Goal: Task Accomplishment & Management: Use online tool/utility

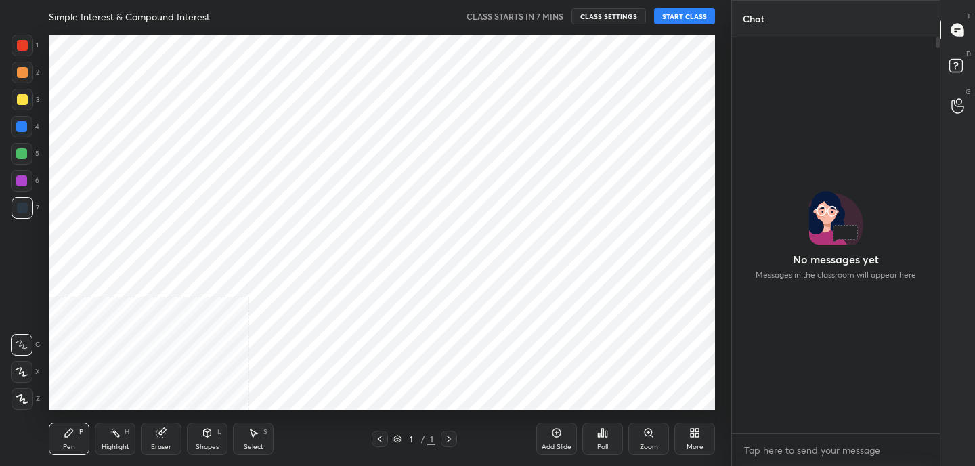
scroll to position [4, 5]
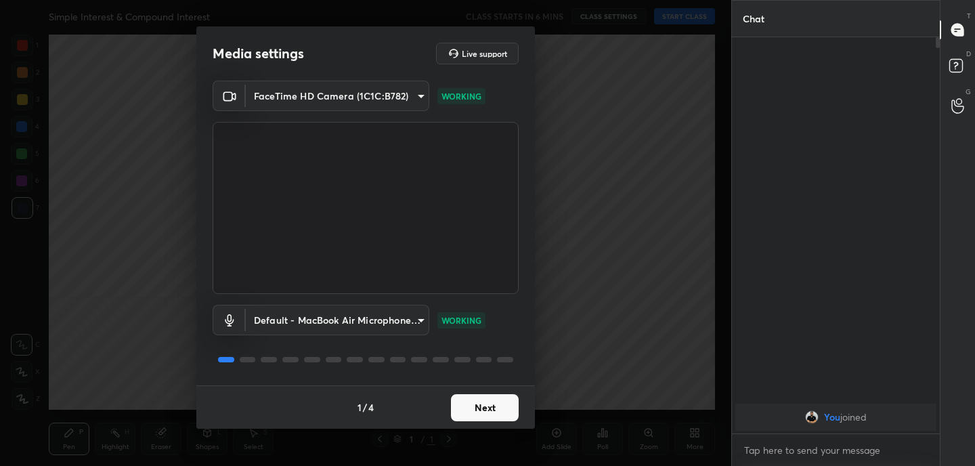
click at [495, 415] on button "Next" at bounding box center [485, 407] width 68 height 27
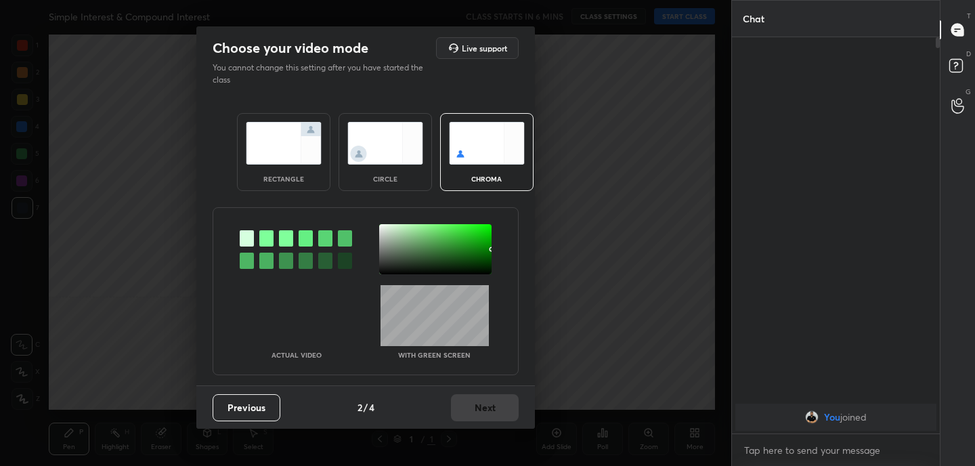
click at [276, 128] on img at bounding box center [284, 143] width 76 height 43
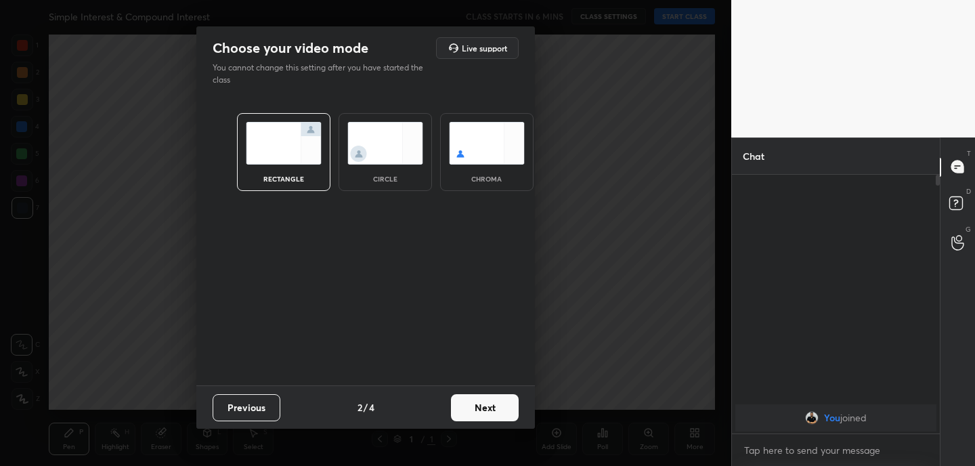
scroll to position [5, 5]
click at [489, 399] on button "Next" at bounding box center [485, 407] width 68 height 27
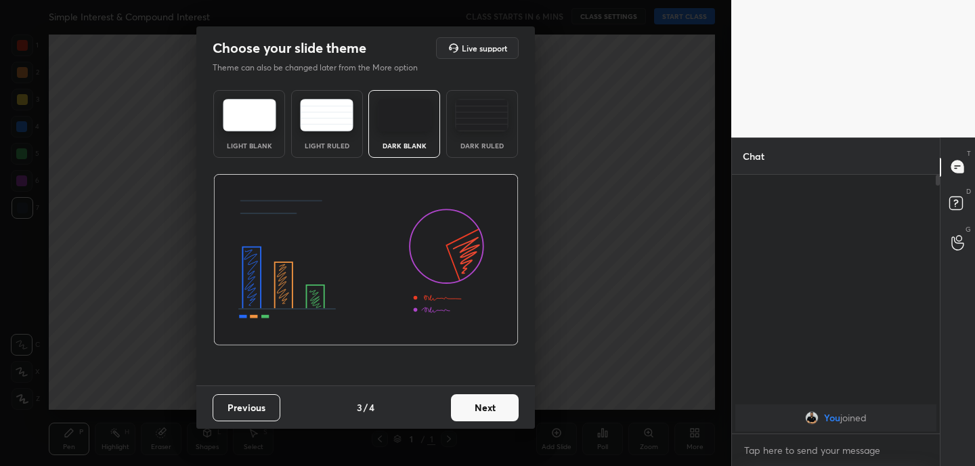
click at [489, 399] on button "Next" at bounding box center [485, 407] width 68 height 27
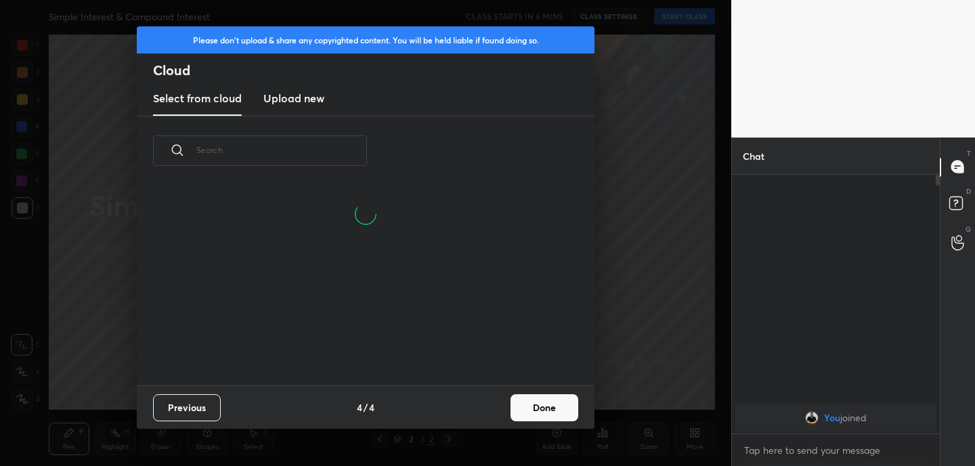
click at [540, 405] on button "Done" at bounding box center [544, 407] width 68 height 27
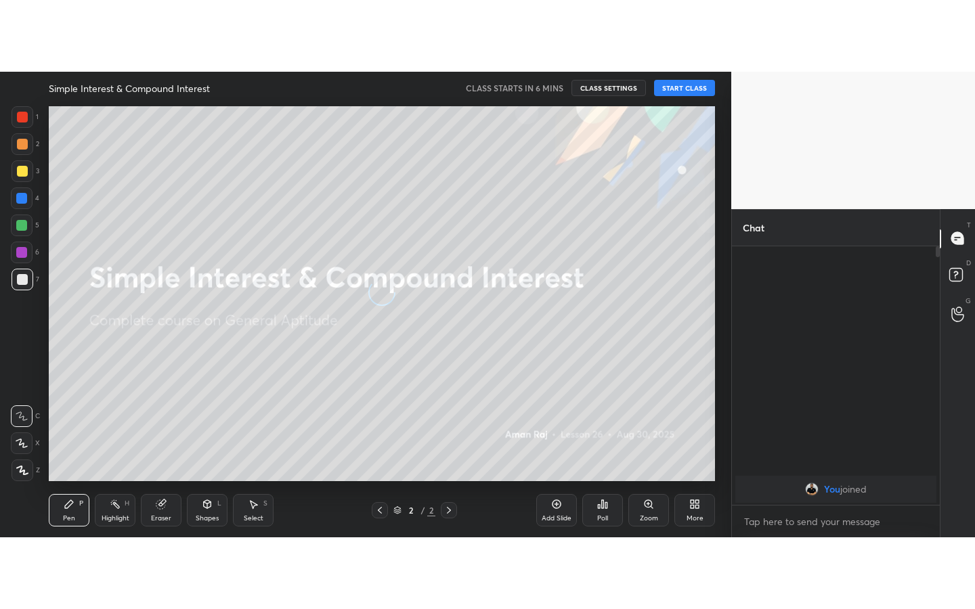
scroll to position [200, 435]
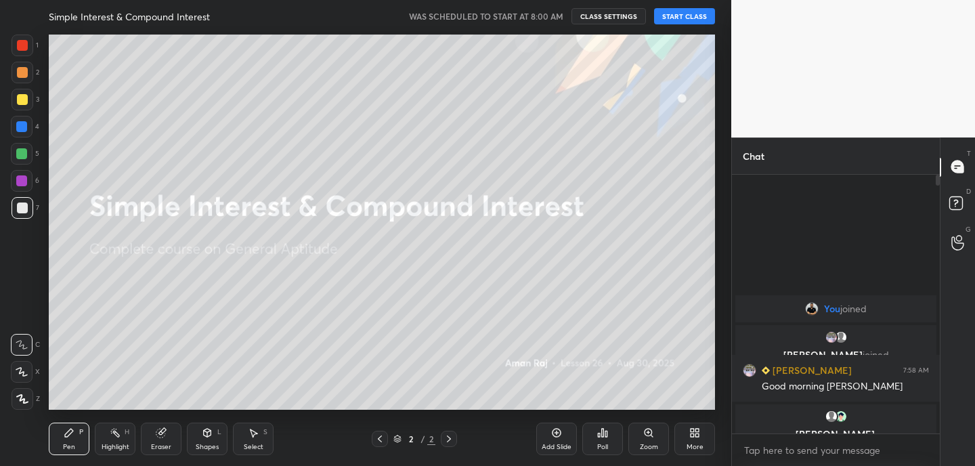
click at [694, 437] on icon at bounding box center [694, 432] width 11 height 11
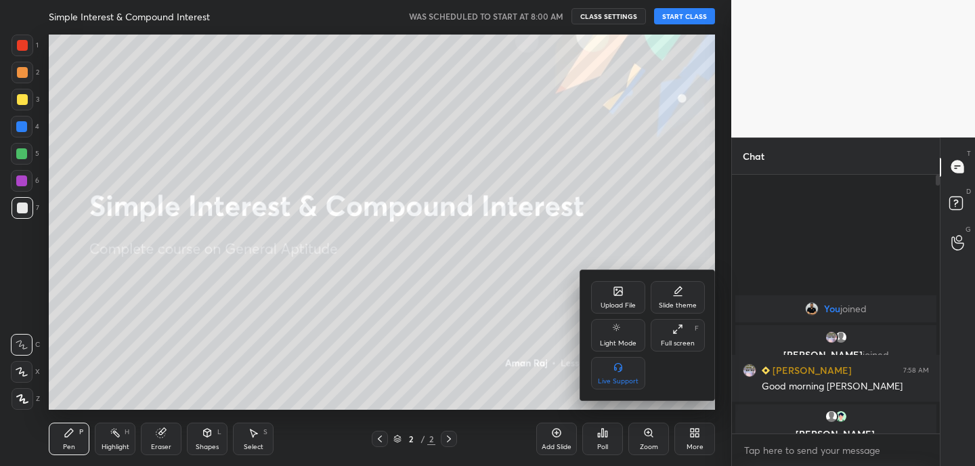
click at [681, 330] on icon at bounding box center [677, 329] width 11 height 11
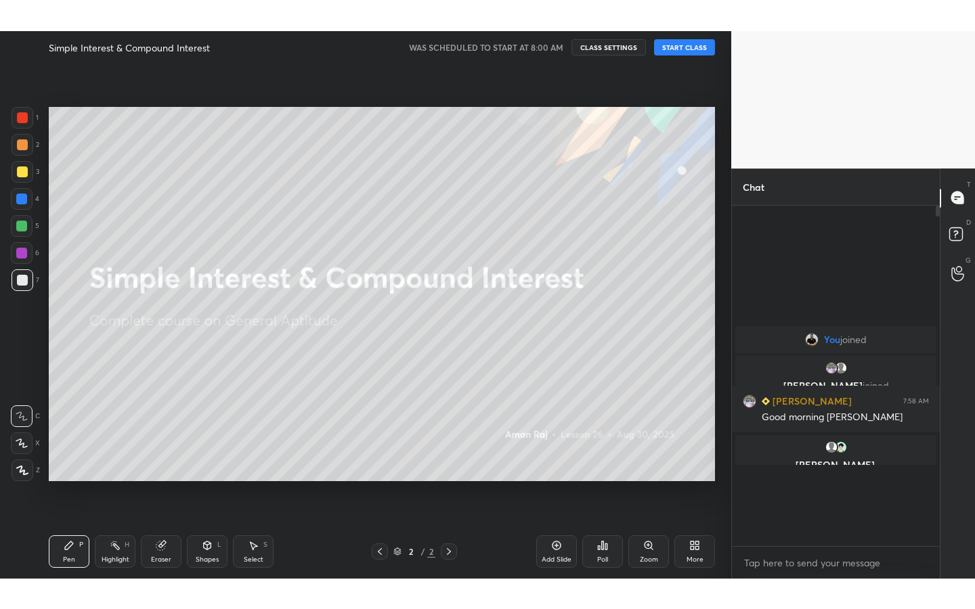
scroll to position [285, 204]
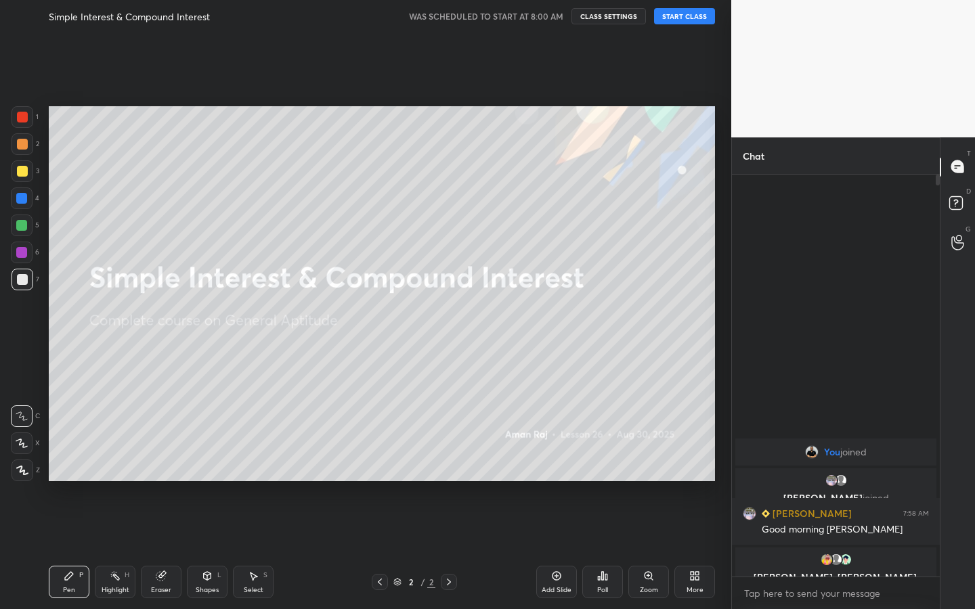
click at [691, 20] on button "START CLASS" at bounding box center [684, 16] width 61 height 16
click at [183, 465] on div "Pen P Highlight H Eraser Shapes L Select S" at bounding box center [171, 582] width 244 height 32
click at [163, 465] on icon at bounding box center [160, 576] width 9 height 9
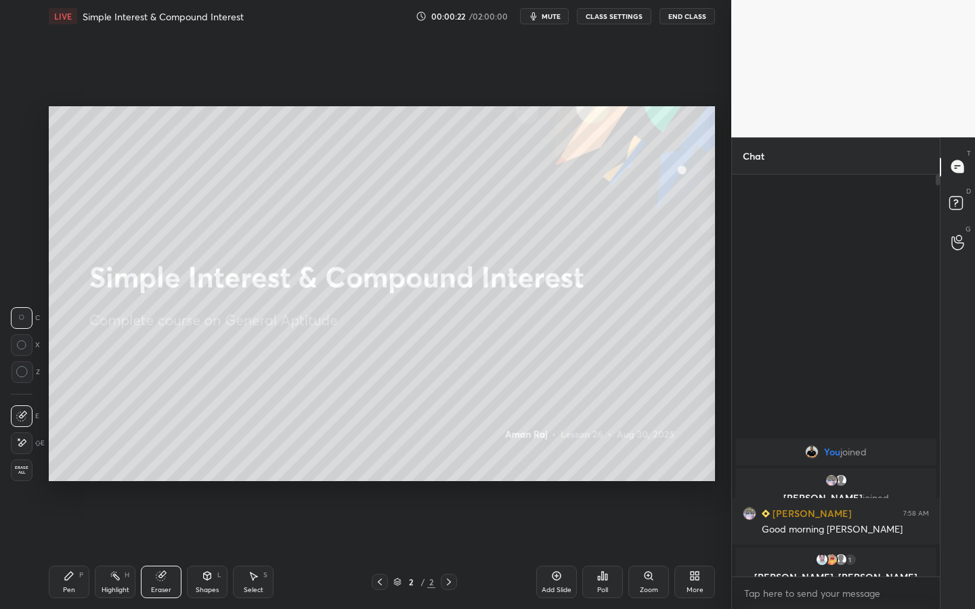
drag, startPoint x: 17, startPoint y: 447, endPoint x: 47, endPoint y: 412, distance: 45.6
click at [17, 446] on icon at bounding box center [21, 443] width 11 height 12
click at [73, 465] on icon at bounding box center [69, 576] width 11 height 11
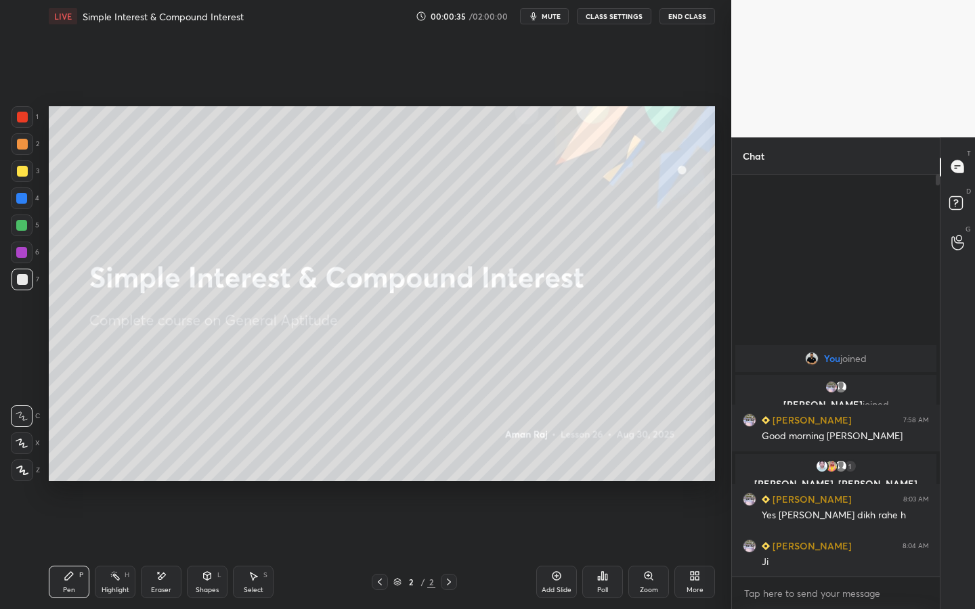
click at [211, 465] on icon at bounding box center [207, 576] width 7 height 8
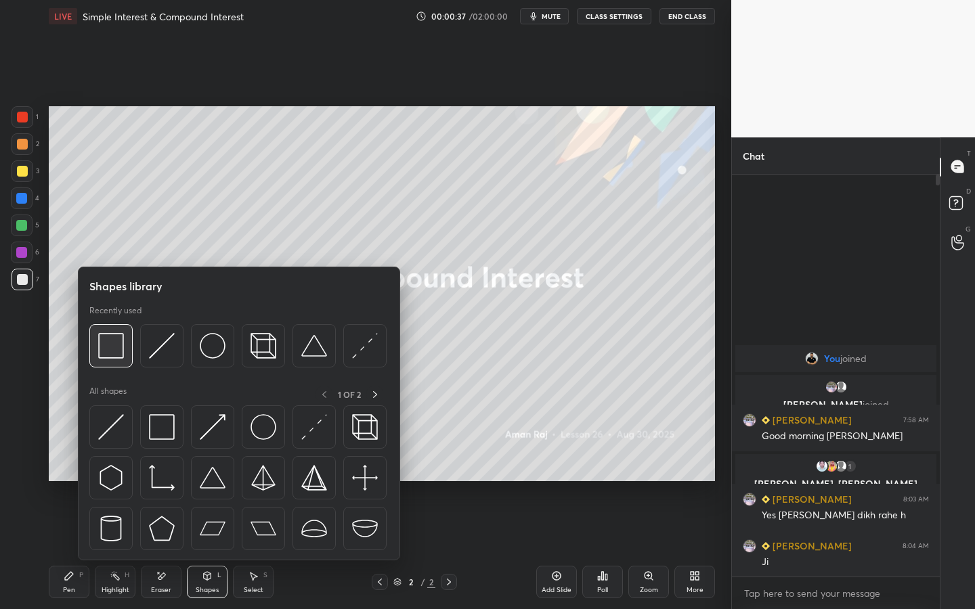
click at [111, 345] on img at bounding box center [111, 346] width 26 height 26
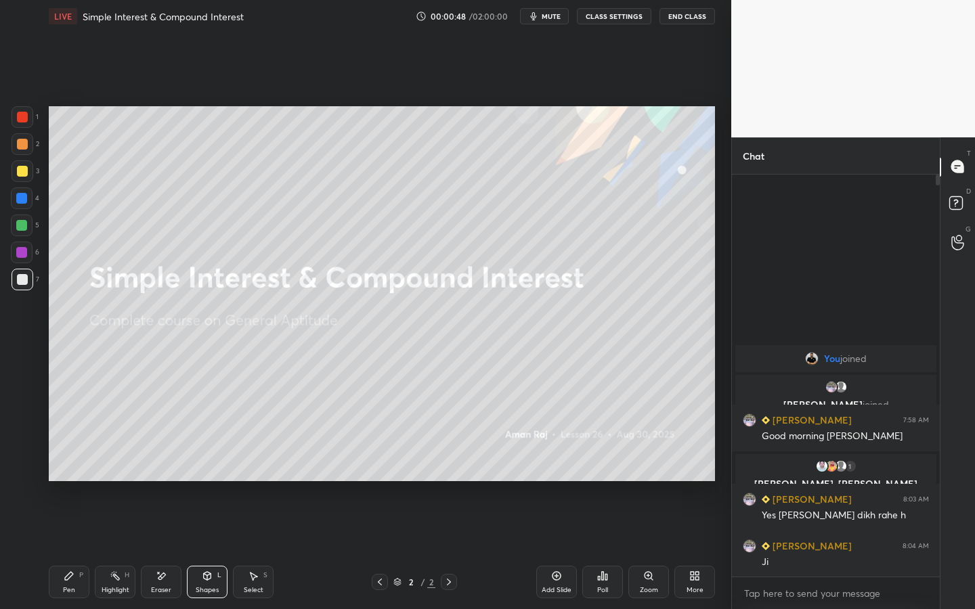
click at [30, 115] on div at bounding box center [23, 117] width 22 height 22
click at [66, 465] on icon at bounding box center [69, 576] width 8 height 8
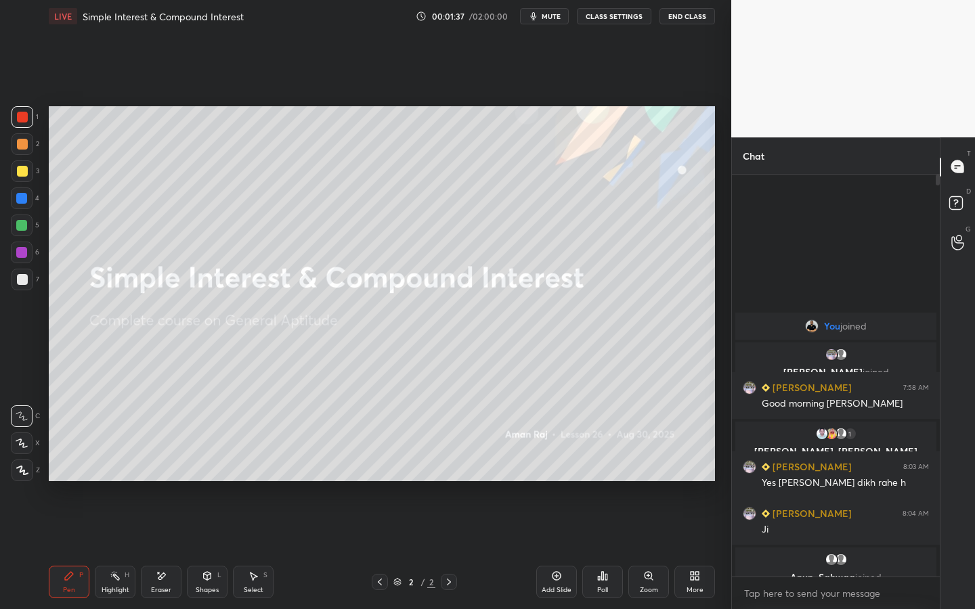
drag, startPoint x: 169, startPoint y: 572, endPoint x: 172, endPoint y: 497, distance: 75.2
click at [170, 465] on div "Eraser" at bounding box center [161, 582] width 41 height 32
click at [72, 465] on div "Pen P" at bounding box center [69, 582] width 41 height 32
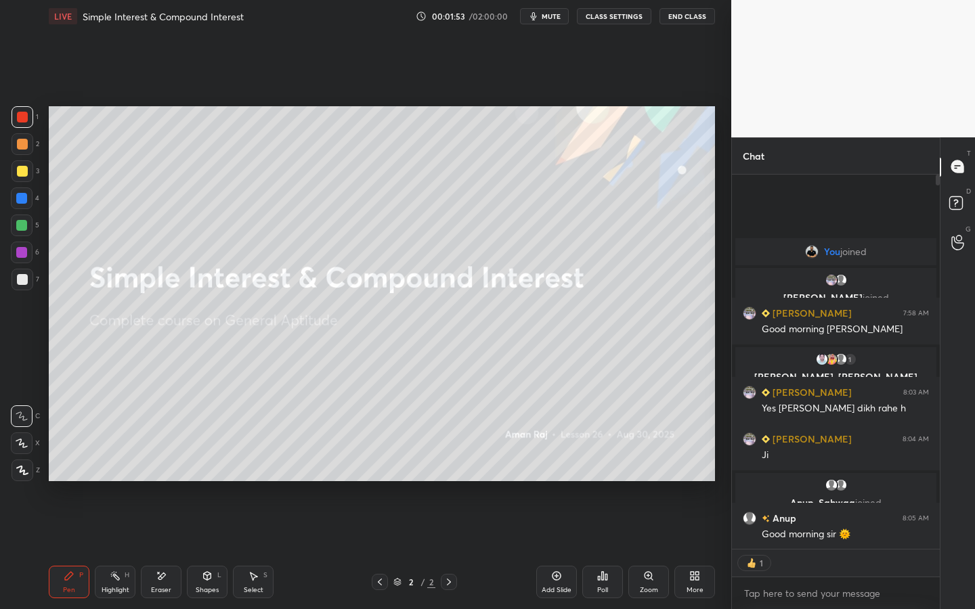
click at [563, 465] on div "Add Slide" at bounding box center [556, 582] width 41 height 32
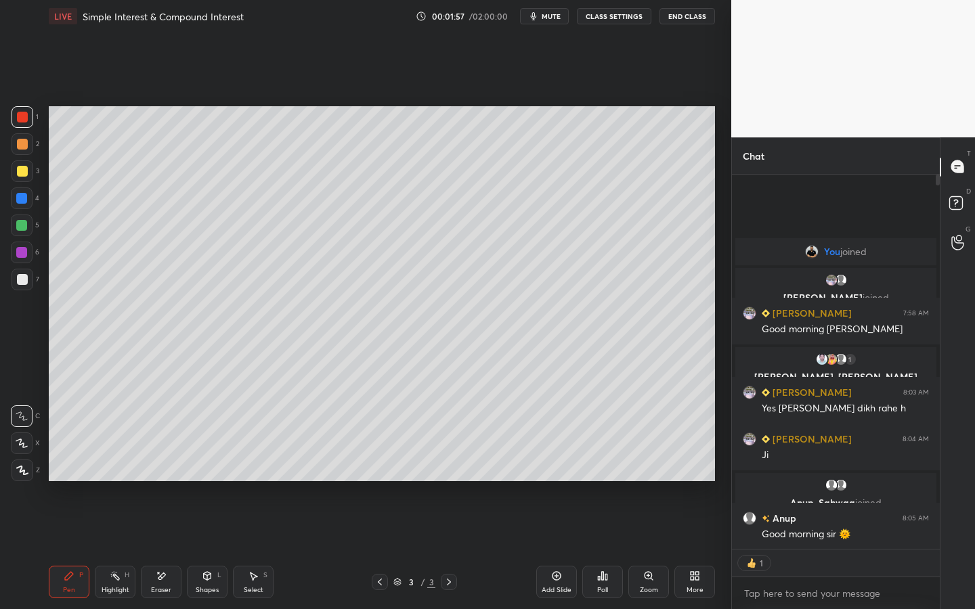
drag, startPoint x: 24, startPoint y: 170, endPoint x: 35, endPoint y: 154, distance: 19.0
click at [24, 169] on div at bounding box center [22, 171] width 11 height 11
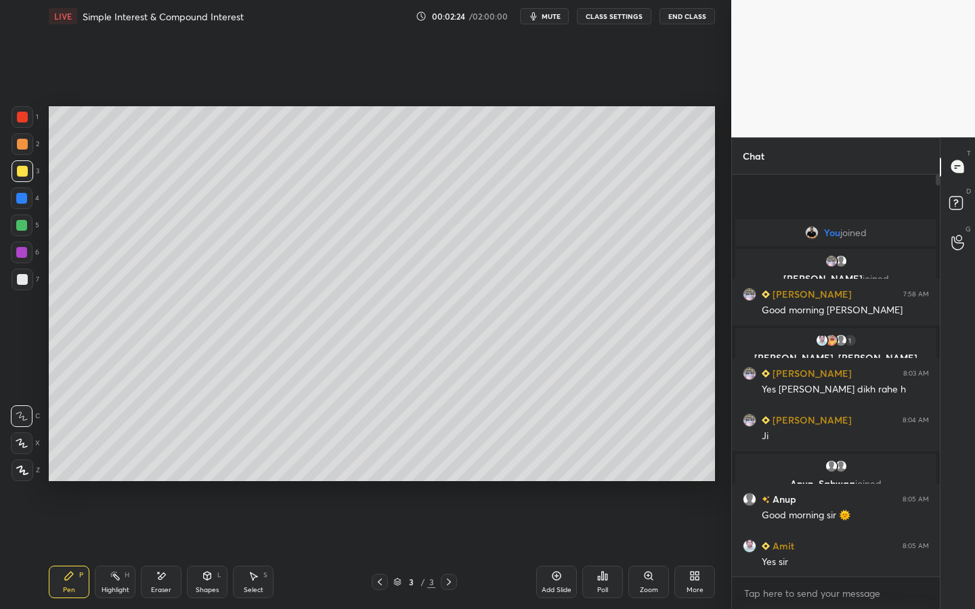
click at [24, 204] on div at bounding box center [22, 199] width 22 height 22
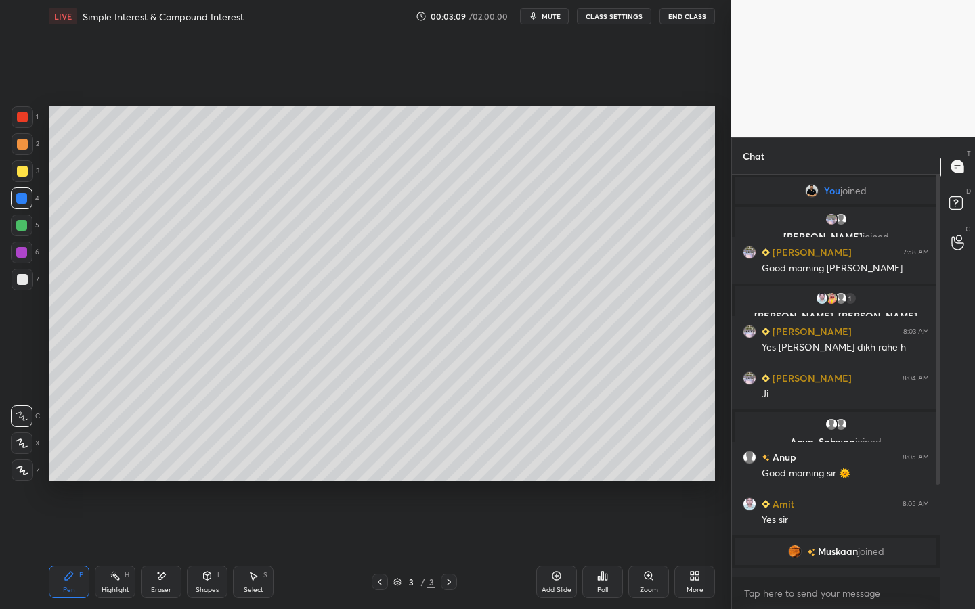
click at [29, 222] on div at bounding box center [22, 226] width 22 height 22
drag, startPoint x: 162, startPoint y: 573, endPoint x: 158, endPoint y: 549, distance: 24.7
click at [162, 465] on icon at bounding box center [161, 577] width 11 height 12
drag, startPoint x: 66, startPoint y: 586, endPoint x: 64, endPoint y: 554, distance: 31.2
click at [68, 465] on div "Pen P" at bounding box center [69, 582] width 41 height 32
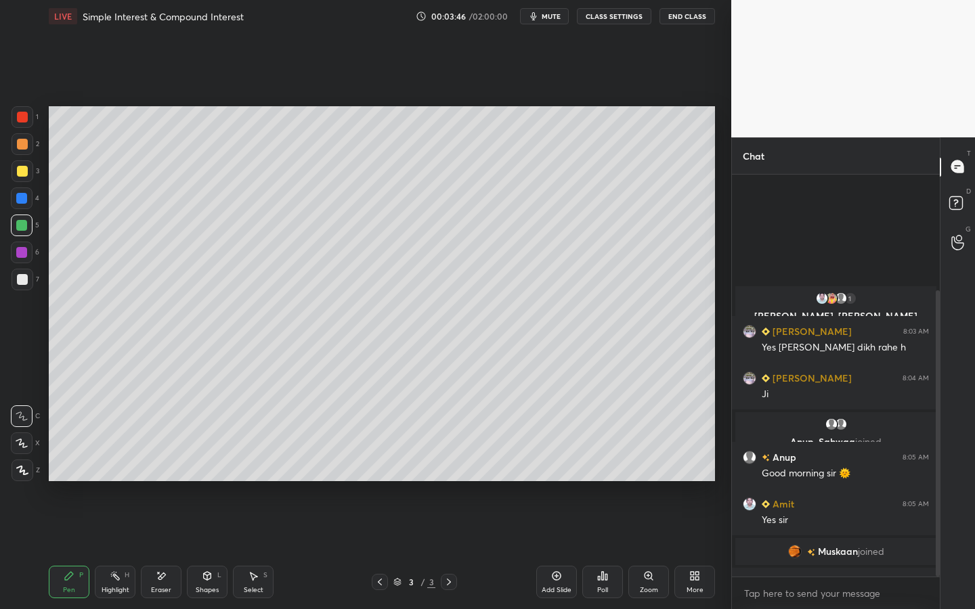
scroll to position [163, 0]
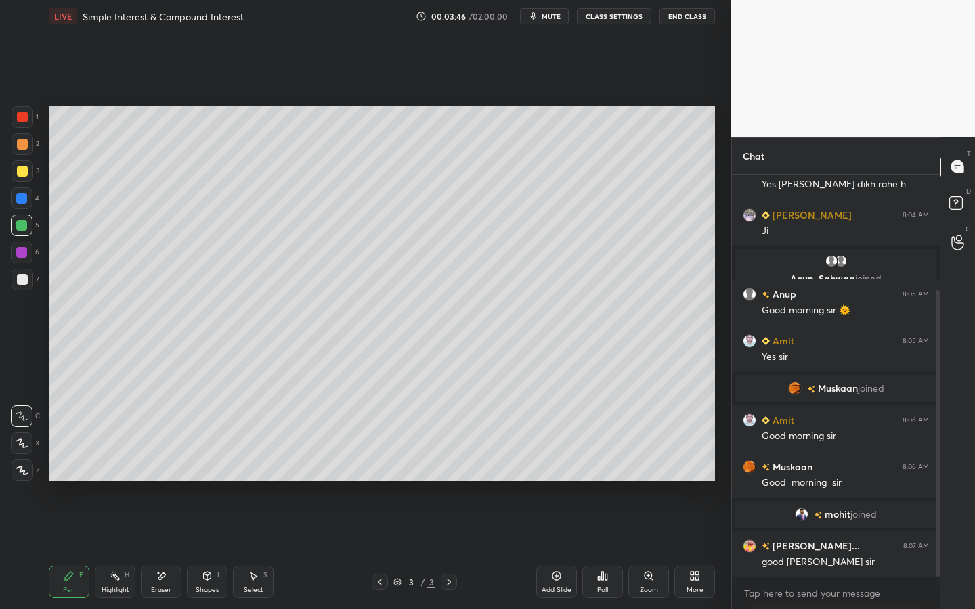
drag, startPoint x: 936, startPoint y: 413, endPoint x: 936, endPoint y: 466, distance: 53.5
click at [937, 454] on div at bounding box center [938, 433] width 4 height 286
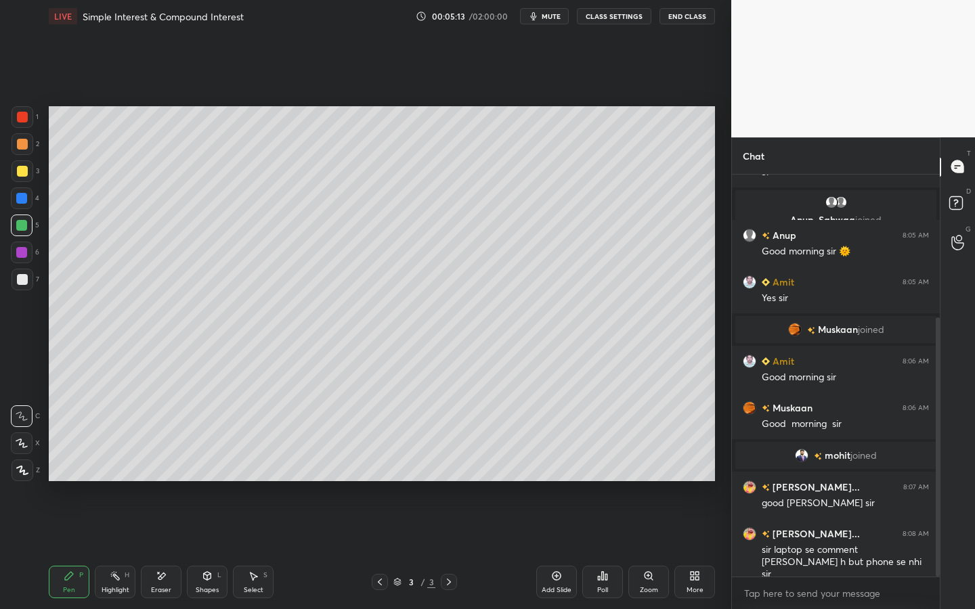
drag, startPoint x: 557, startPoint y: 580, endPoint x: 561, endPoint y: 553, distance: 27.4
click at [557, 465] on icon at bounding box center [556, 576] width 11 height 11
click at [24, 251] on div at bounding box center [21, 252] width 11 height 11
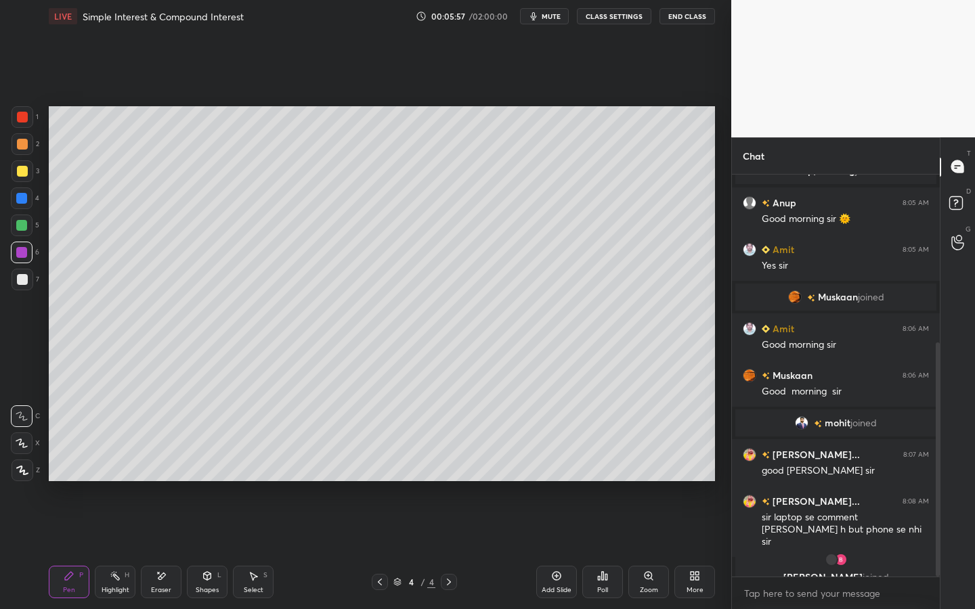
scroll to position [288, 0]
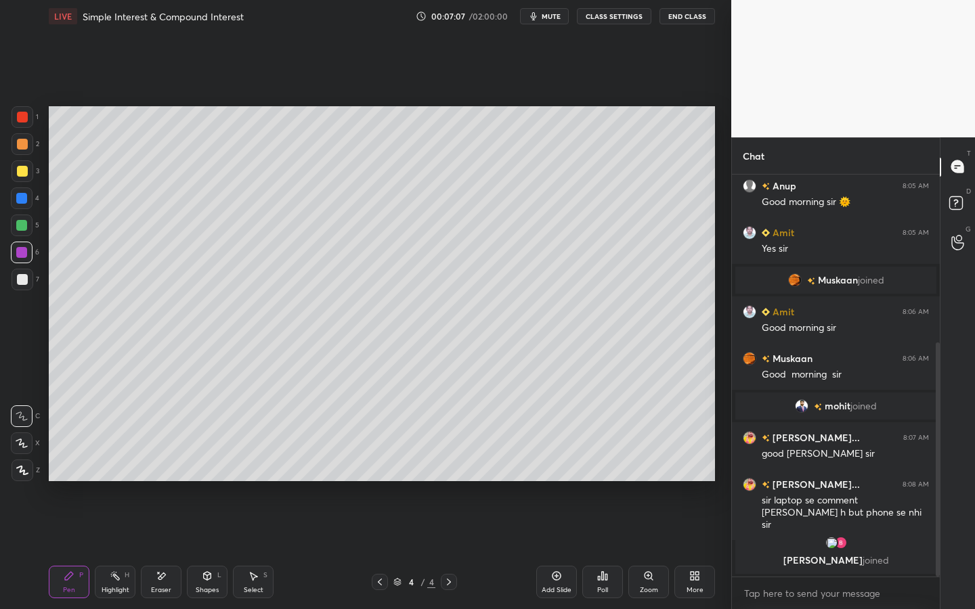
click at [205, 465] on icon at bounding box center [207, 576] width 7 height 8
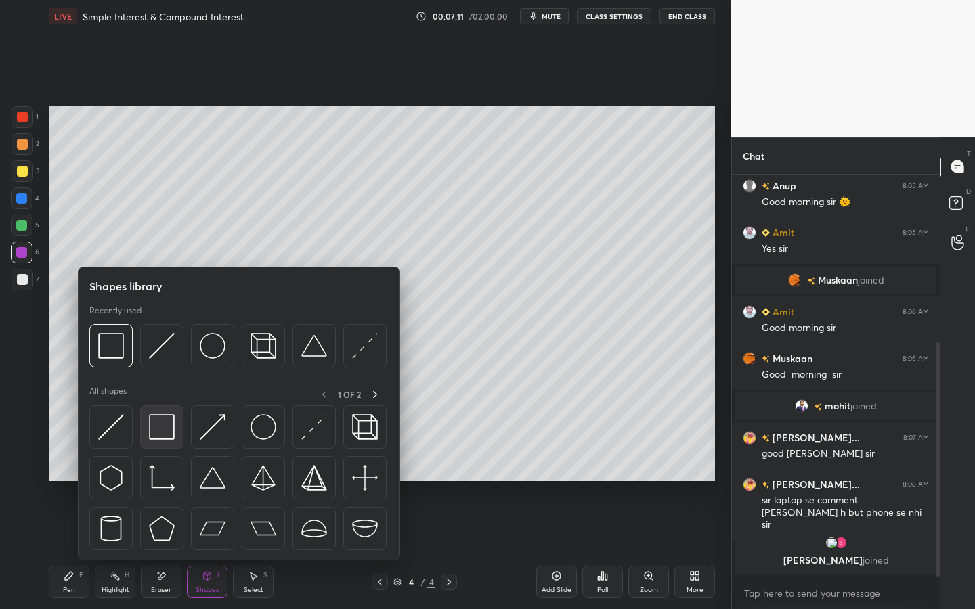
click at [172, 427] on img at bounding box center [162, 427] width 26 height 26
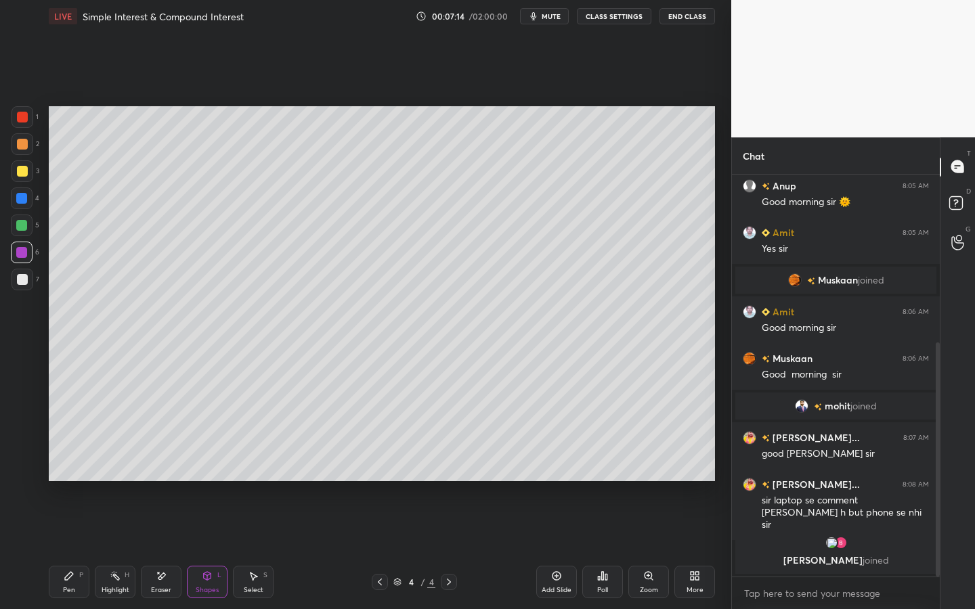
click at [202, 465] on icon at bounding box center [207, 576] width 11 height 11
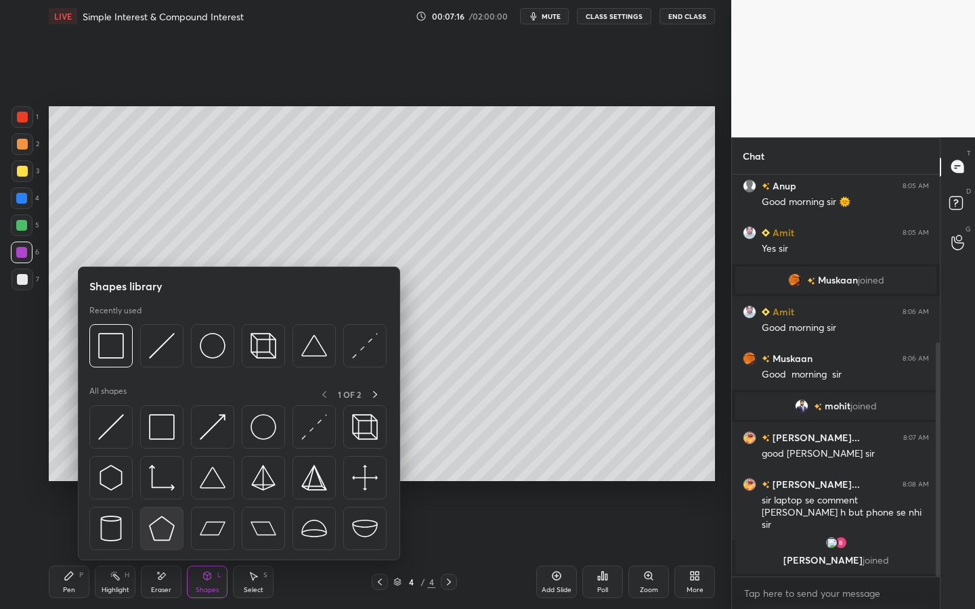
click at [164, 465] on img at bounding box center [162, 529] width 26 height 26
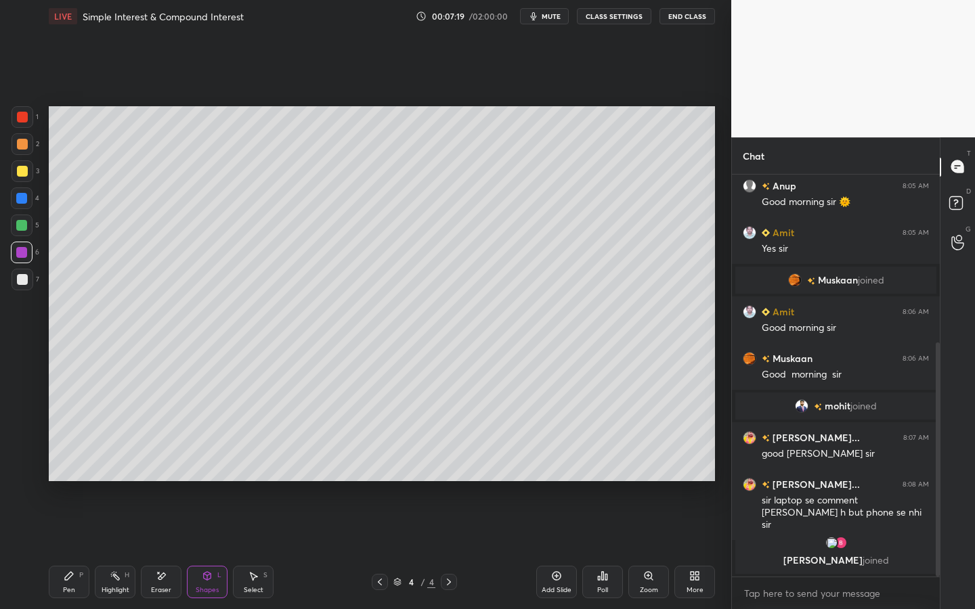
click at [209, 465] on icon at bounding box center [207, 576] width 7 height 8
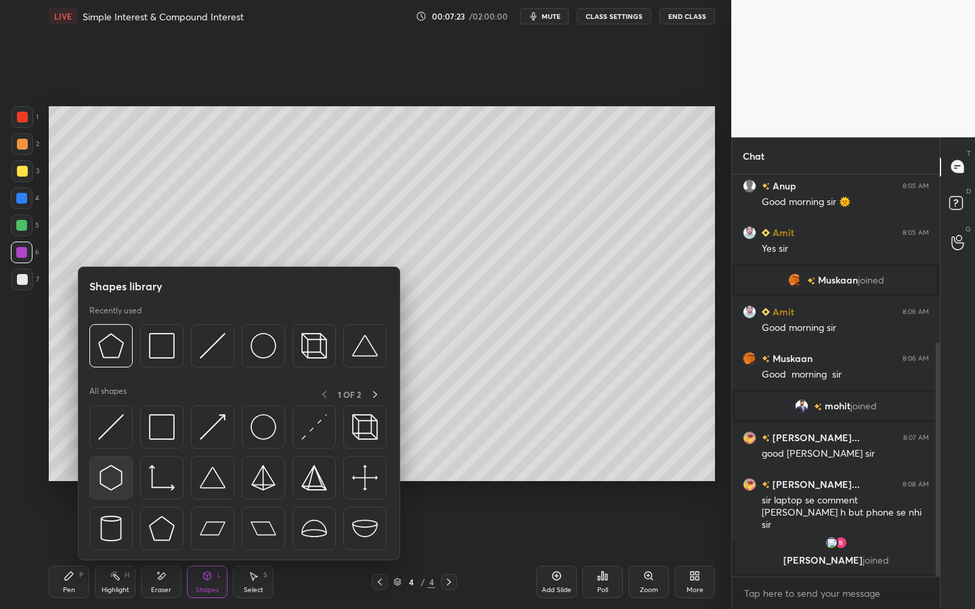
click at [120, 465] on img at bounding box center [111, 478] width 26 height 26
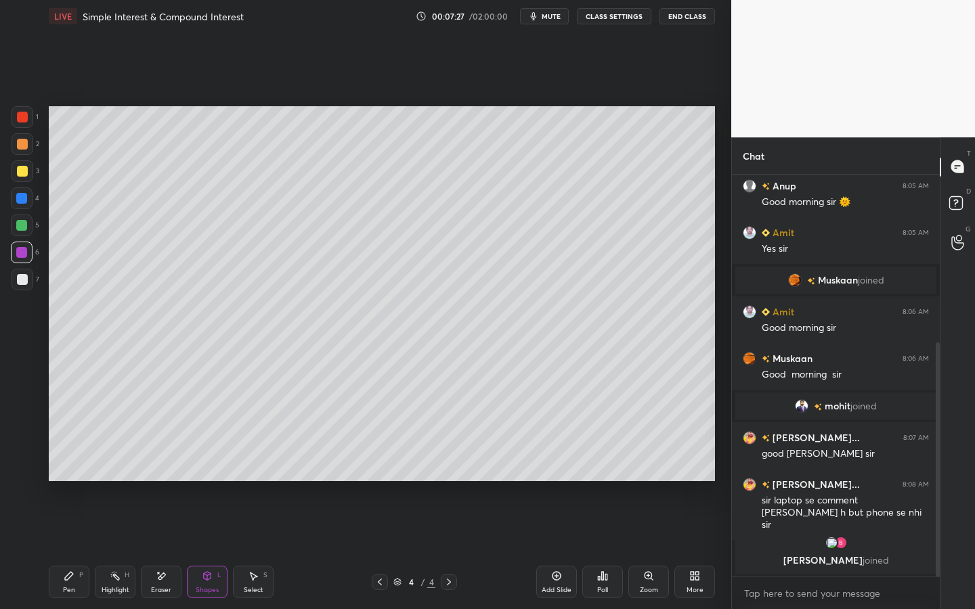
click at [206, 465] on icon at bounding box center [207, 576] width 11 height 11
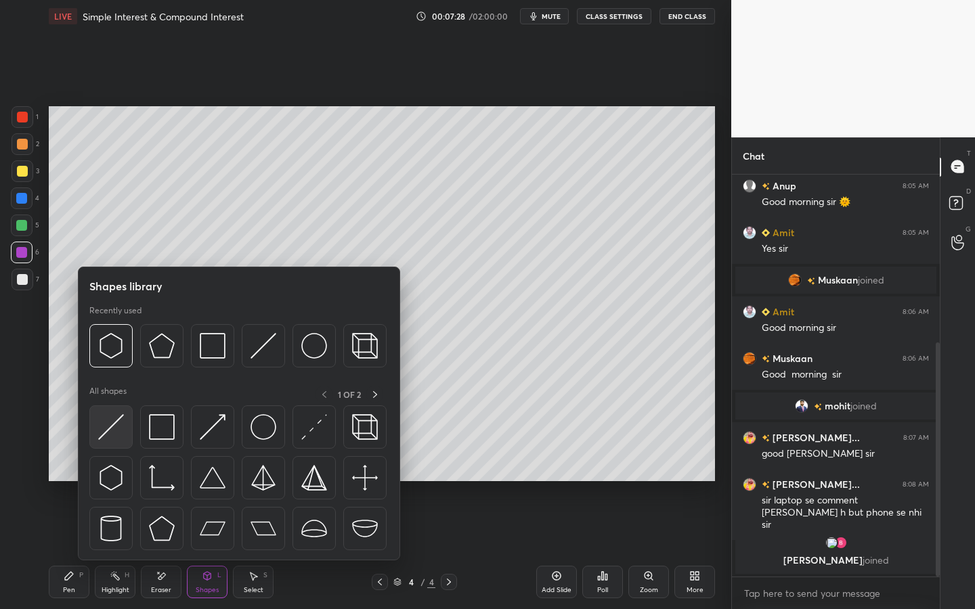
click at [116, 415] on img at bounding box center [111, 427] width 26 height 26
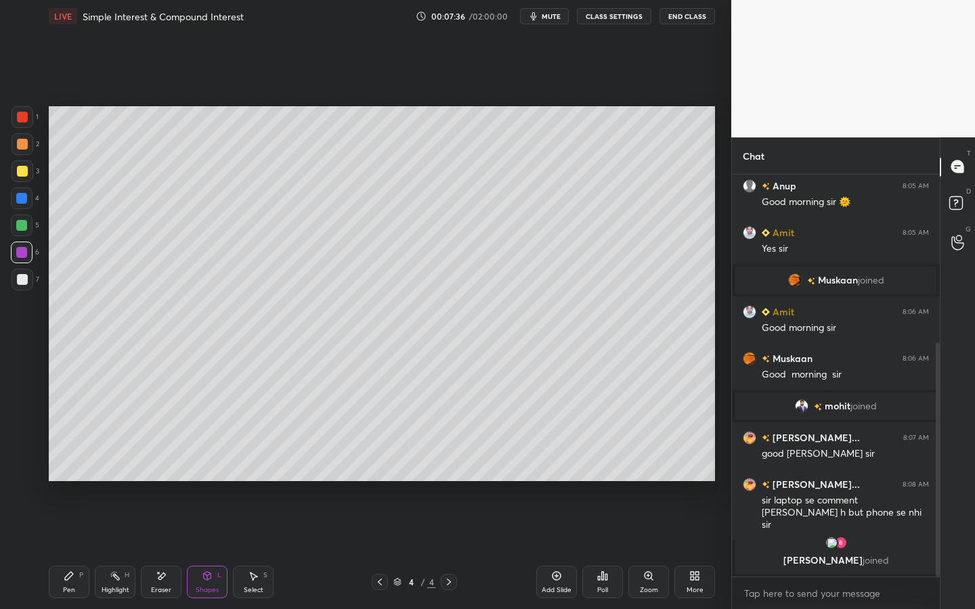
click at [70, 465] on div "Pen P" at bounding box center [69, 582] width 41 height 32
drag, startPoint x: 20, startPoint y: 269, endPoint x: 12, endPoint y: 270, distance: 7.5
click at [20, 271] on div at bounding box center [23, 280] width 22 height 22
drag, startPoint x: 217, startPoint y: 575, endPoint x: 209, endPoint y: 564, distance: 14.1
click at [216, 465] on div "Shapes L" at bounding box center [207, 582] width 41 height 32
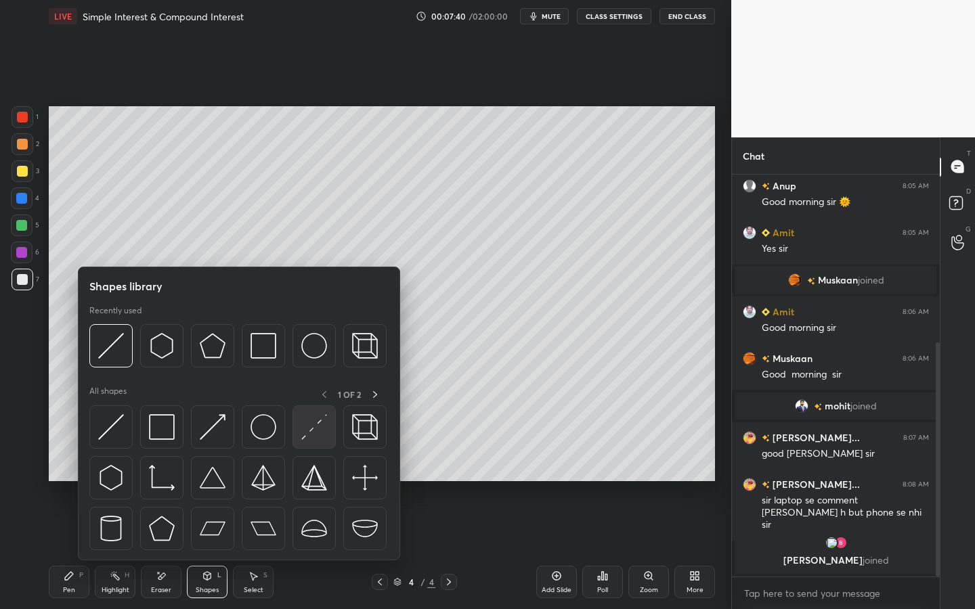
click at [313, 442] on div at bounding box center [313, 427] width 43 height 43
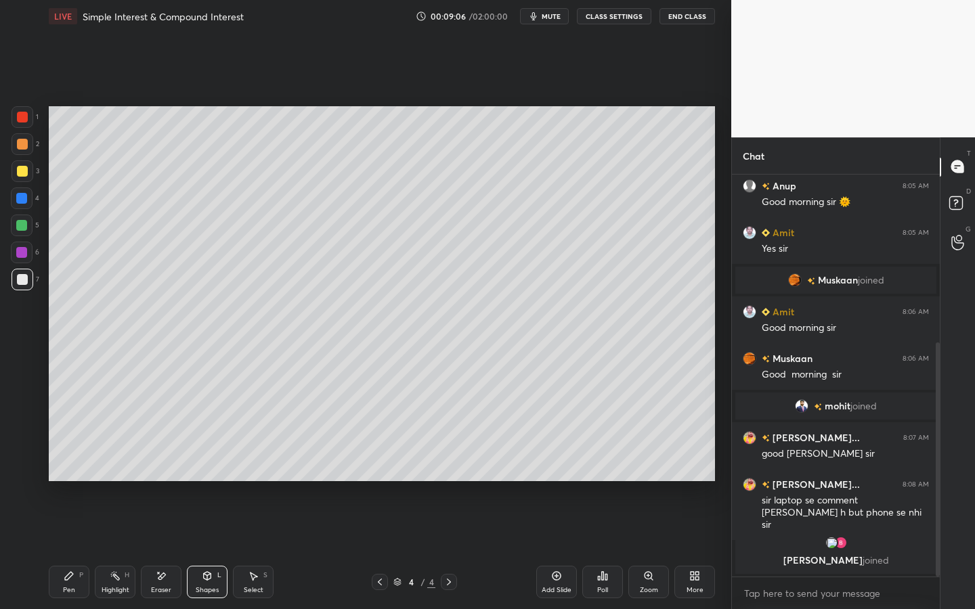
click at [77, 465] on div "Pen P" at bounding box center [69, 582] width 41 height 32
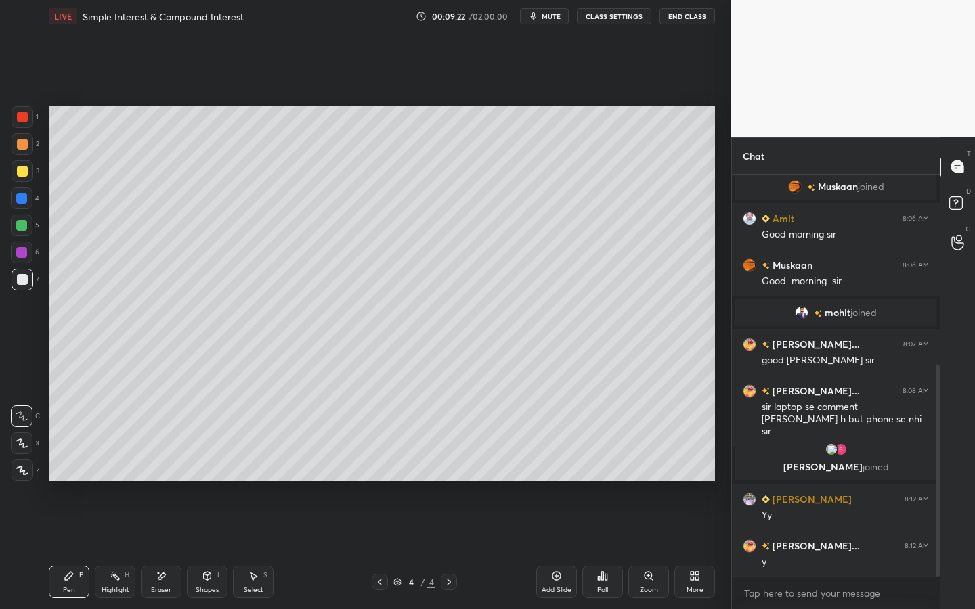
scroll to position [410, 0]
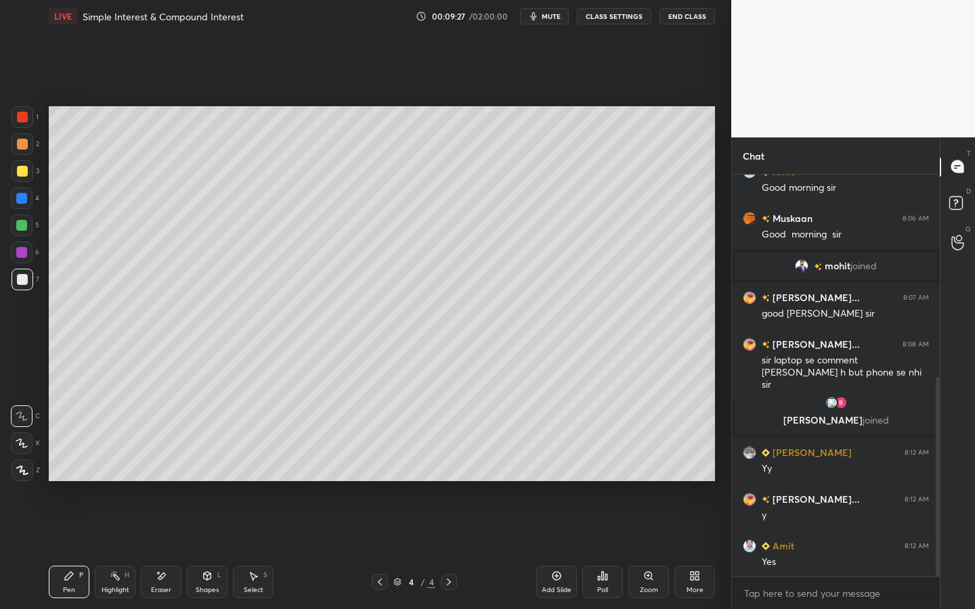
click at [471, 465] on div "Setting up your live class Poll for secs No correct answer Start poll" at bounding box center [381, 293] width 677 height 523
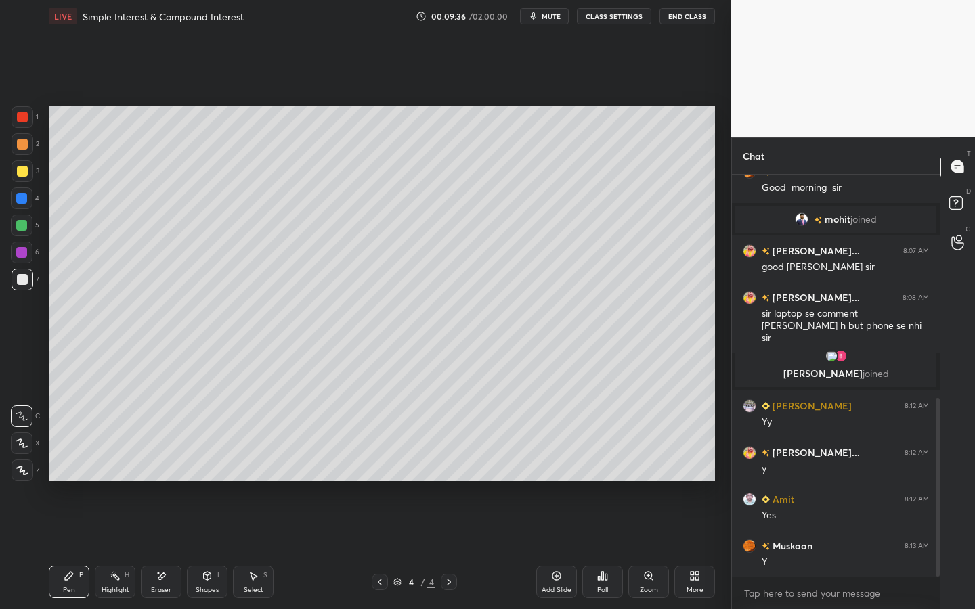
scroll to position [503, 0]
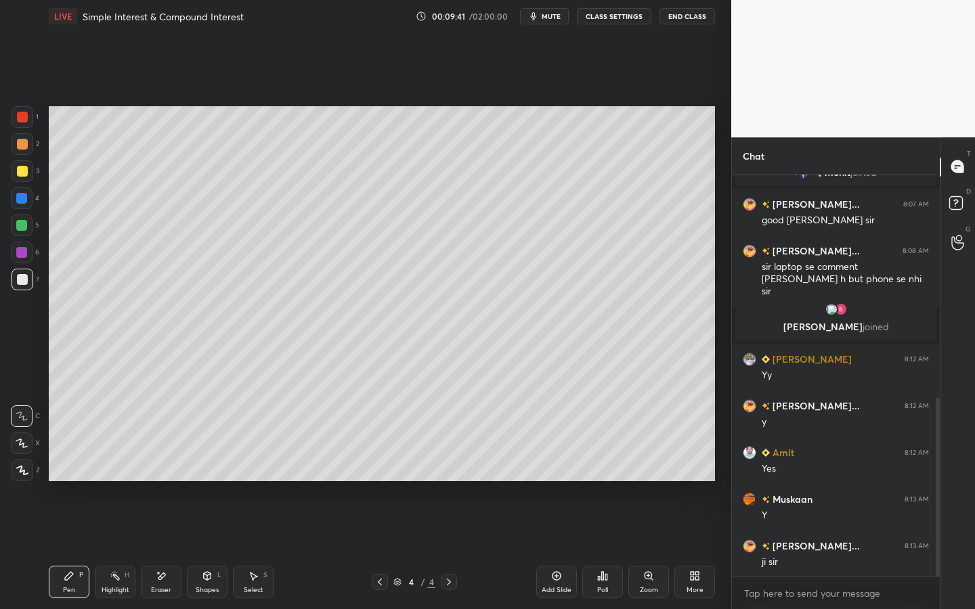
click at [560, 465] on icon at bounding box center [556, 576] width 9 height 9
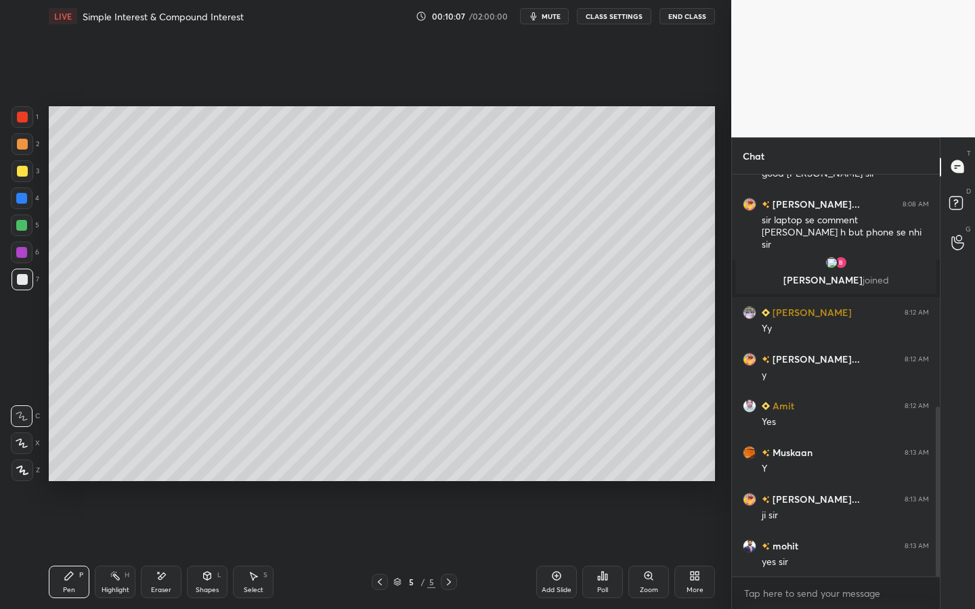
click at [26, 123] on div at bounding box center [23, 117] width 22 height 22
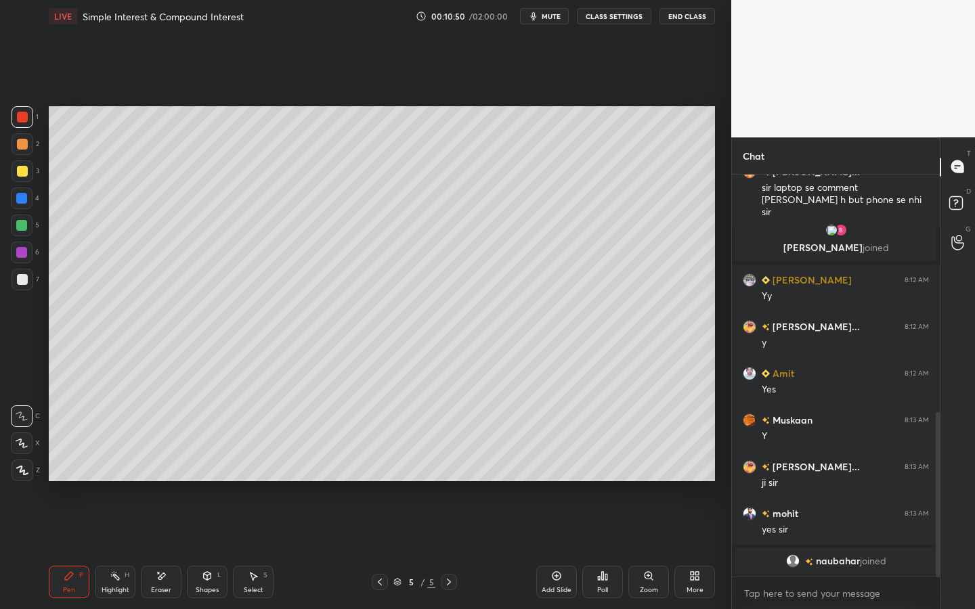
click at [162, 465] on icon at bounding box center [161, 577] width 11 height 12
click at [64, 465] on icon at bounding box center [69, 576] width 11 height 11
click at [24, 146] on div at bounding box center [22, 144] width 11 height 11
click at [154, 465] on div "Eraser" at bounding box center [161, 590] width 20 height 7
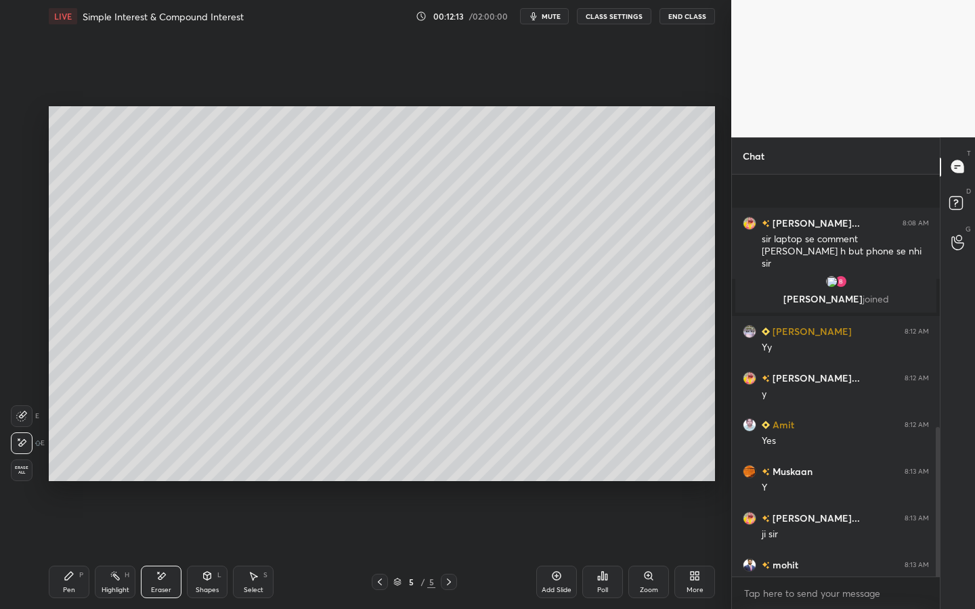
scroll to position [680, 0]
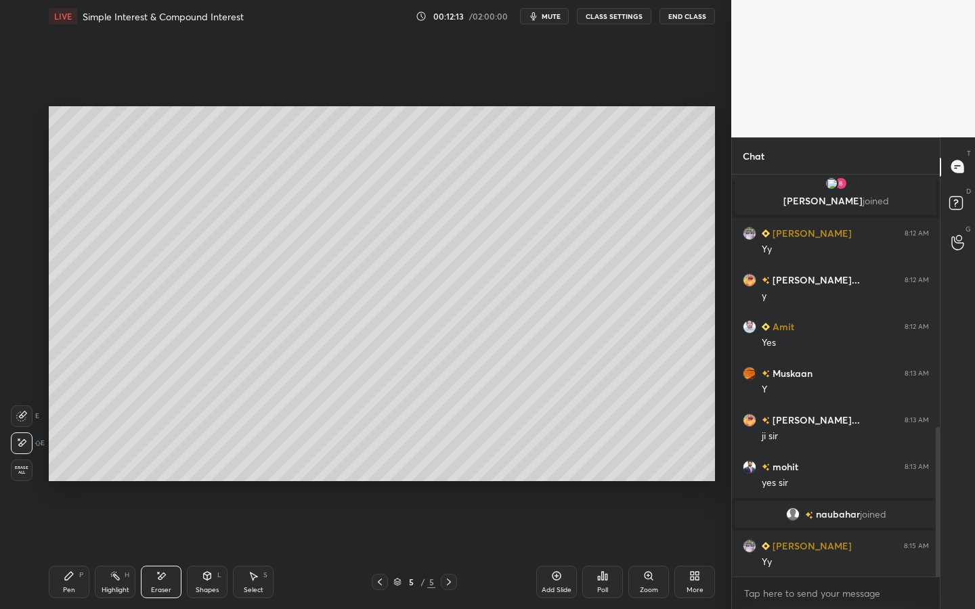
drag, startPoint x: 68, startPoint y: 583, endPoint x: 72, endPoint y: 575, distance: 9.4
click at [71, 465] on div "Pen P" at bounding box center [69, 582] width 41 height 32
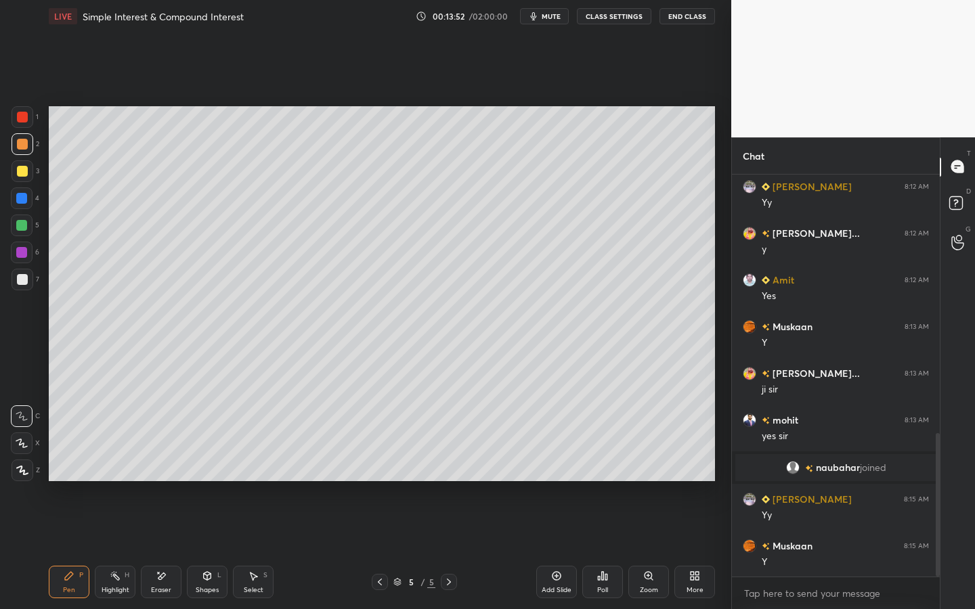
drag, startPoint x: 166, startPoint y: 582, endPoint x: 188, endPoint y: 533, distance: 54.2
click at [166, 465] on div "Eraser" at bounding box center [161, 582] width 41 height 32
drag, startPoint x: 66, startPoint y: 584, endPoint x: 84, endPoint y: 571, distance: 22.4
click at [68, 465] on div "Pen P" at bounding box center [69, 582] width 41 height 32
click at [566, 465] on div "Add Slide" at bounding box center [556, 582] width 41 height 32
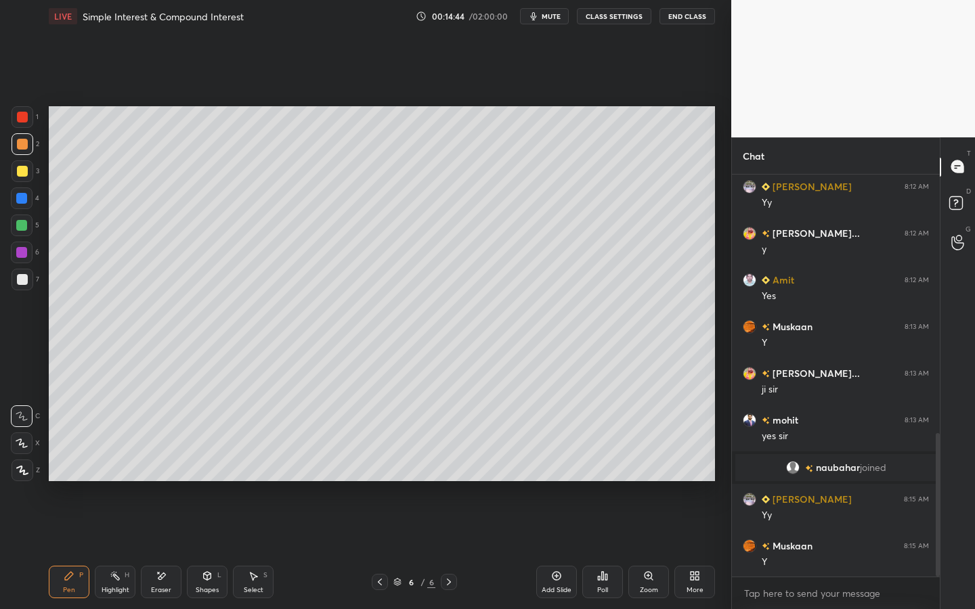
drag, startPoint x: 166, startPoint y: 575, endPoint x: 227, endPoint y: 497, distance: 99.4
click at [167, 465] on div "Eraser" at bounding box center [161, 582] width 41 height 32
drag, startPoint x: 72, startPoint y: 584, endPoint x: 87, endPoint y: 503, distance: 82.1
click at [72, 465] on div "Pen P" at bounding box center [69, 582] width 41 height 32
drag, startPoint x: 167, startPoint y: 579, endPoint x: 181, endPoint y: 559, distance: 24.8
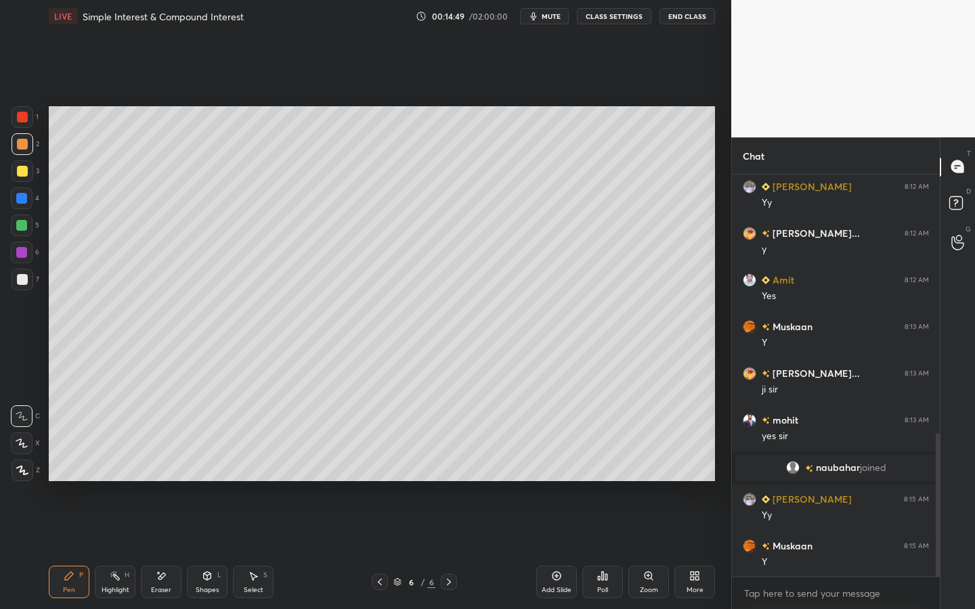
click at [172, 465] on div "Eraser" at bounding box center [161, 582] width 41 height 32
click at [116, 465] on div "LIVE Simple Interest & Compound Interest 00:14:50 / 02:00:00 mute CLASS SETTING…" at bounding box center [381, 304] width 677 height 609
click at [71, 465] on div "Pen" at bounding box center [69, 590] width 12 height 7
click at [552, 465] on icon at bounding box center [556, 576] width 11 height 11
drag, startPoint x: 24, startPoint y: 167, endPoint x: 34, endPoint y: 157, distance: 13.9
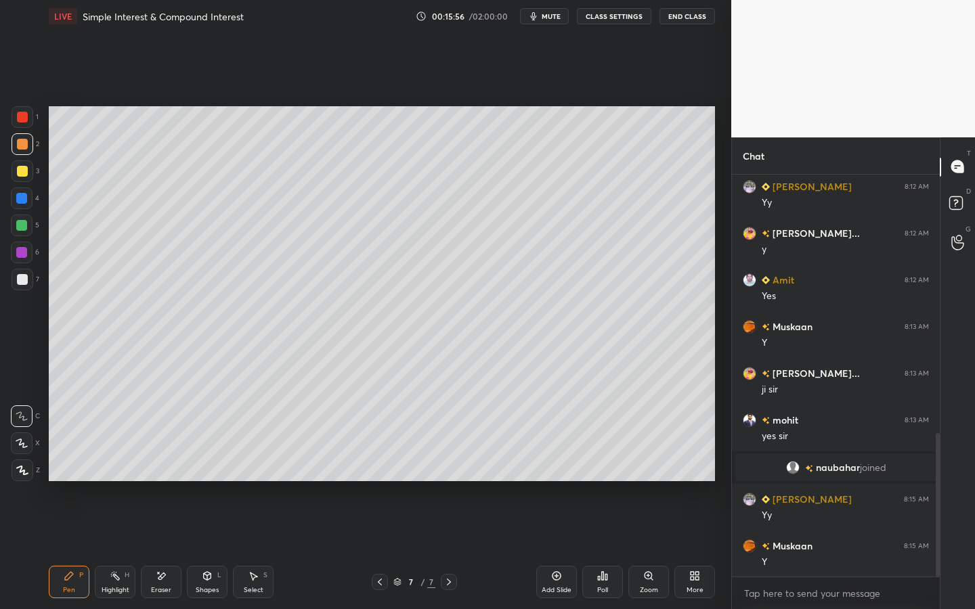
click at [23, 167] on div at bounding box center [22, 171] width 11 height 11
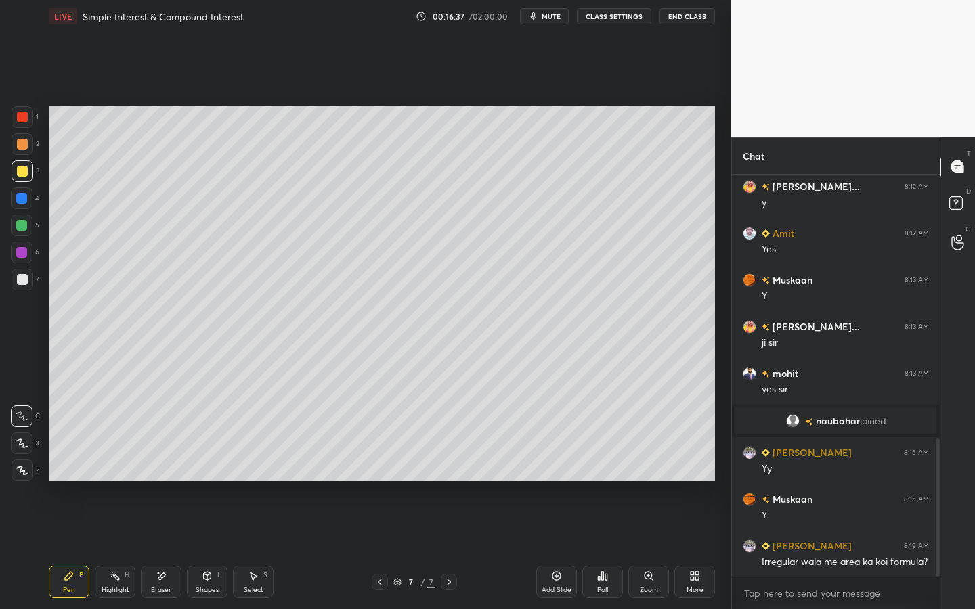
drag, startPoint x: 209, startPoint y: 578, endPoint x: 208, endPoint y: 567, distance: 10.9
click at [209, 465] on icon at bounding box center [207, 576] width 7 height 8
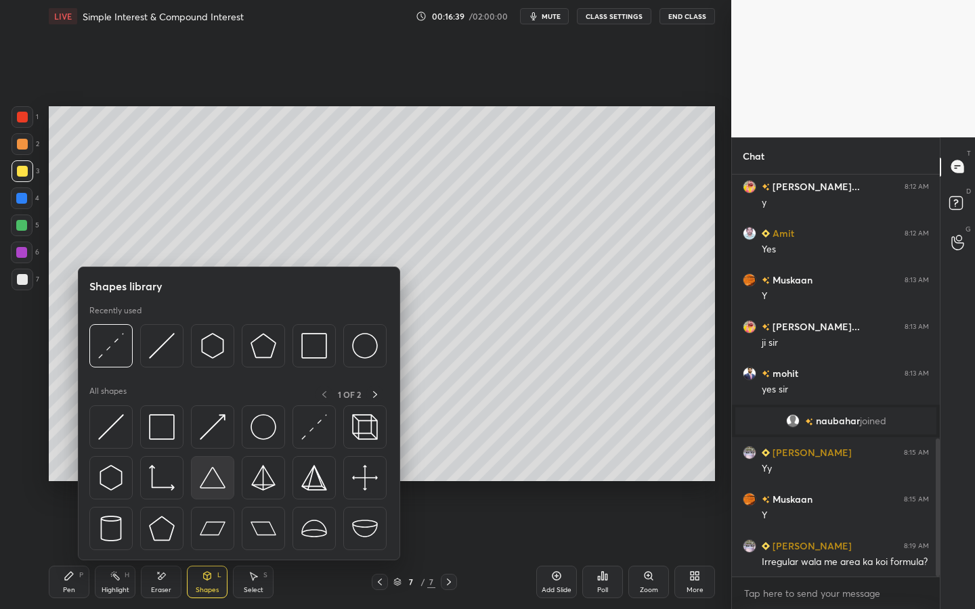
click at [217, 465] on img at bounding box center [213, 478] width 26 height 26
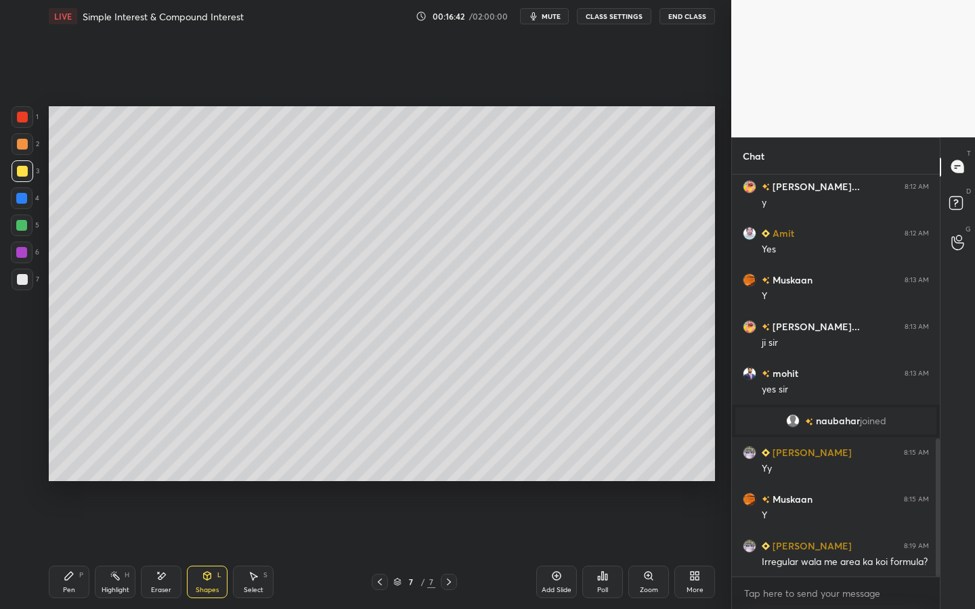
click at [70, 465] on icon at bounding box center [69, 576] width 8 height 8
click at [25, 286] on div at bounding box center [23, 280] width 22 height 22
click at [234, 465] on div "Setting up your live class Poll for secs No correct answer Start poll" at bounding box center [381, 293] width 677 height 523
click at [237, 465] on div "Setting up your live class Poll for secs No correct answer Start poll" at bounding box center [381, 293] width 677 height 523
drag, startPoint x: 167, startPoint y: 580, endPoint x: 176, endPoint y: 569, distance: 14.4
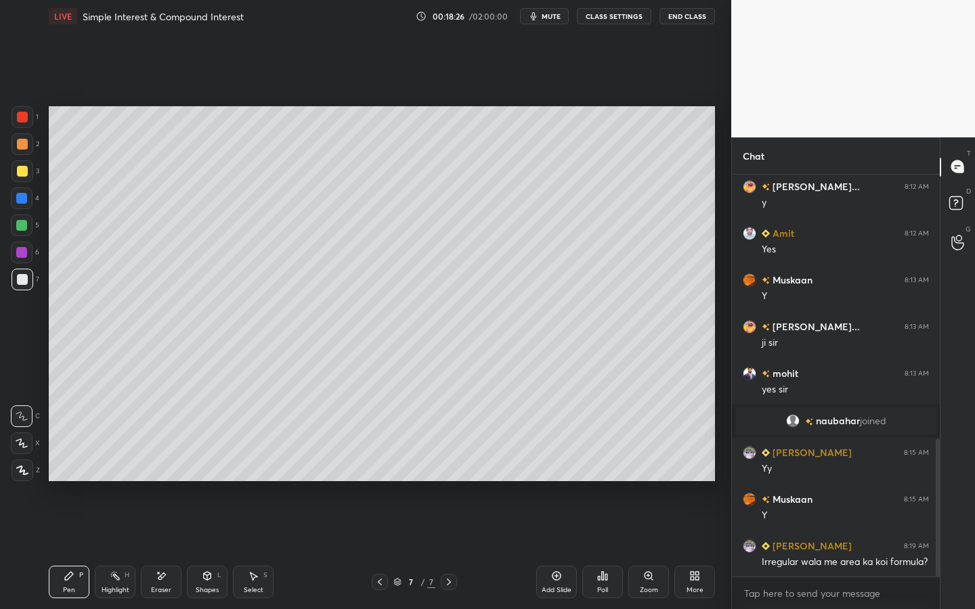
click at [170, 465] on div "Eraser" at bounding box center [161, 582] width 41 height 32
click at [70, 465] on icon at bounding box center [69, 576] width 8 height 8
click at [121, 465] on div "Highlight H" at bounding box center [115, 582] width 41 height 32
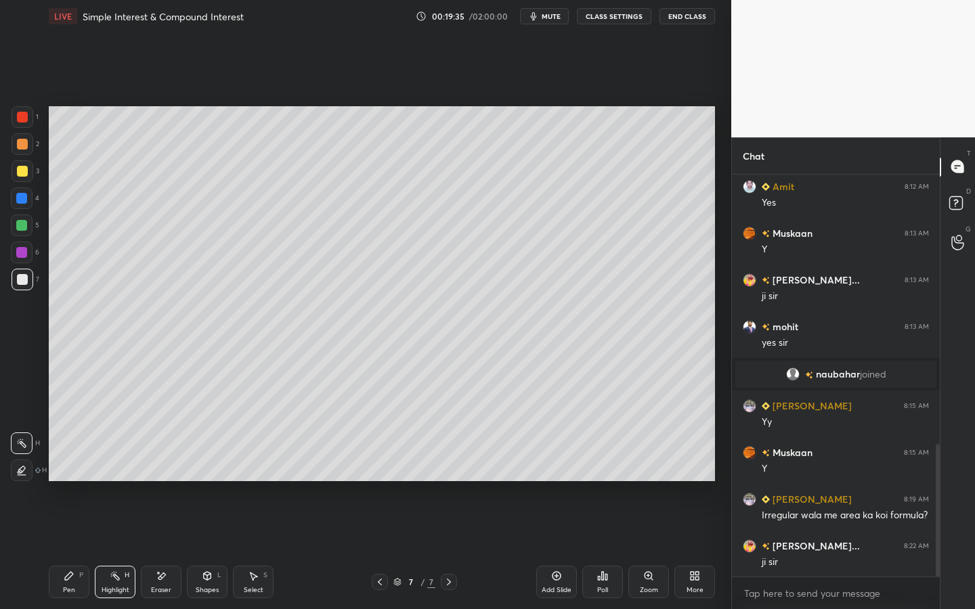
click at [82, 465] on div "Pen P" at bounding box center [69, 582] width 41 height 32
click at [556, 465] on icon at bounding box center [556, 576] width 11 height 11
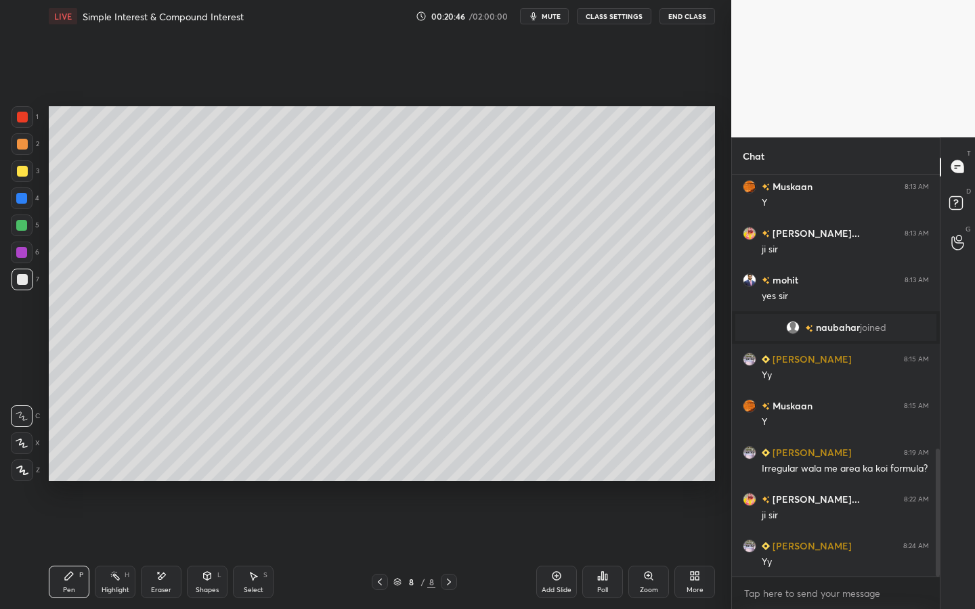
scroll to position [914, 0]
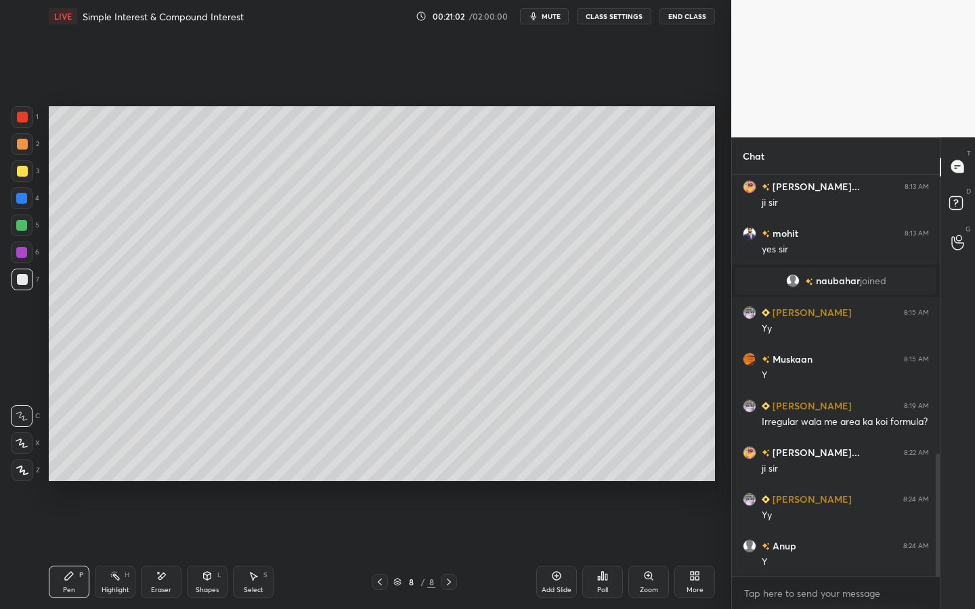
drag, startPoint x: 382, startPoint y: 584, endPoint x: 378, endPoint y: 523, distance: 61.1
click at [380, 465] on icon at bounding box center [379, 582] width 11 height 11
click at [120, 465] on div "Highlight" at bounding box center [116, 590] width 28 height 7
click at [658, 105] on div "Setting up your live class Poll for secs No correct answer Start poll" at bounding box center [381, 293] width 677 height 523
click at [77, 465] on div "Pen P" at bounding box center [69, 582] width 41 height 32
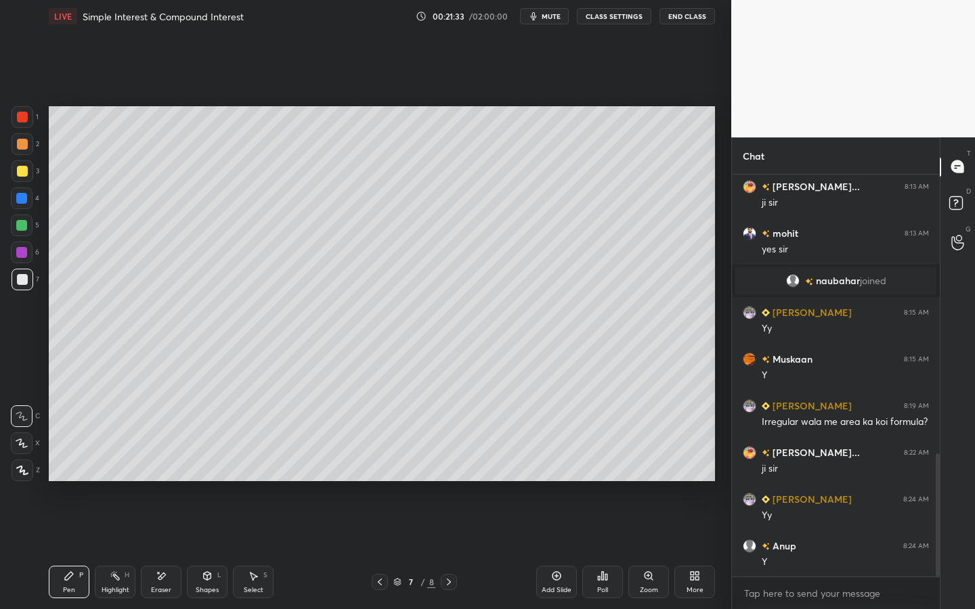
click at [450, 465] on div at bounding box center [449, 582] width 16 height 16
click at [558, 465] on icon at bounding box center [556, 576] width 11 height 11
drag, startPoint x: 378, startPoint y: 578, endPoint x: 387, endPoint y: 573, distance: 10.3
click at [378, 465] on icon at bounding box center [379, 582] width 11 height 11
click at [450, 465] on icon at bounding box center [449, 582] width 4 height 7
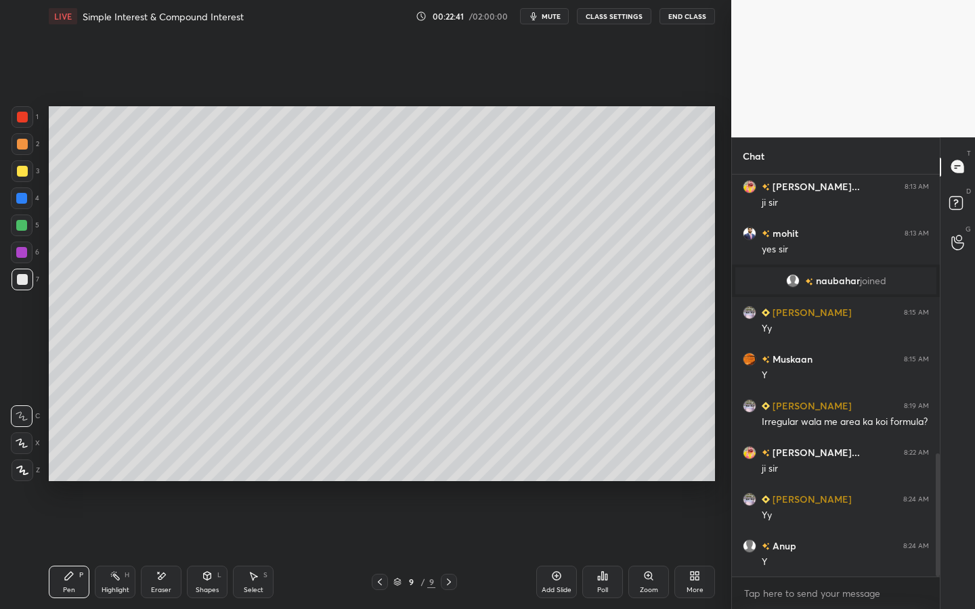
click at [204, 465] on div "Shapes L" at bounding box center [207, 582] width 41 height 32
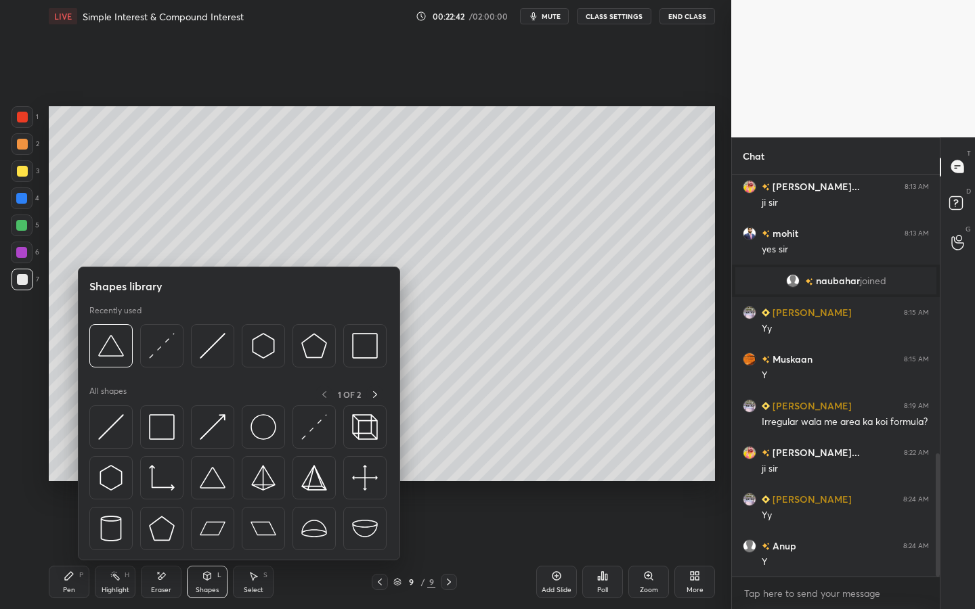
click at [227, 465] on div at bounding box center [212, 477] width 43 height 43
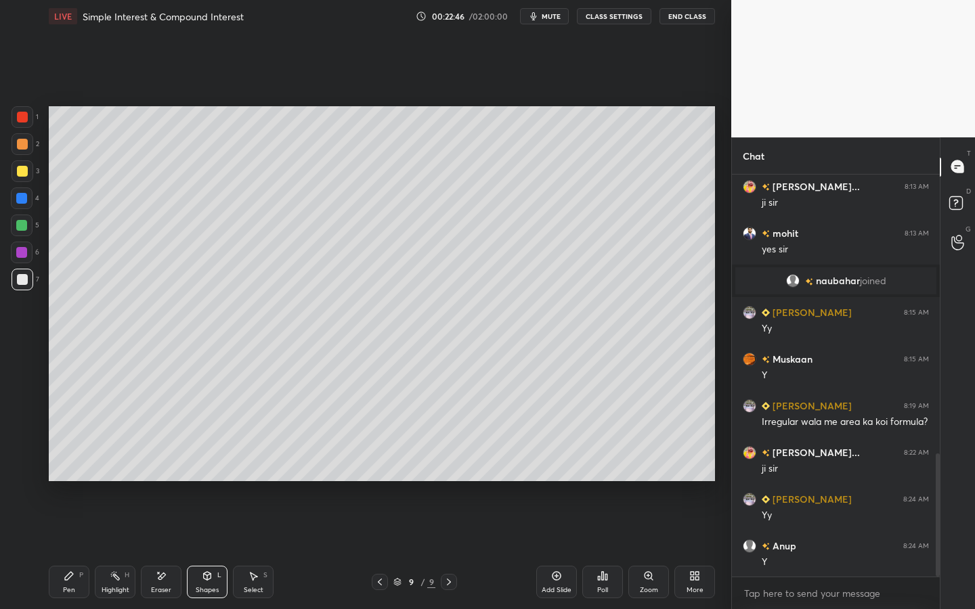
drag, startPoint x: 68, startPoint y: 589, endPoint x: 63, endPoint y: 515, distance: 74.6
click at [68, 465] on div "Pen" at bounding box center [69, 590] width 12 height 7
click at [121, 465] on div "Highlight" at bounding box center [116, 590] width 28 height 7
click at [76, 465] on div "Pen P" at bounding box center [69, 582] width 41 height 32
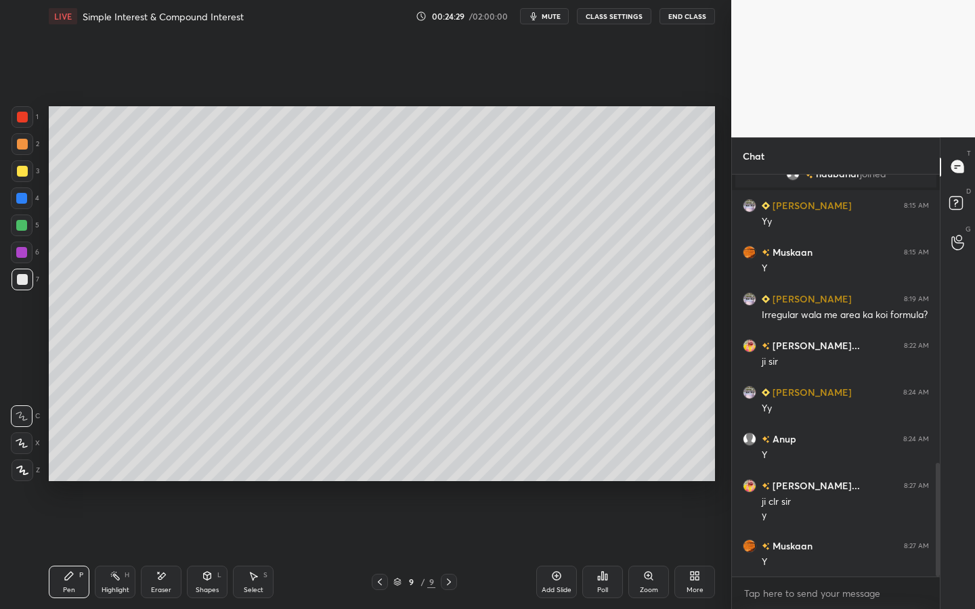
scroll to position [1068, 0]
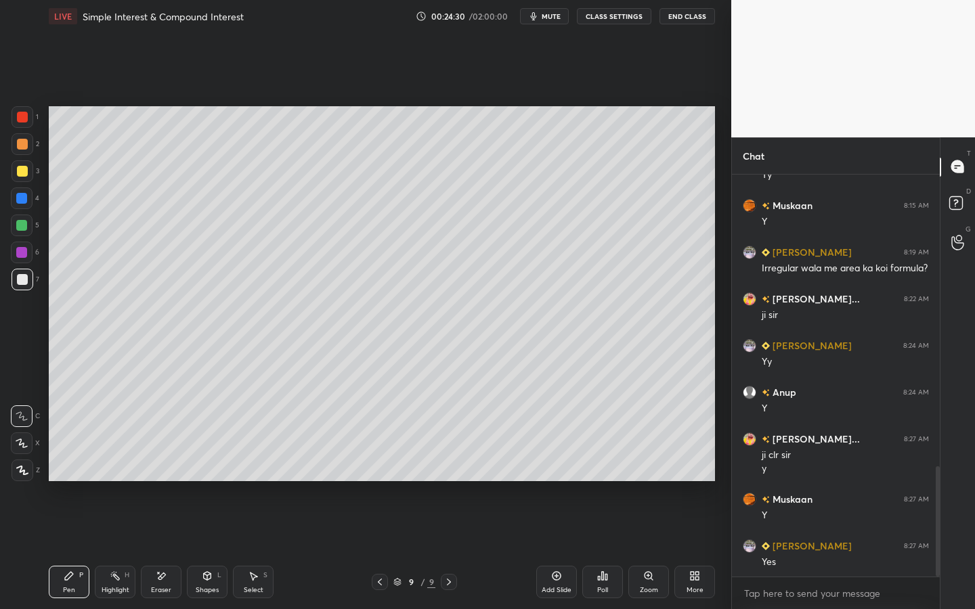
click at [503, 465] on div "Setting up your live class Poll for secs No correct answer Start poll" at bounding box center [381, 293] width 677 height 523
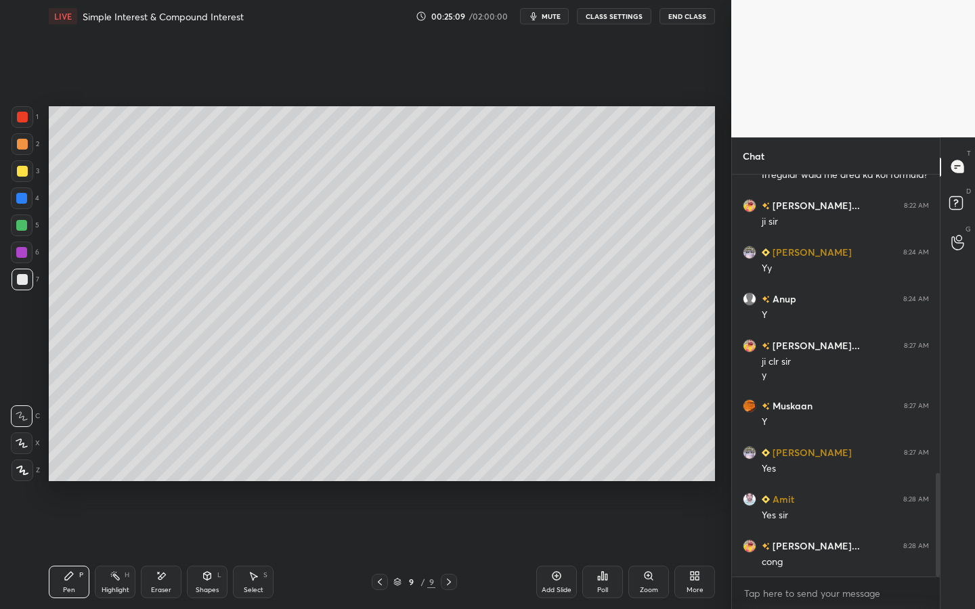
scroll to position [1175, 0]
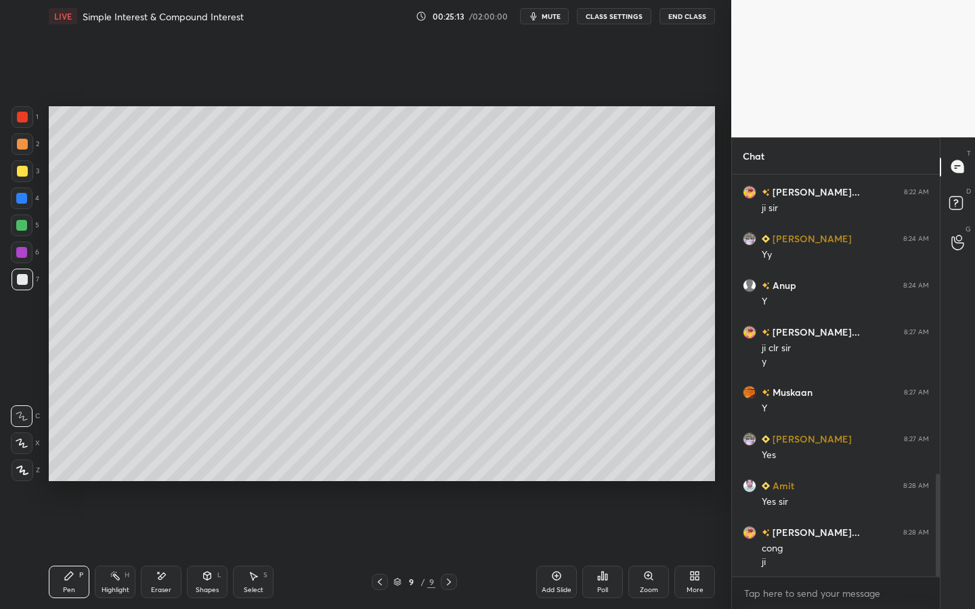
click at [551, 465] on div "Add Slide" at bounding box center [556, 582] width 41 height 32
click at [699, 465] on div "More" at bounding box center [694, 582] width 41 height 32
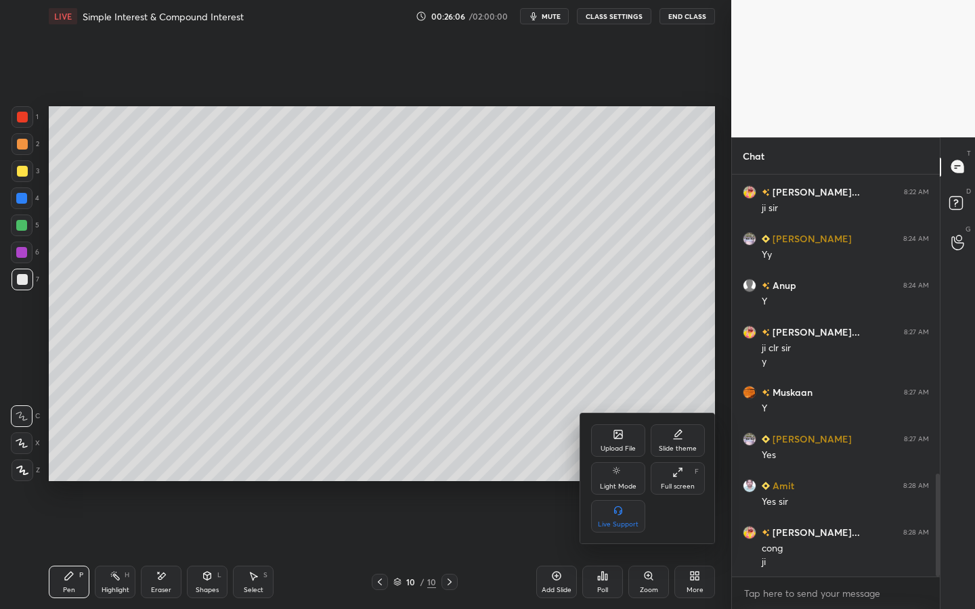
click at [633, 449] on div "Upload File" at bounding box center [618, 448] width 35 height 7
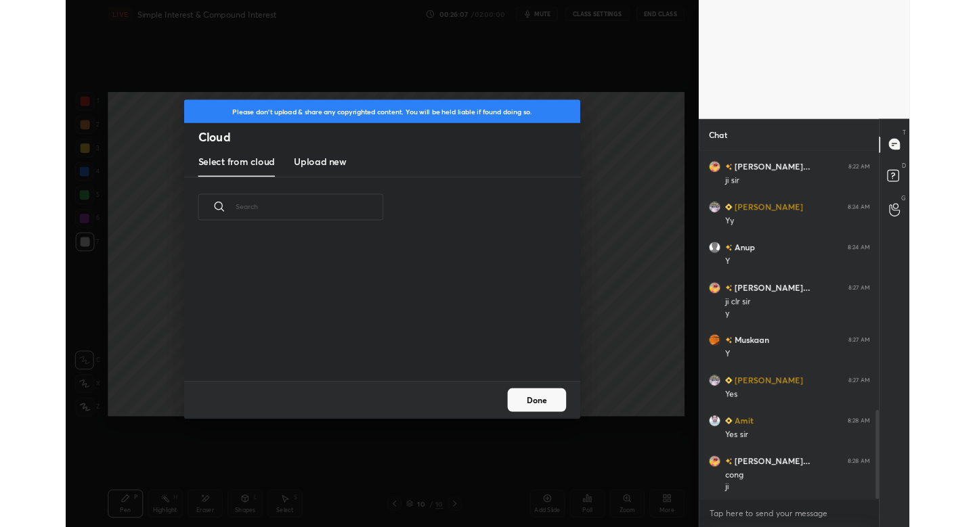
scroll to position [167, 435]
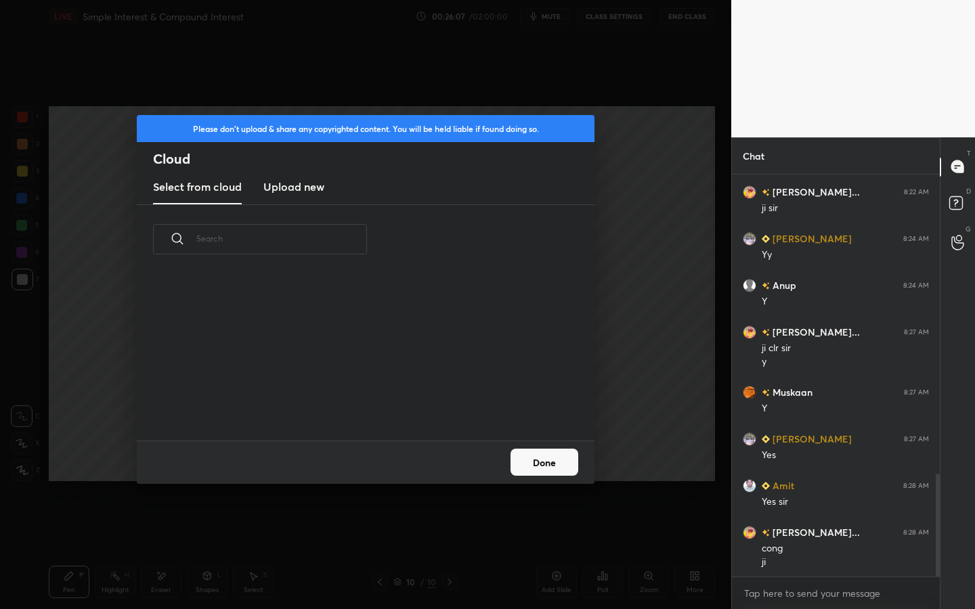
click at [315, 180] on h3 "Upload new" at bounding box center [293, 187] width 61 height 16
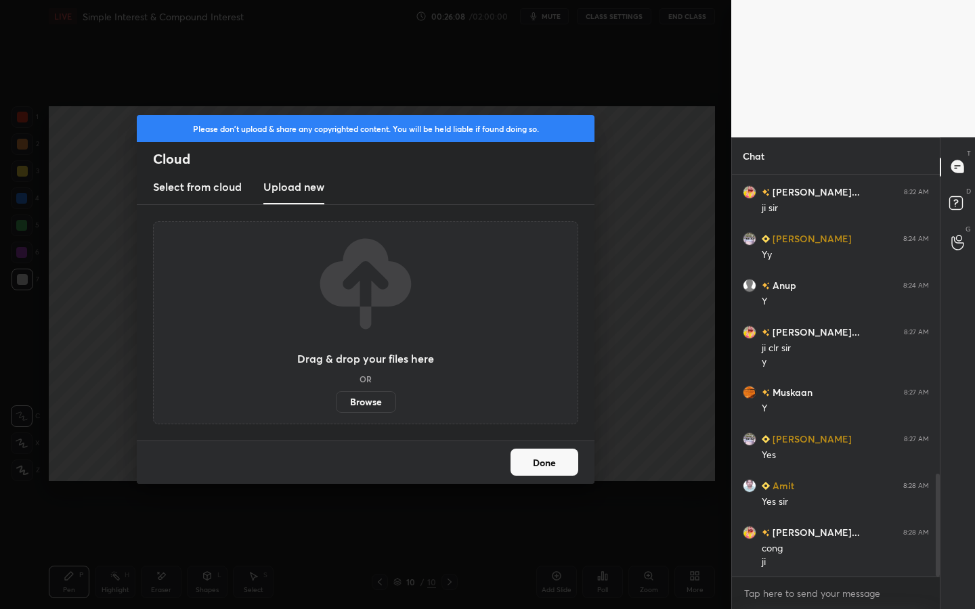
click at [362, 399] on label "Browse" at bounding box center [366, 402] width 60 height 22
click at [336, 399] on input "Browse" at bounding box center [336, 402] width 0 height 22
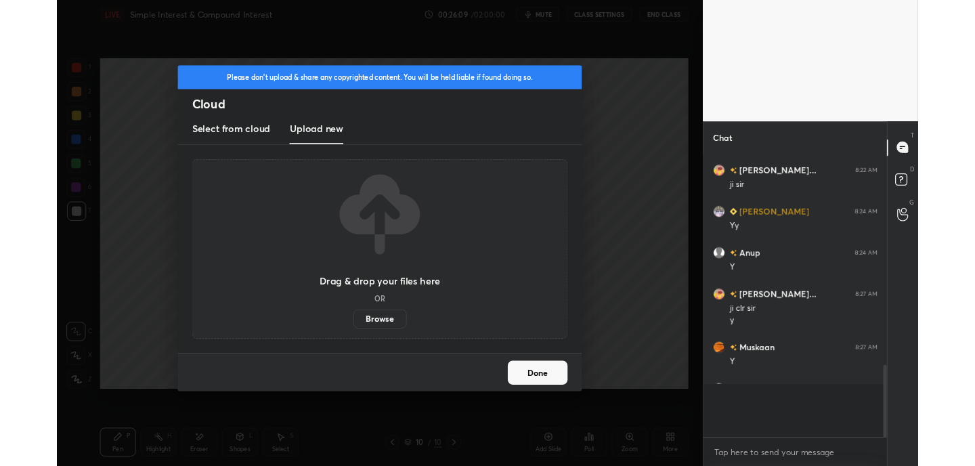
scroll to position [67325, 67027]
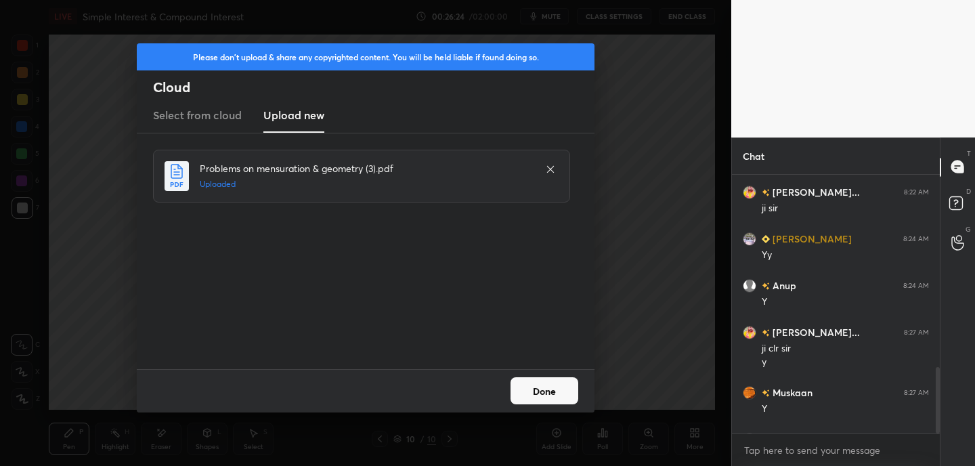
click at [551, 383] on button "Done" at bounding box center [544, 390] width 68 height 27
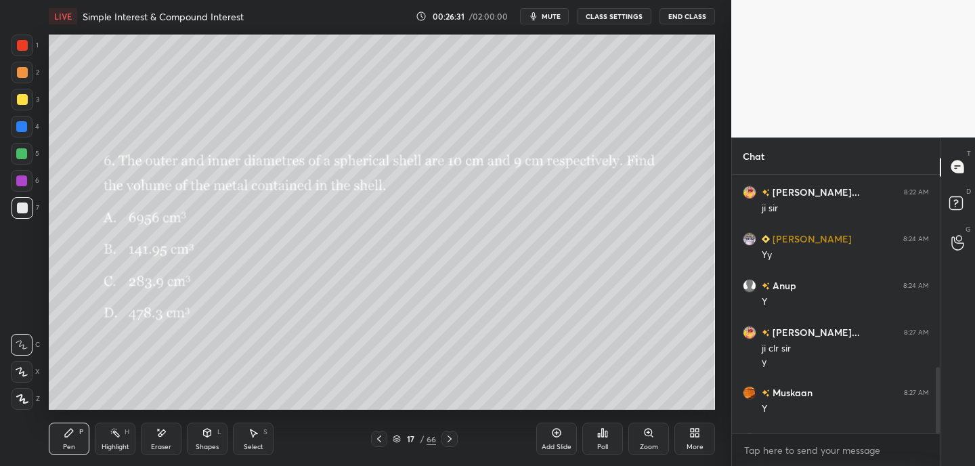
click at [401, 439] on div "17 / 66" at bounding box center [414, 439] width 43 height 12
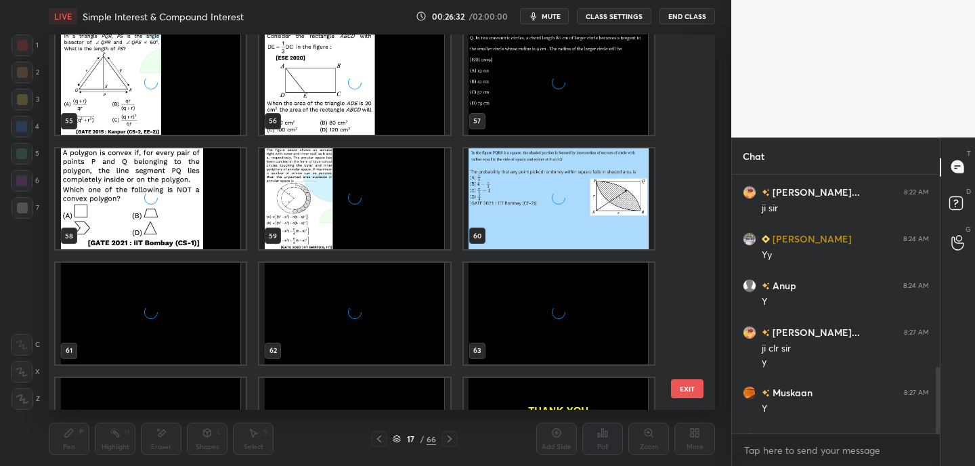
scroll to position [2150, 0]
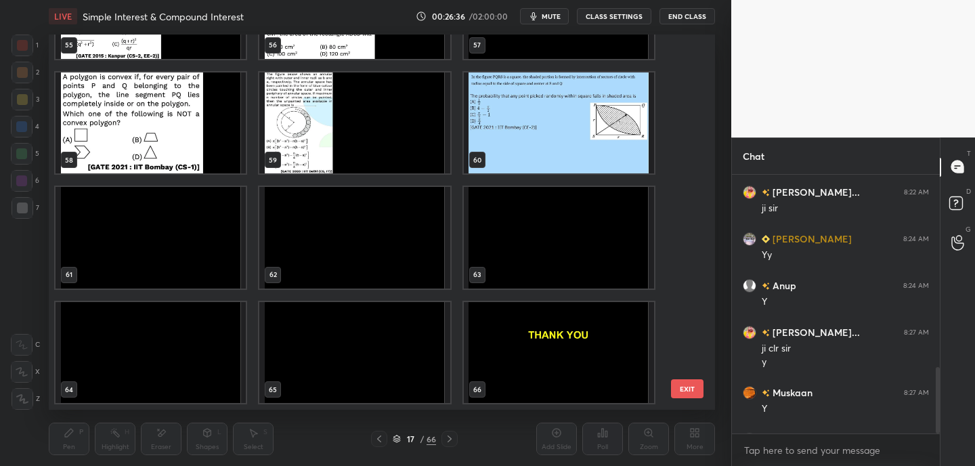
click at [544, 112] on img "grid" at bounding box center [559, 123] width 190 height 102
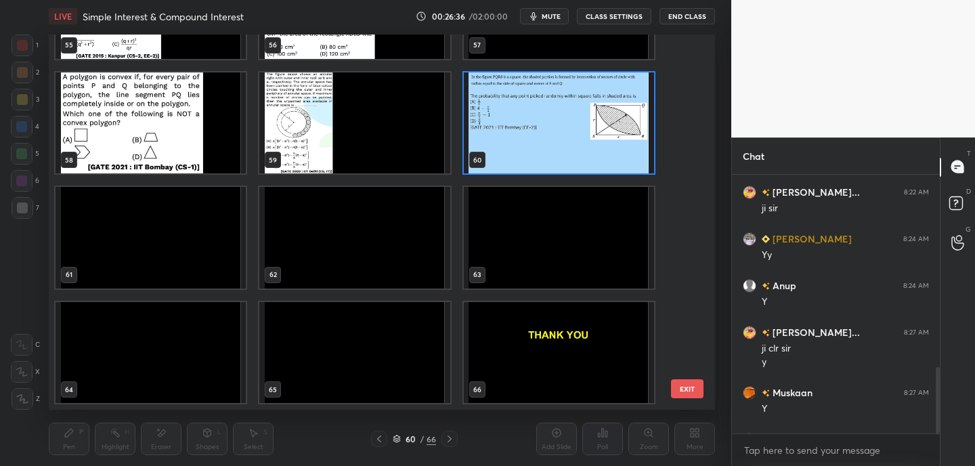
click at [544, 112] on img "grid" at bounding box center [559, 123] width 190 height 102
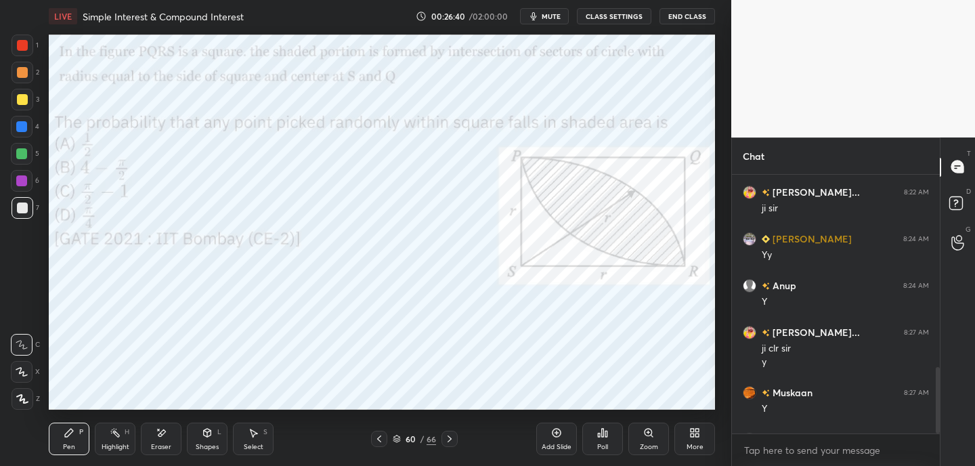
click at [79, 32] on div "Setting up your live class Poll for secs No correct answer Start poll" at bounding box center [381, 221] width 677 height 379
click at [26, 43] on div at bounding box center [22, 45] width 11 height 11
drag, startPoint x: 167, startPoint y: 439, endPoint x: 157, endPoint y: 424, distance: 18.2
click at [171, 441] on div "Eraser" at bounding box center [161, 438] width 41 height 32
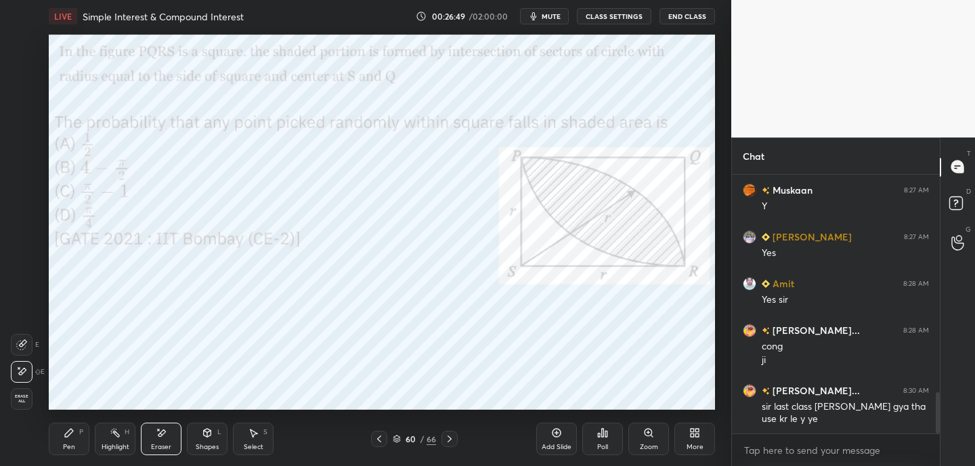
drag, startPoint x: 74, startPoint y: 431, endPoint x: 68, endPoint y: 413, distance: 19.3
click at [74, 430] on div "Pen P" at bounding box center [69, 438] width 41 height 32
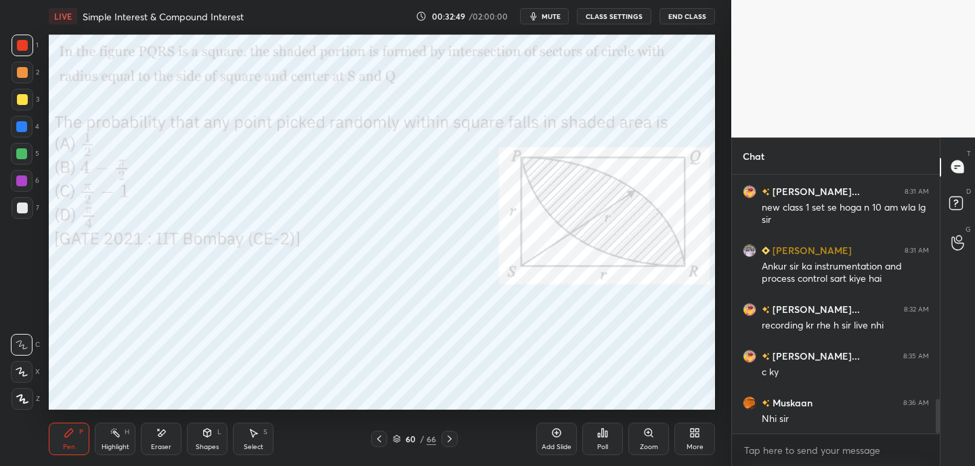
scroll to position [1709, 0]
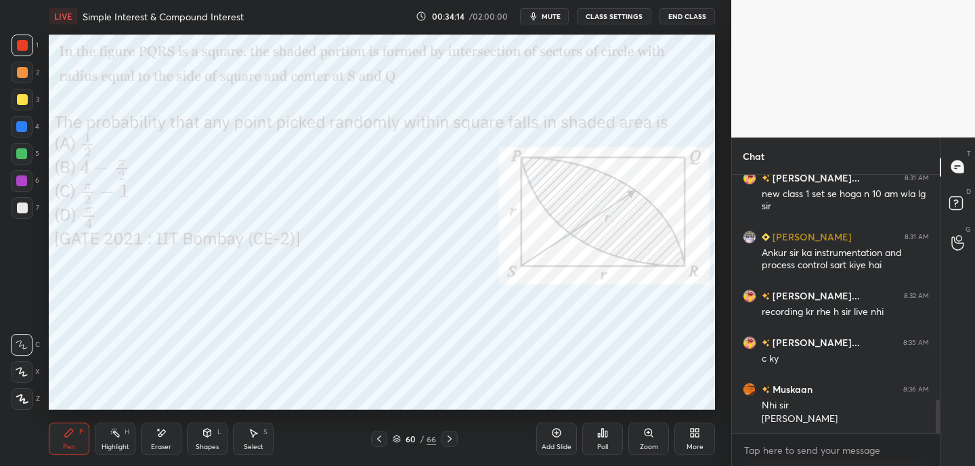
click at [127, 441] on div "Highlight H" at bounding box center [115, 438] width 41 height 32
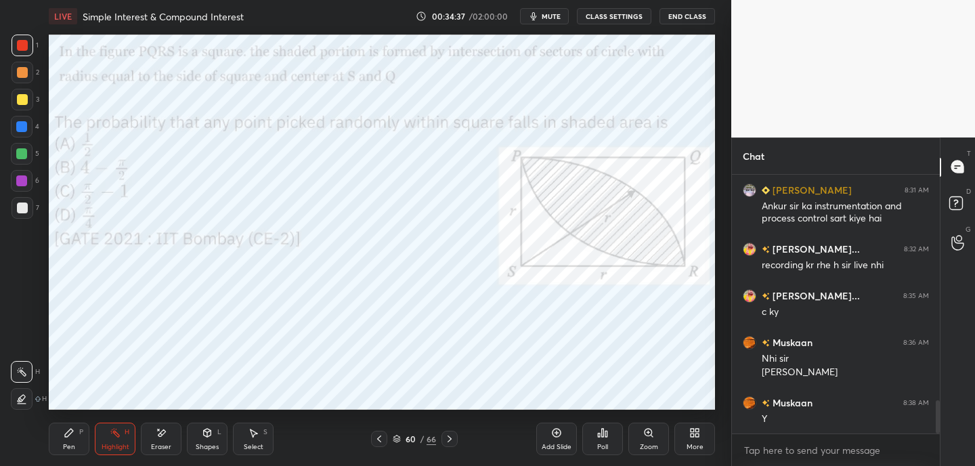
click at [201, 448] on div "Shapes" at bounding box center [207, 446] width 23 height 7
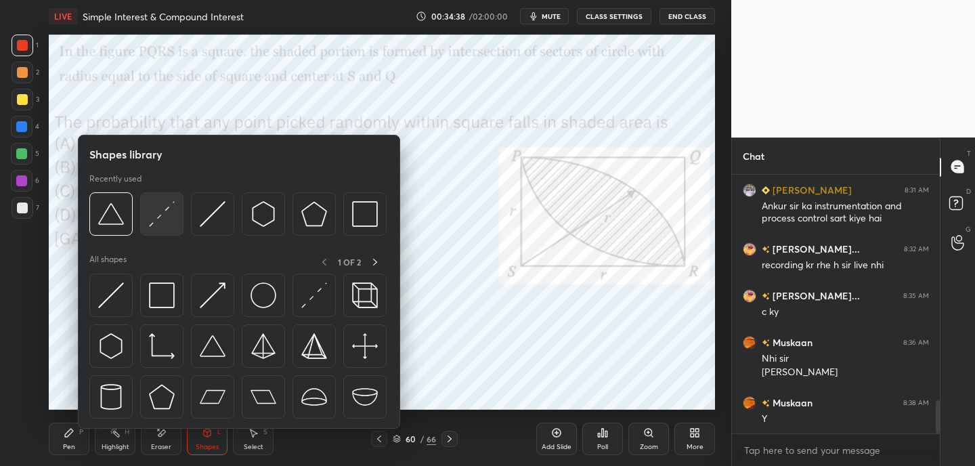
click at [169, 217] on img at bounding box center [162, 214] width 26 height 26
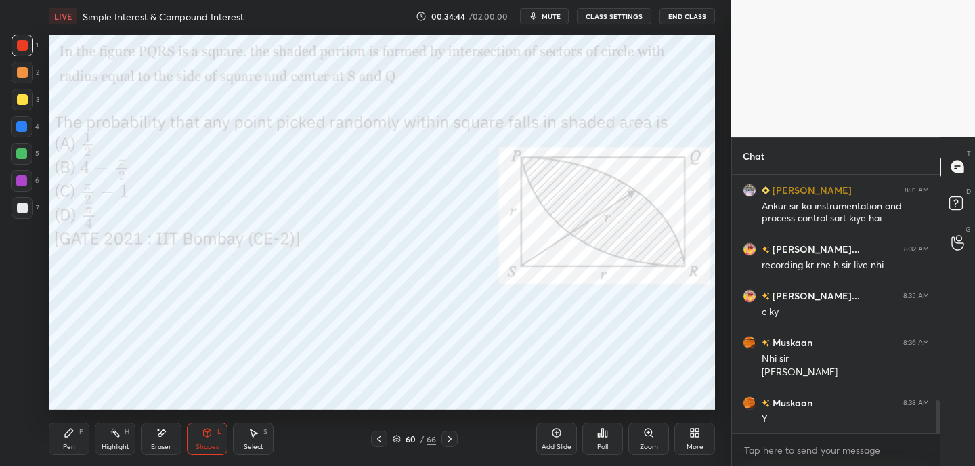
click at [117, 435] on rect at bounding box center [116, 434] width 7 height 7
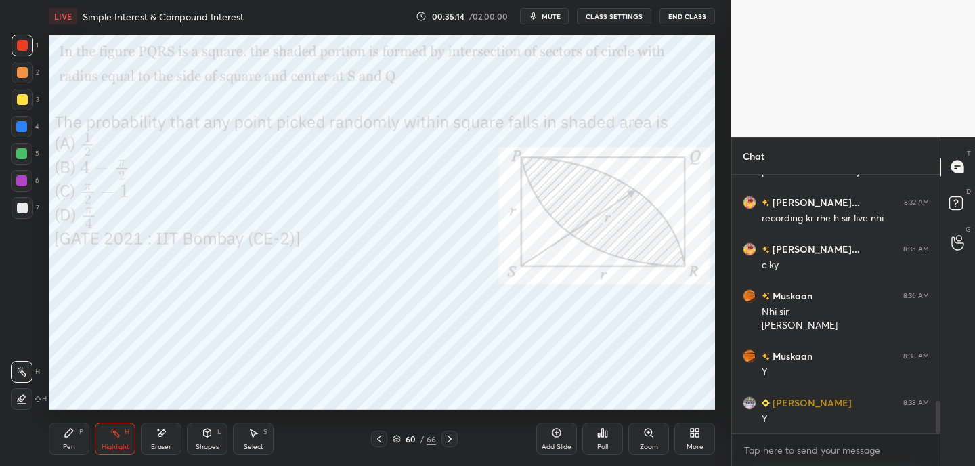
click at [74, 443] on div "Pen" at bounding box center [69, 446] width 12 height 7
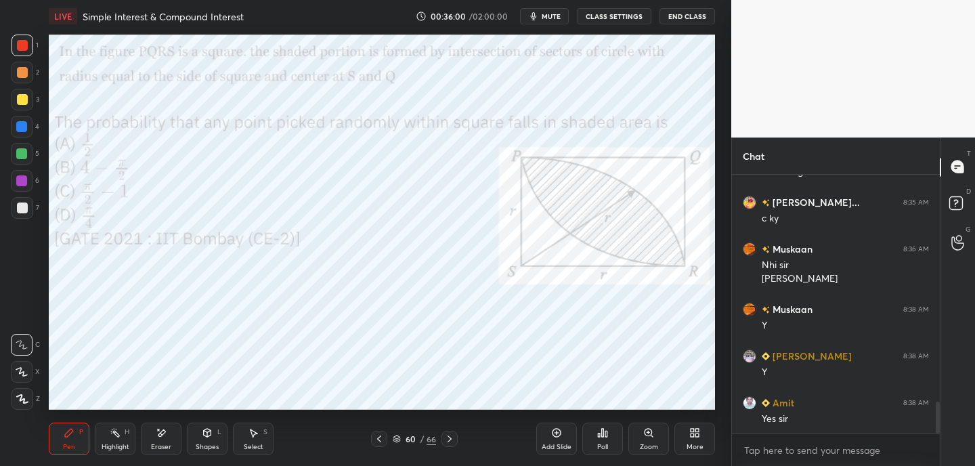
drag, startPoint x: 116, startPoint y: 446, endPoint x: 126, endPoint y: 437, distance: 13.9
click at [120, 443] on div "Highlight" at bounding box center [116, 446] width 28 height 7
drag, startPoint x: 66, startPoint y: 441, endPoint x: 69, endPoint y: 433, distance: 9.2
click at [66, 439] on div "Pen P" at bounding box center [69, 438] width 41 height 32
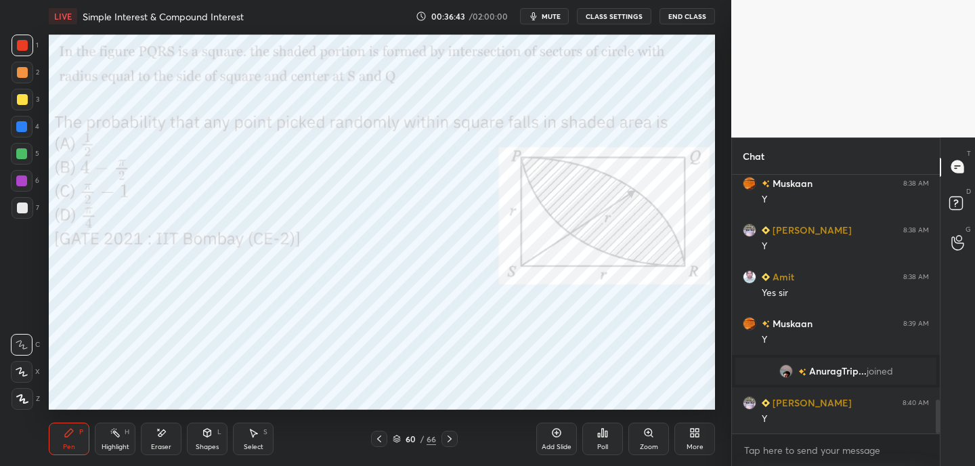
scroll to position [1712, 0]
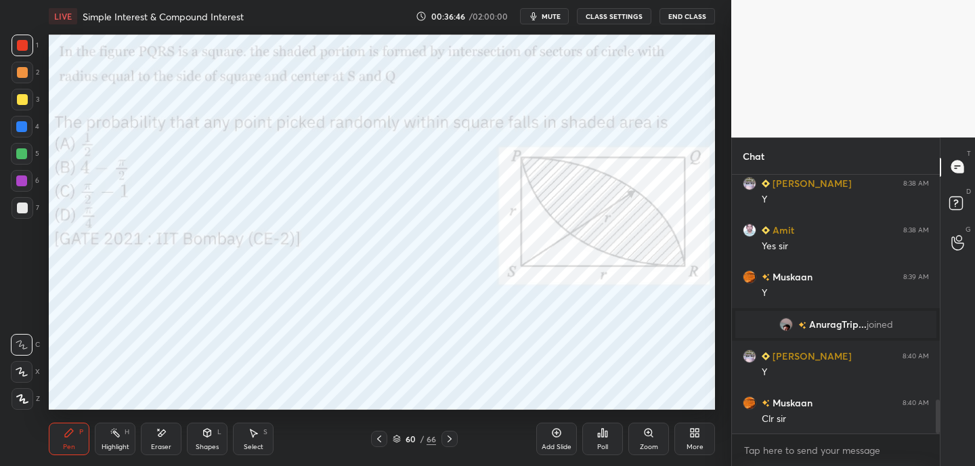
click at [380, 436] on icon at bounding box center [379, 438] width 4 height 7
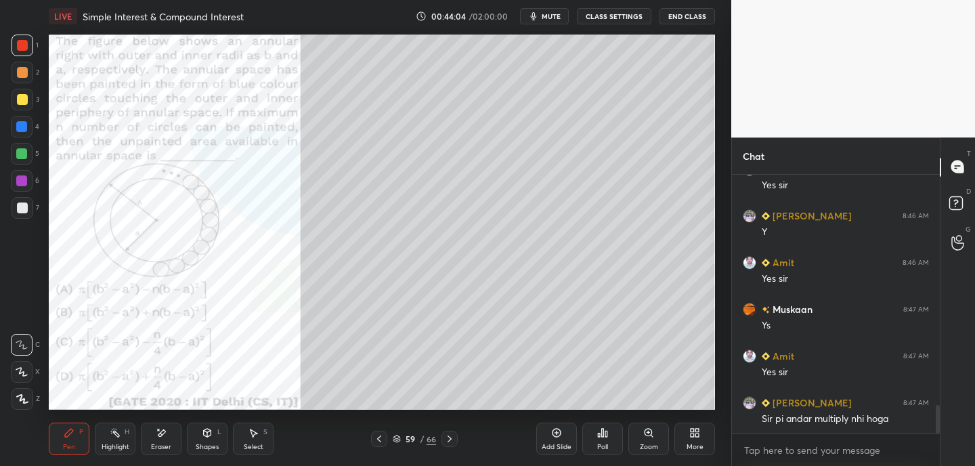
scroll to position [2127, 0]
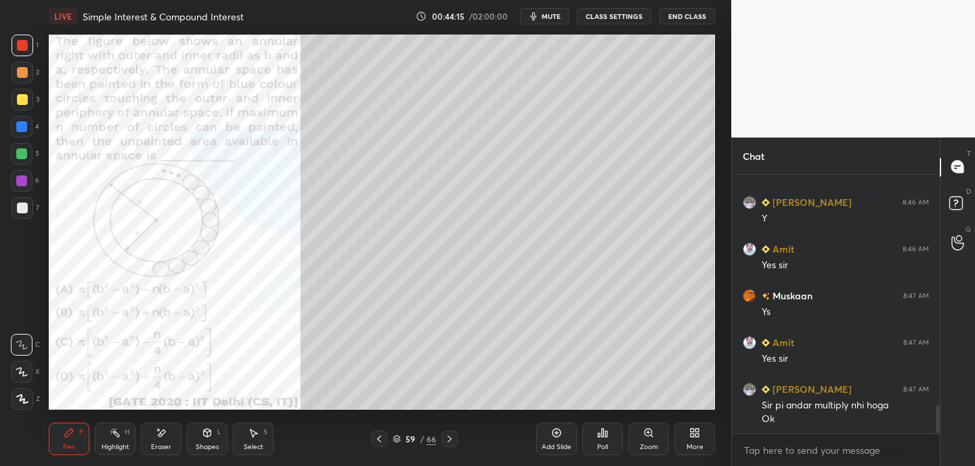
click at [379, 436] on icon at bounding box center [379, 438] width 11 height 11
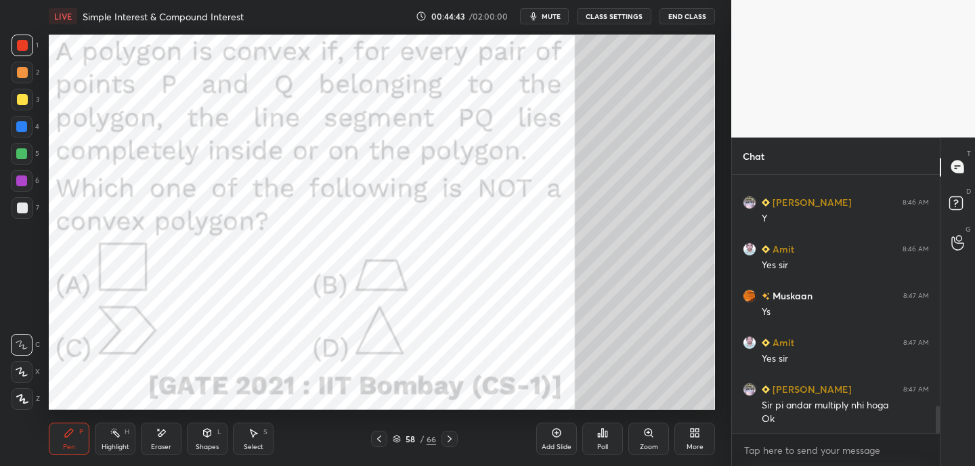
scroll to position [2173, 0]
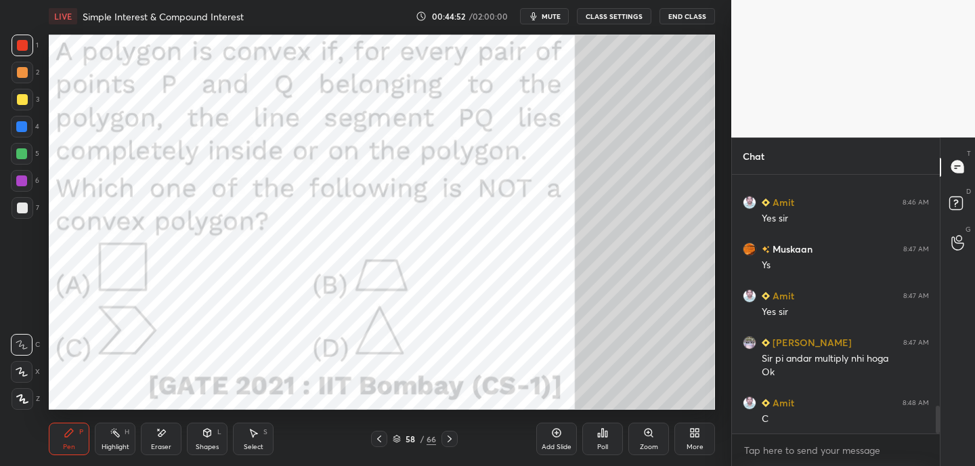
click at [157, 440] on div "Eraser" at bounding box center [161, 438] width 41 height 32
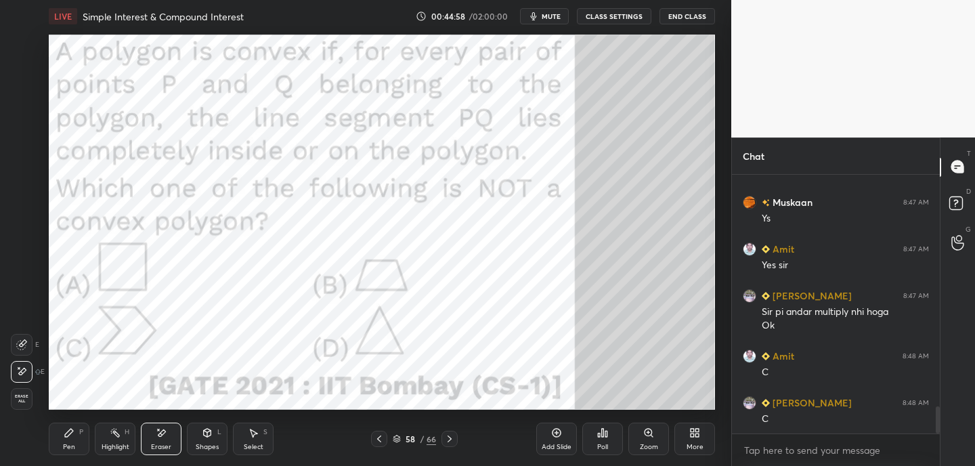
drag, startPoint x: 68, startPoint y: 437, endPoint x: 73, endPoint y: 414, distance: 23.6
click at [68, 437] on icon at bounding box center [69, 432] width 11 height 11
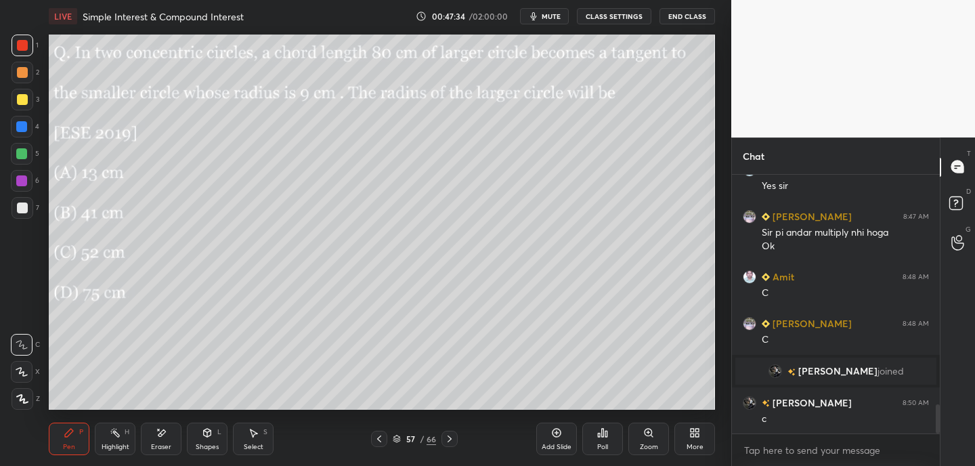
scroll to position [2074, 0]
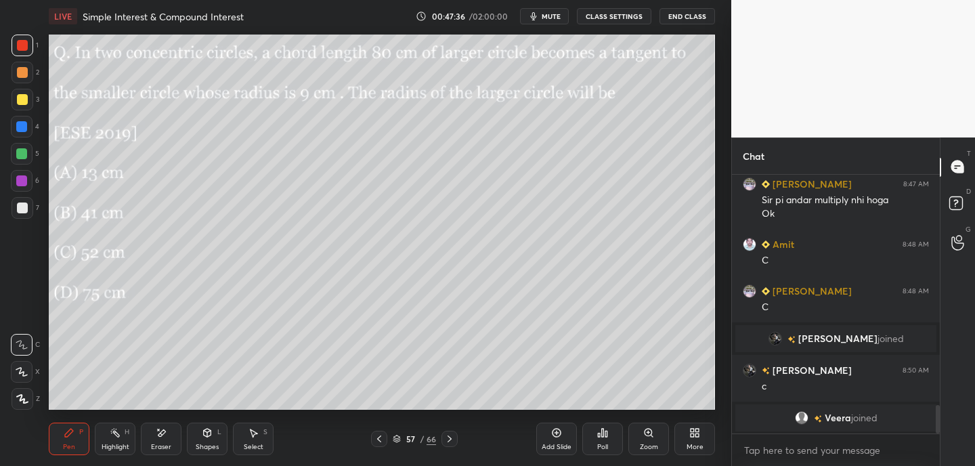
click at [218, 426] on div "Shapes L" at bounding box center [207, 438] width 41 height 32
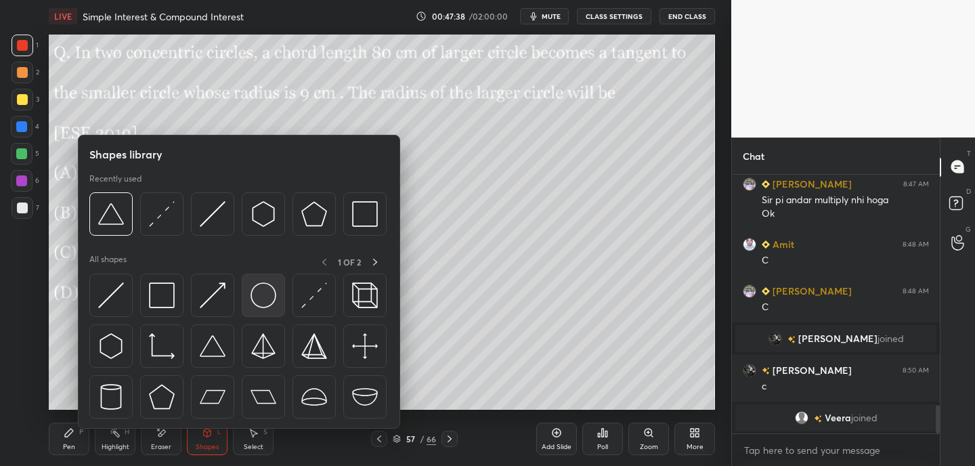
click at [269, 301] on img at bounding box center [264, 295] width 26 height 26
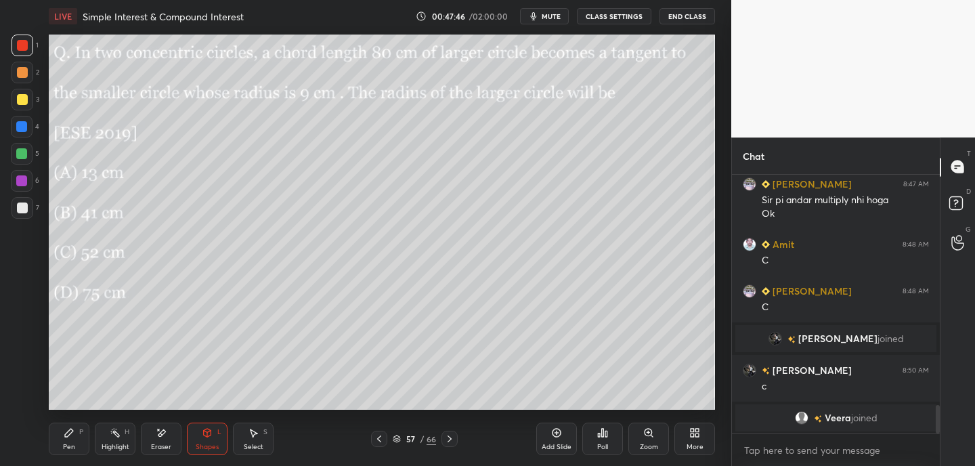
click at [81, 440] on div "Pen P" at bounding box center [69, 438] width 41 height 32
click at [201, 431] on div "Shapes L" at bounding box center [207, 438] width 41 height 32
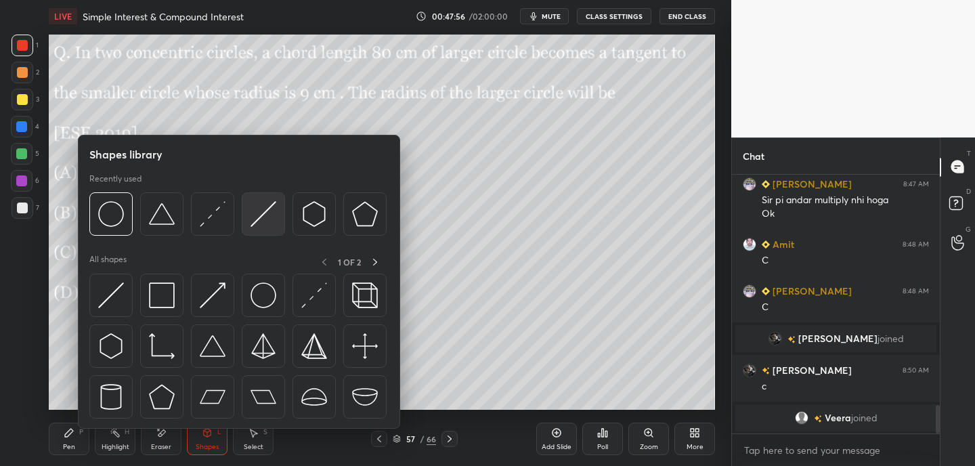
click at [263, 221] on img at bounding box center [264, 214] width 26 height 26
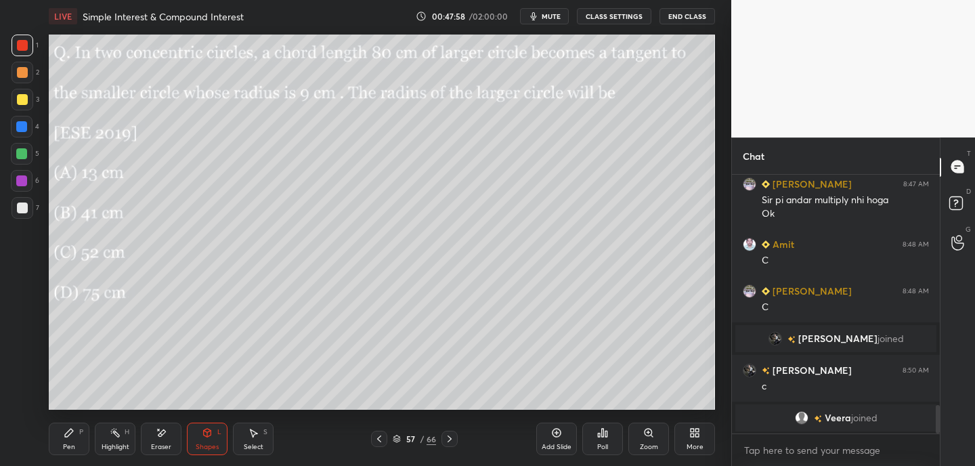
click at [21, 216] on div at bounding box center [23, 208] width 22 height 22
drag, startPoint x: 213, startPoint y: 440, endPoint x: 209, endPoint y: 433, distance: 7.6
click at [213, 440] on div "Shapes L" at bounding box center [207, 438] width 41 height 32
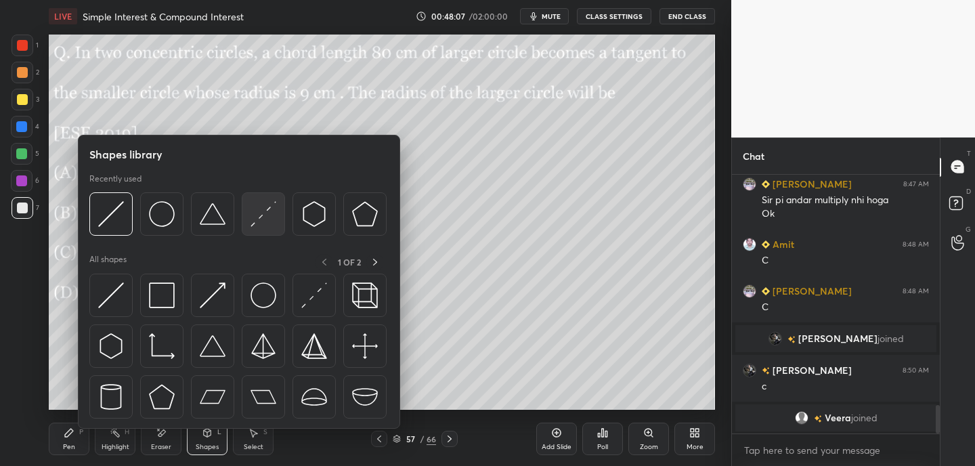
click at [271, 221] on img at bounding box center [264, 214] width 26 height 26
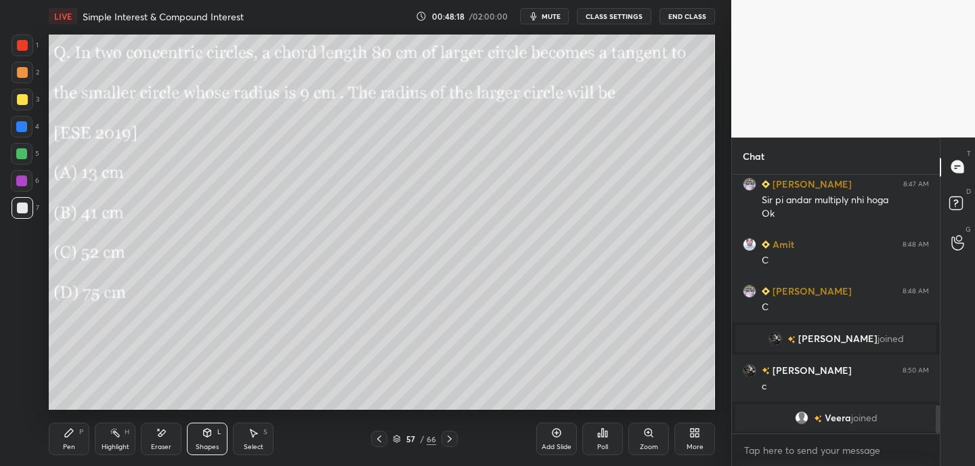
click at [66, 446] on div "Pen" at bounding box center [69, 446] width 12 height 7
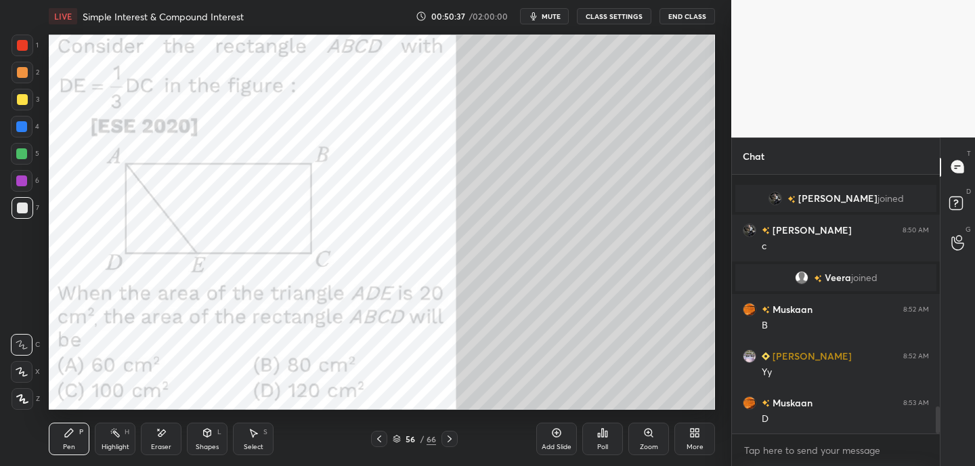
scroll to position [2248, 0]
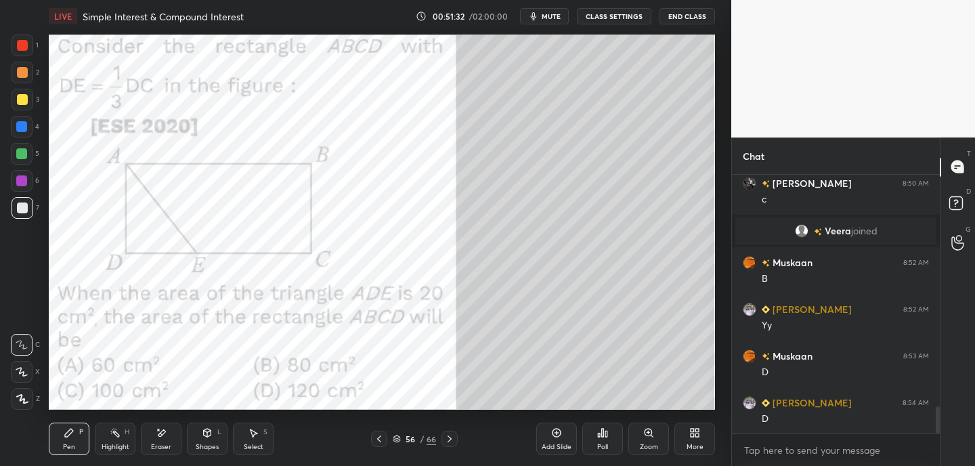
click at [24, 45] on div at bounding box center [22, 45] width 11 height 11
click at [380, 438] on icon at bounding box center [379, 438] width 11 height 11
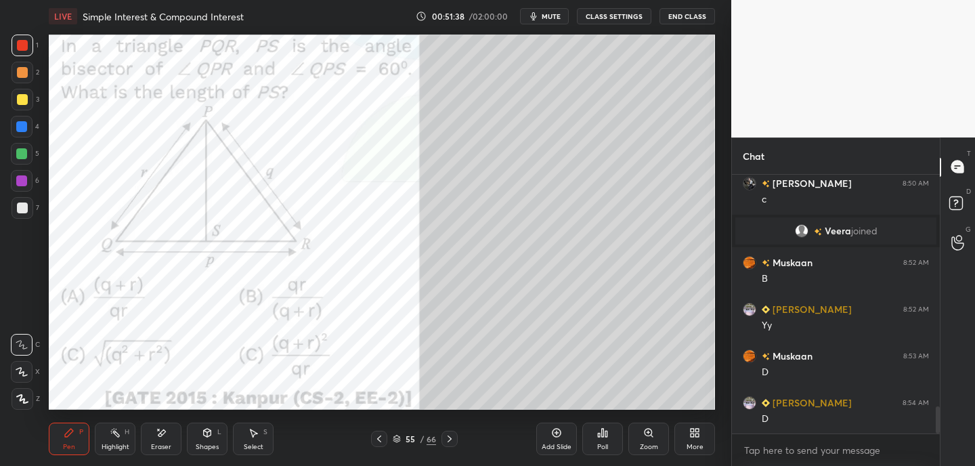
click at [601, 438] on div "Poll" at bounding box center [602, 438] width 41 height 32
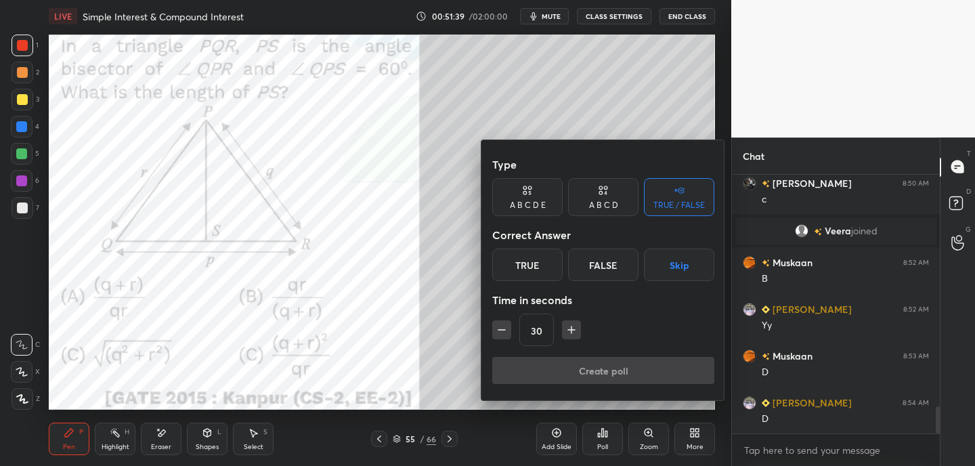
drag, startPoint x: 613, startPoint y: 196, endPoint x: 603, endPoint y: 207, distance: 15.8
click at [610, 196] on div "A B C D" at bounding box center [603, 197] width 70 height 38
click at [555, 270] on div "B" at bounding box center [558, 264] width 40 height 32
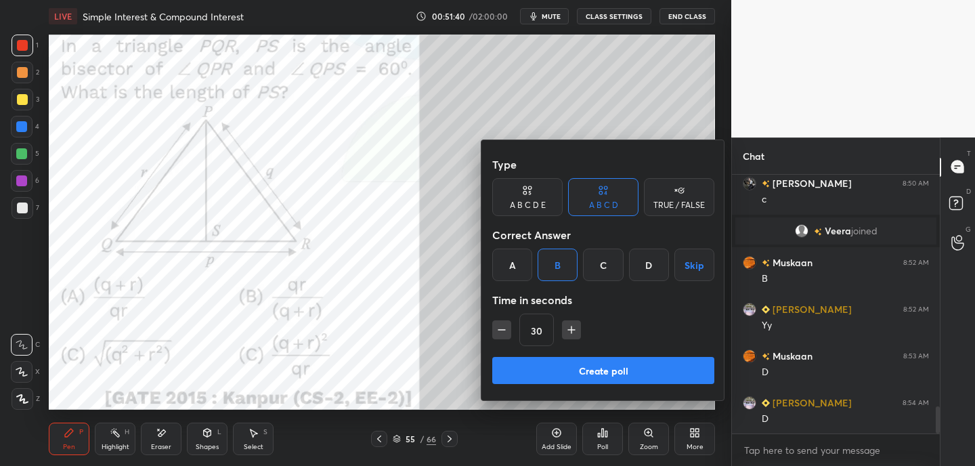
drag, startPoint x: 559, startPoint y: 372, endPoint x: 576, endPoint y: 361, distance: 20.1
click at [560, 371] on button "Create poll" at bounding box center [603, 370] width 222 height 27
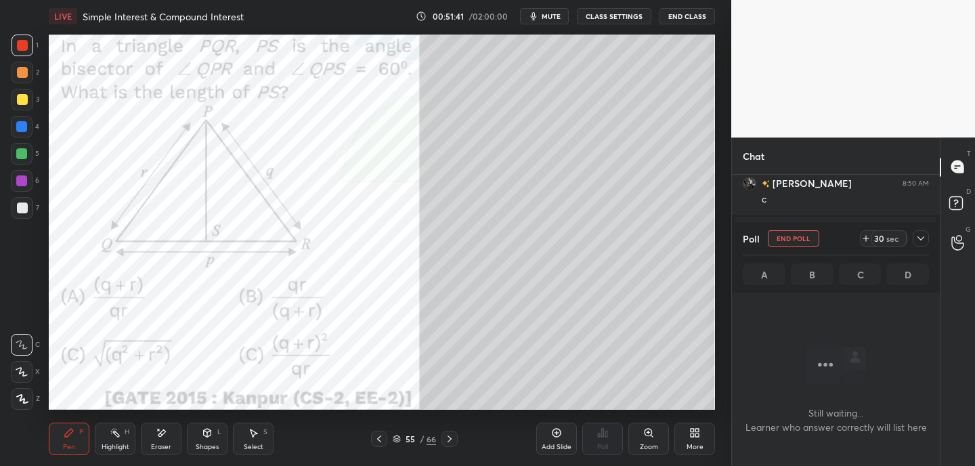
scroll to position [71, 204]
click at [867, 241] on icon at bounding box center [866, 238] width 11 height 11
click at [867, 239] on icon at bounding box center [866, 238] width 11 height 11
click at [867, 240] on icon at bounding box center [866, 238] width 11 height 11
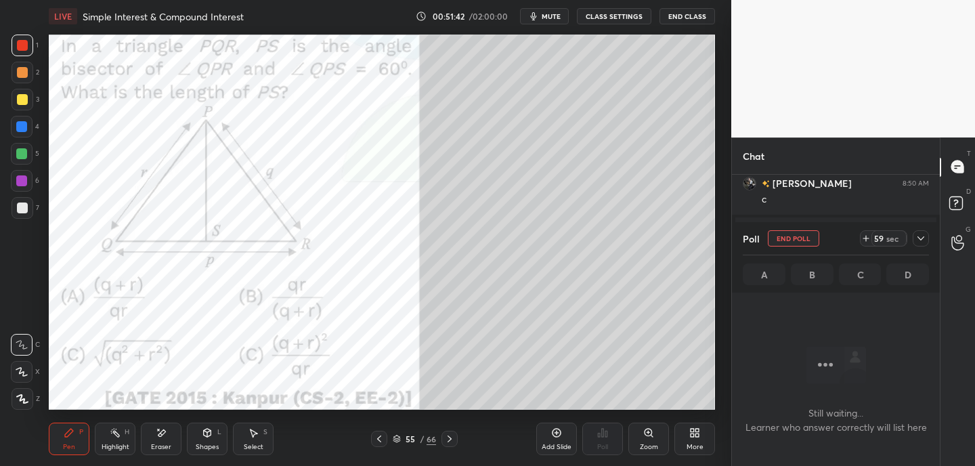
click at [866, 239] on icon at bounding box center [866, 238] width 0 height 5
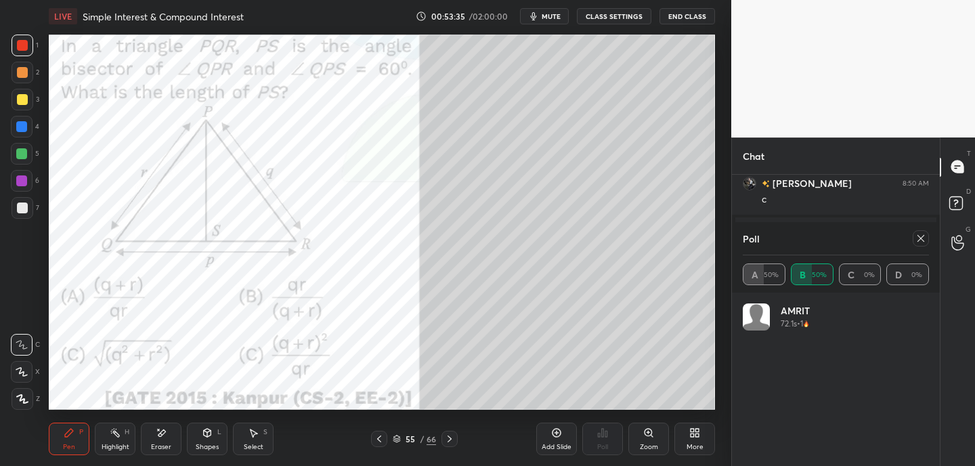
click at [920, 239] on icon at bounding box center [920, 238] width 11 height 11
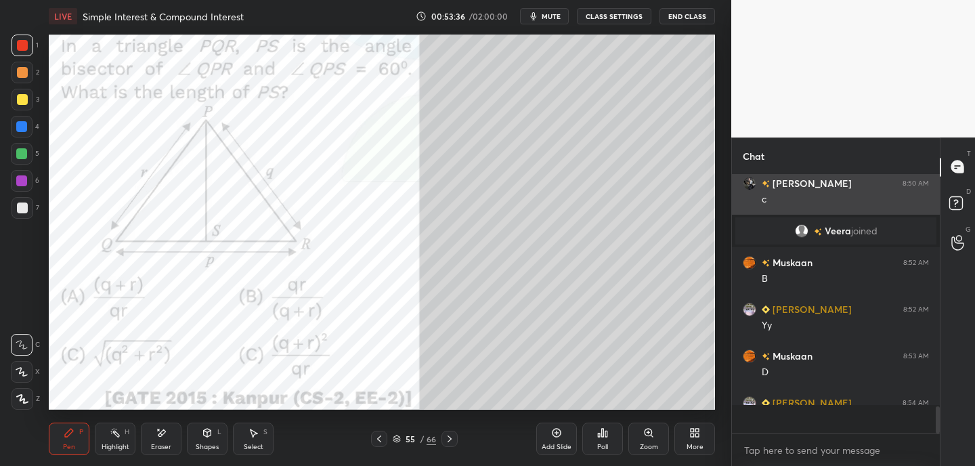
scroll to position [0, 0]
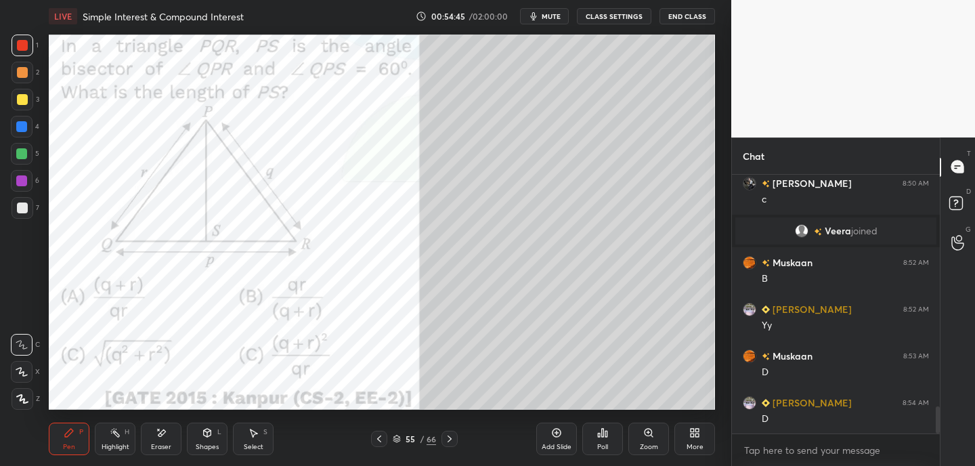
drag, startPoint x: 115, startPoint y: 442, endPoint x: 112, endPoint y: 431, distance: 12.0
click at [115, 443] on div "Highlight" at bounding box center [116, 446] width 28 height 7
click at [63, 445] on div "Pen P" at bounding box center [69, 438] width 41 height 32
drag, startPoint x: 112, startPoint y: 439, endPoint x: 111, endPoint y: 419, distance: 19.6
click at [111, 438] on div "Highlight H" at bounding box center [115, 438] width 41 height 32
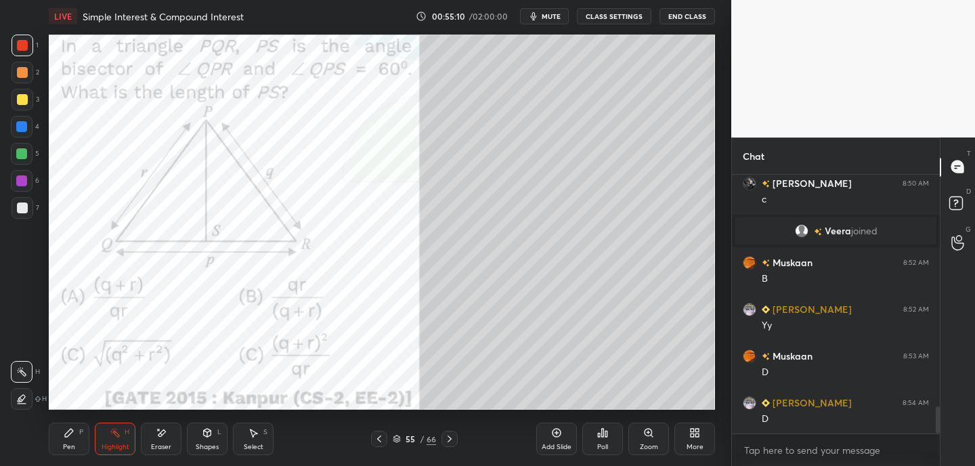
drag, startPoint x: 70, startPoint y: 439, endPoint x: 87, endPoint y: 440, distance: 16.3
click at [70, 439] on div "Pen P" at bounding box center [69, 438] width 41 height 32
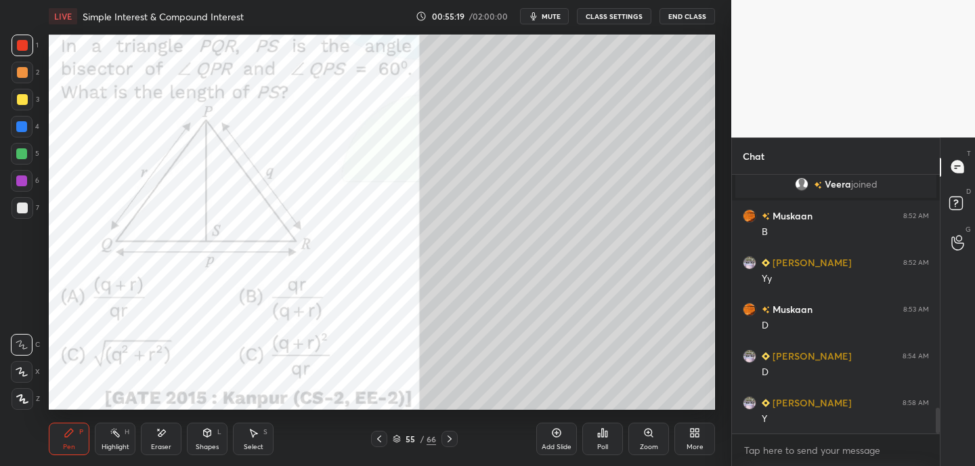
scroll to position [2342, 0]
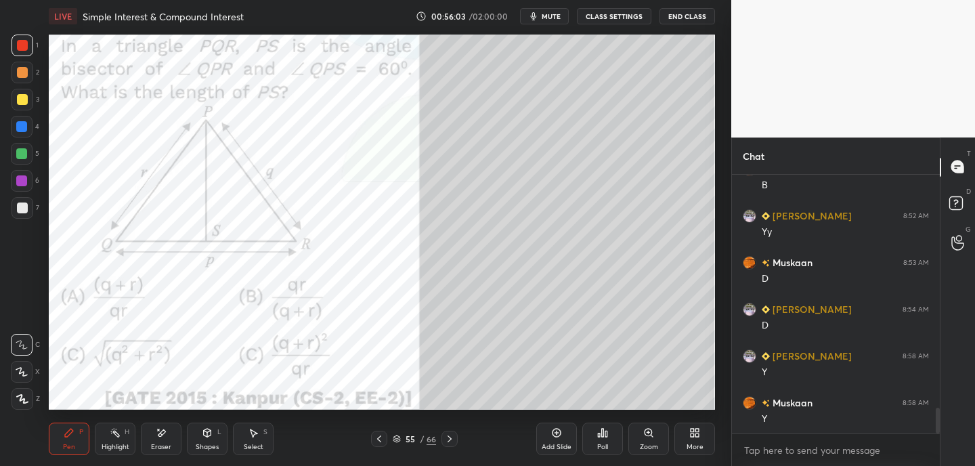
click at [169, 431] on div "Eraser" at bounding box center [161, 438] width 41 height 32
click at [62, 434] on div "Pen P" at bounding box center [69, 438] width 41 height 32
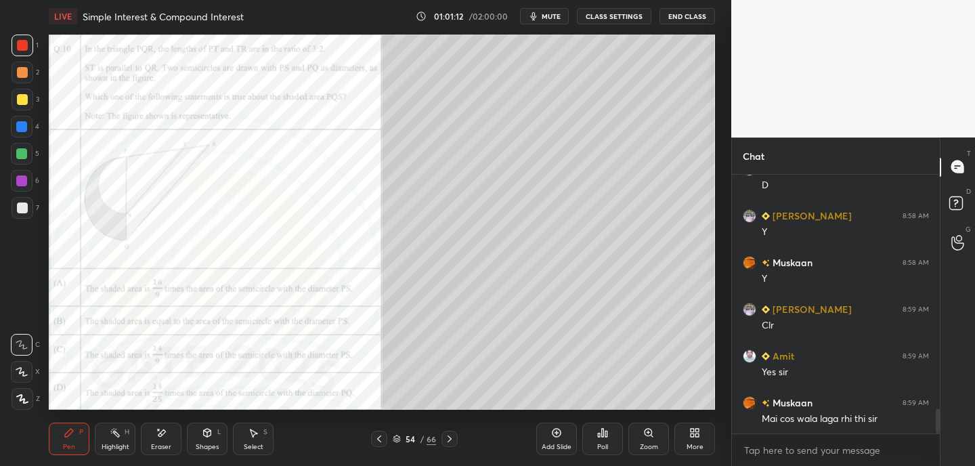
drag, startPoint x: 118, startPoint y: 447, endPoint x: 114, endPoint y: 422, distance: 25.4
click at [118, 447] on div "Highlight" at bounding box center [116, 446] width 28 height 7
drag, startPoint x: 73, startPoint y: 431, endPoint x: 70, endPoint y: 417, distance: 14.6
click at [73, 431] on icon at bounding box center [69, 432] width 11 height 11
drag, startPoint x: 165, startPoint y: 437, endPoint x: 166, endPoint y: 412, distance: 24.4
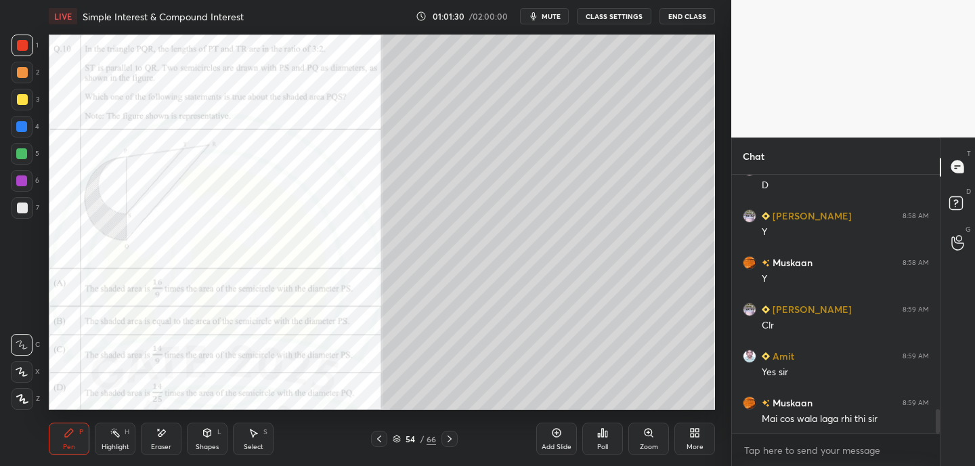
click at [165, 431] on icon at bounding box center [161, 433] width 11 height 12
click at [72, 450] on div "Pen P" at bounding box center [69, 438] width 41 height 32
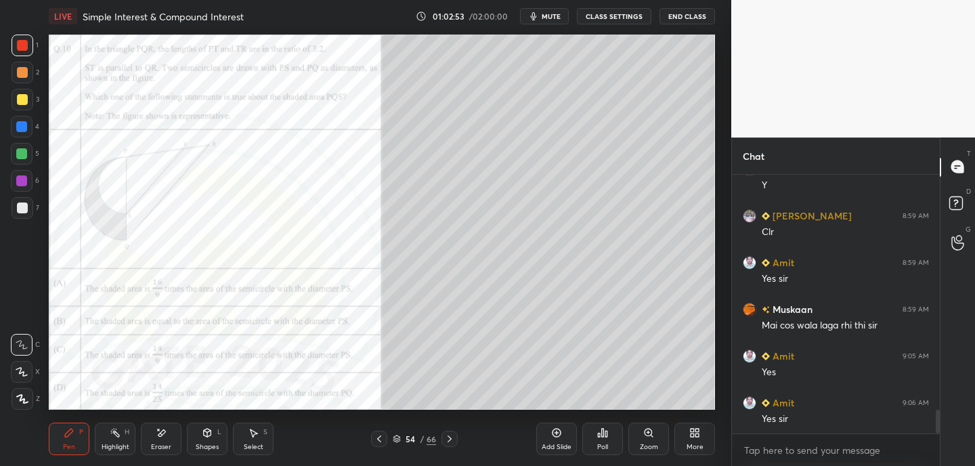
scroll to position [2622, 0]
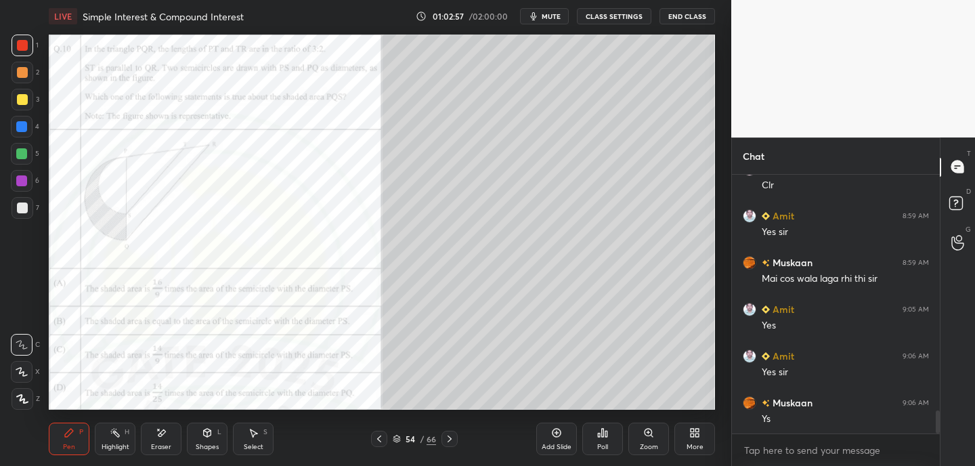
click at [380, 435] on icon at bounding box center [379, 438] width 11 height 11
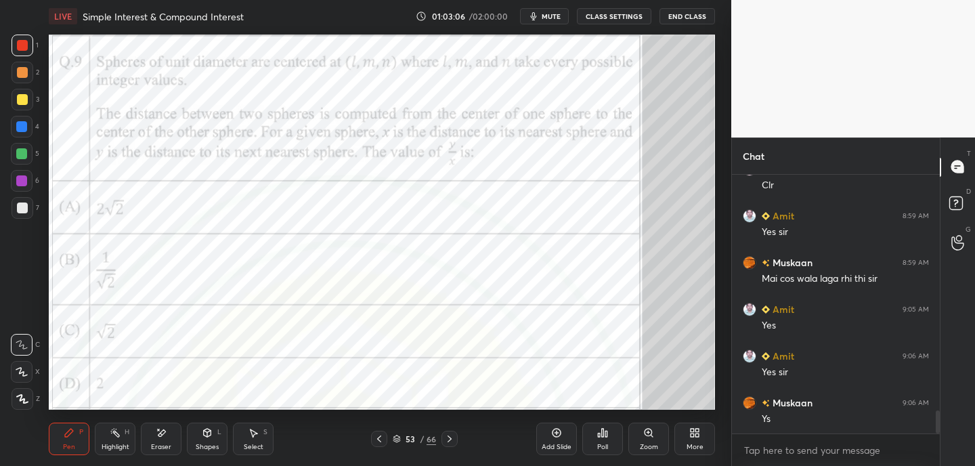
click at [380, 441] on icon at bounding box center [379, 438] width 11 height 11
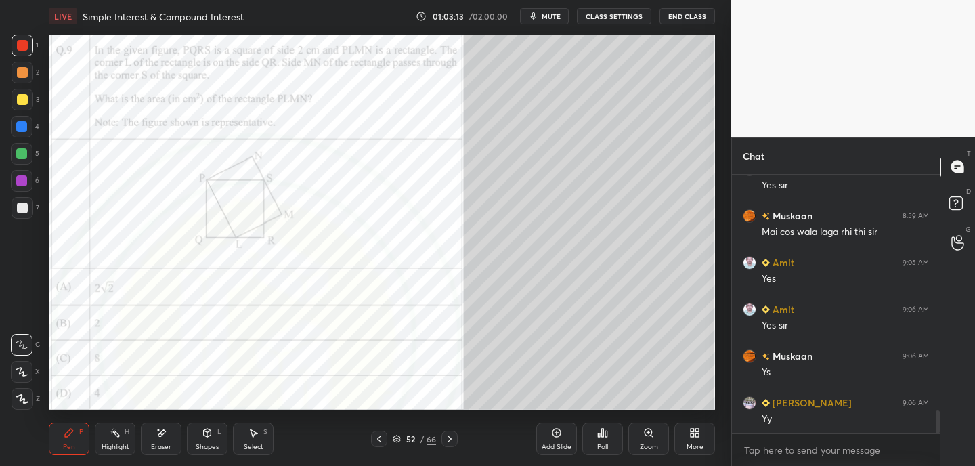
scroll to position [2716, 0]
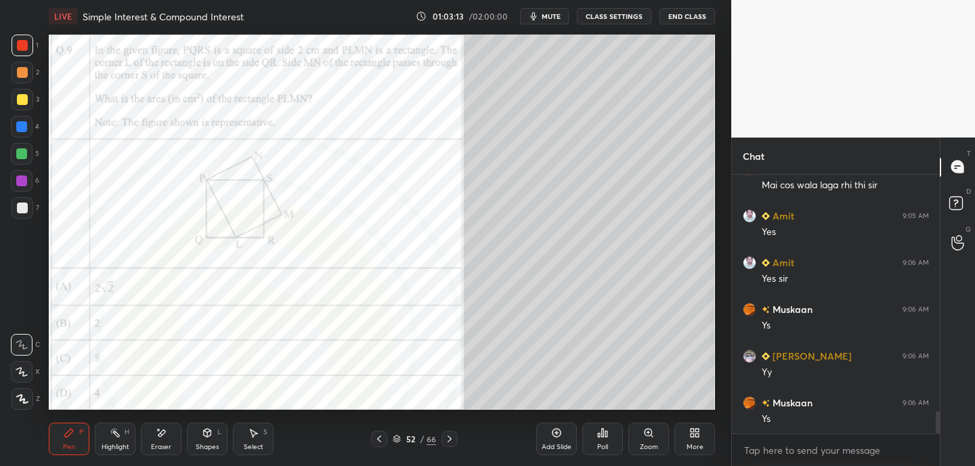
click at [379, 435] on icon at bounding box center [379, 438] width 11 height 11
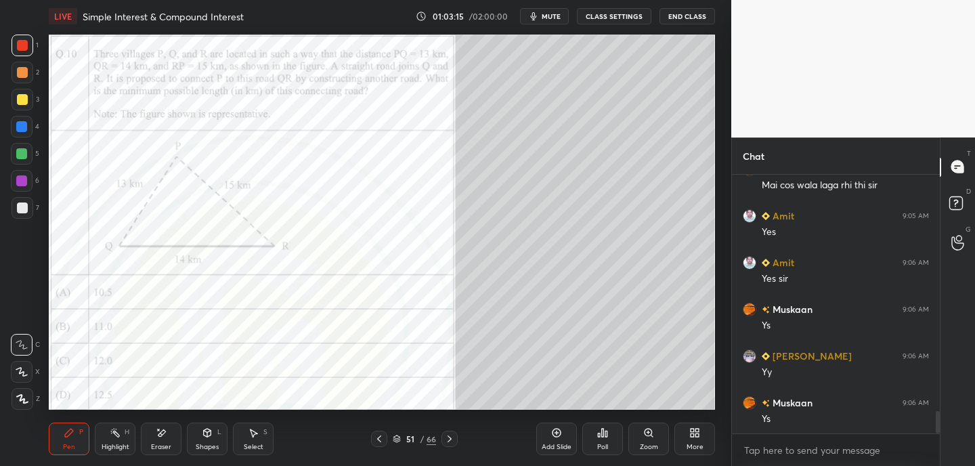
click at [378, 435] on icon at bounding box center [379, 438] width 11 height 11
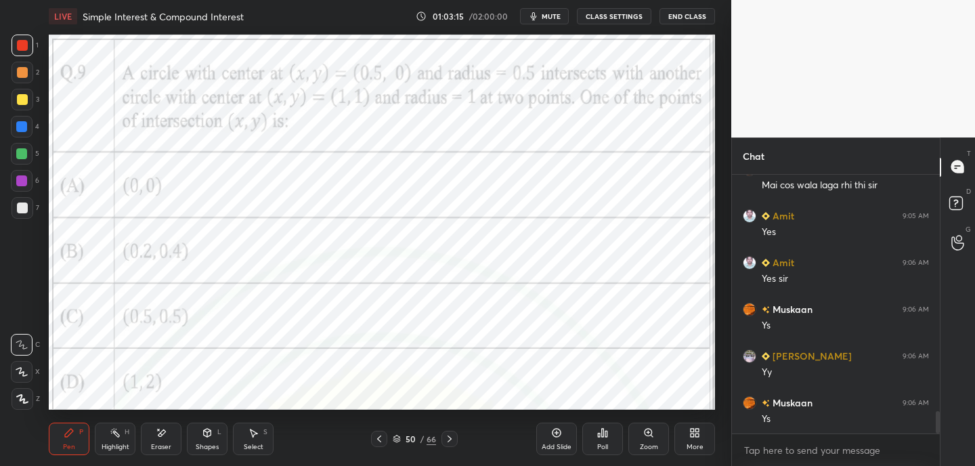
click at [378, 436] on icon at bounding box center [379, 438] width 11 height 11
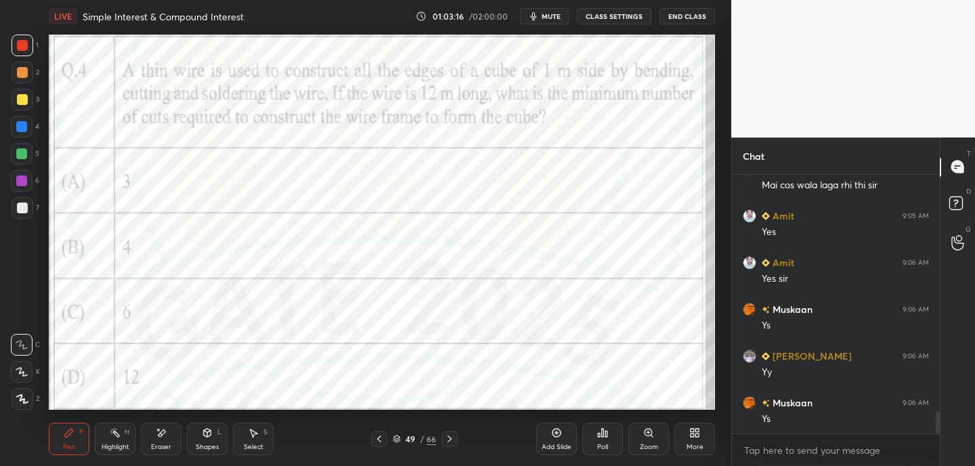
click at [378, 436] on icon at bounding box center [379, 438] width 11 height 11
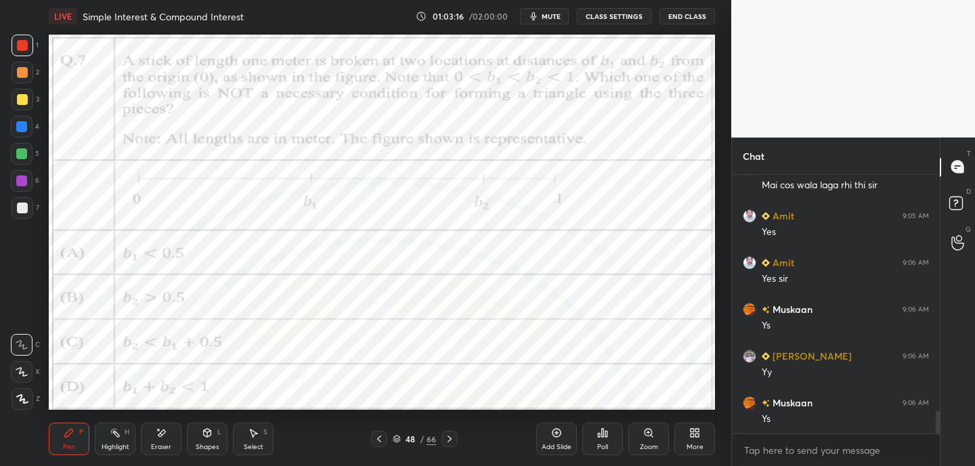
click at [380, 435] on icon at bounding box center [379, 438] width 4 height 7
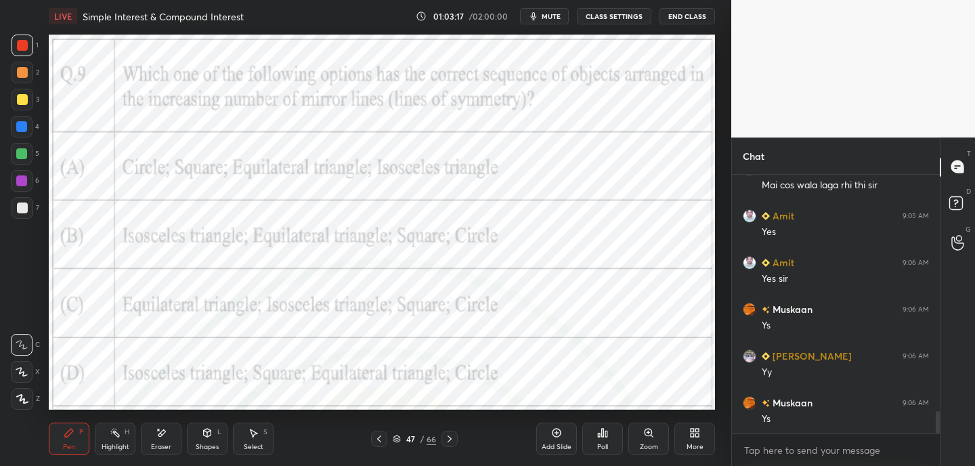
click at [451, 437] on icon at bounding box center [449, 438] width 11 height 11
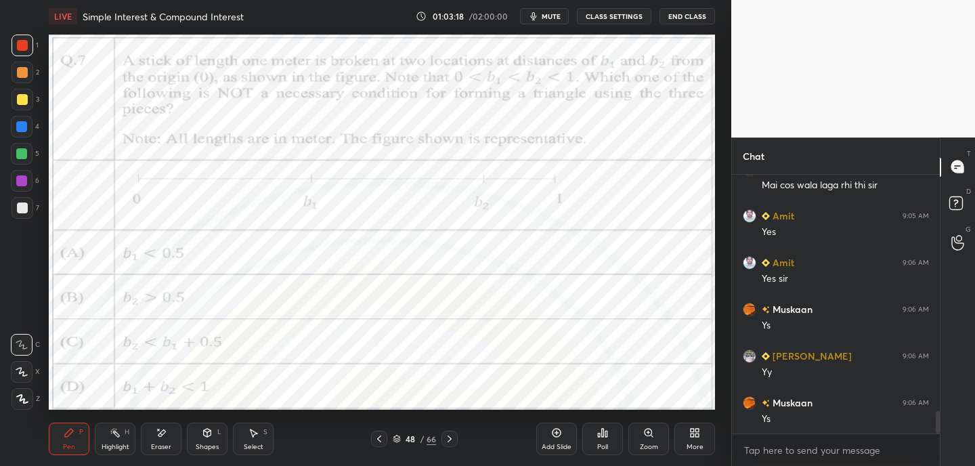
click at [452, 437] on icon at bounding box center [449, 438] width 11 height 11
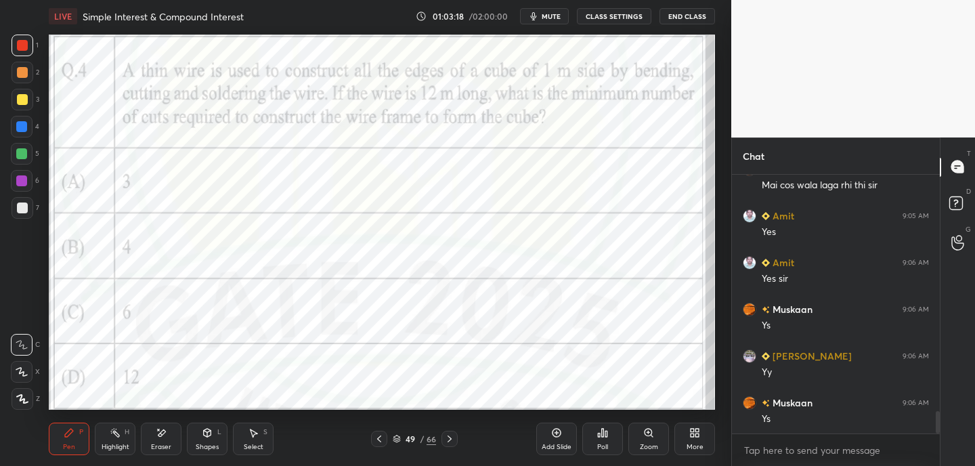
click at [452, 435] on icon at bounding box center [449, 438] width 11 height 11
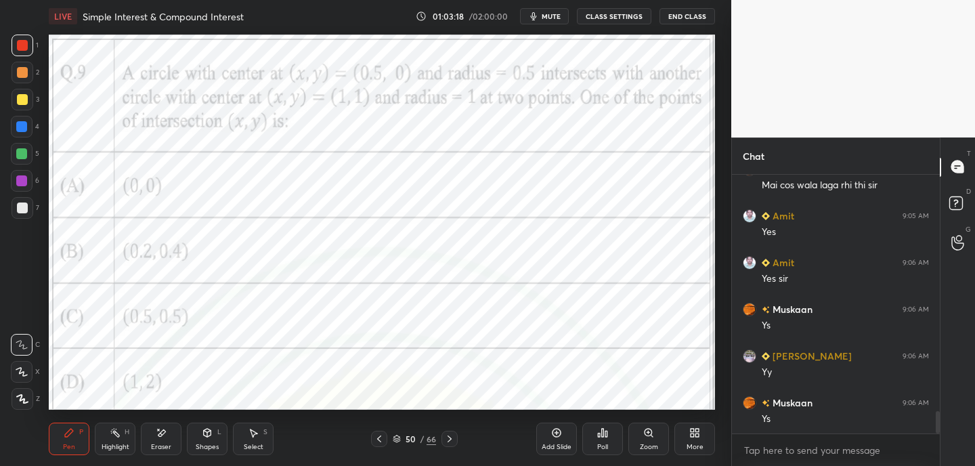
click at [452, 435] on icon at bounding box center [449, 438] width 11 height 11
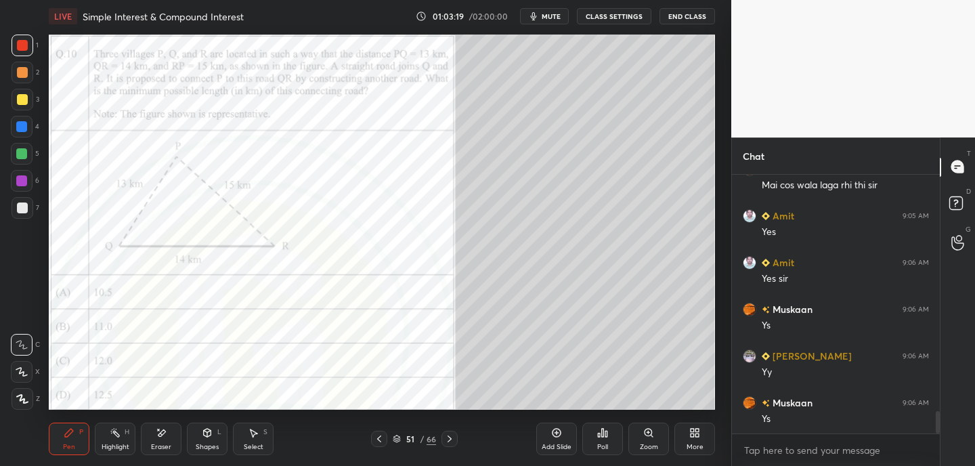
click at [452, 436] on icon at bounding box center [449, 438] width 11 height 11
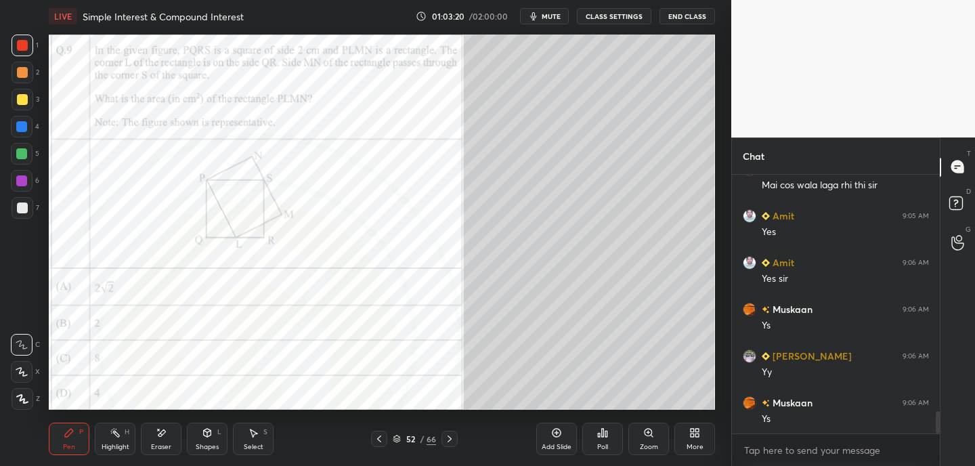
click at [452, 435] on icon at bounding box center [449, 438] width 11 height 11
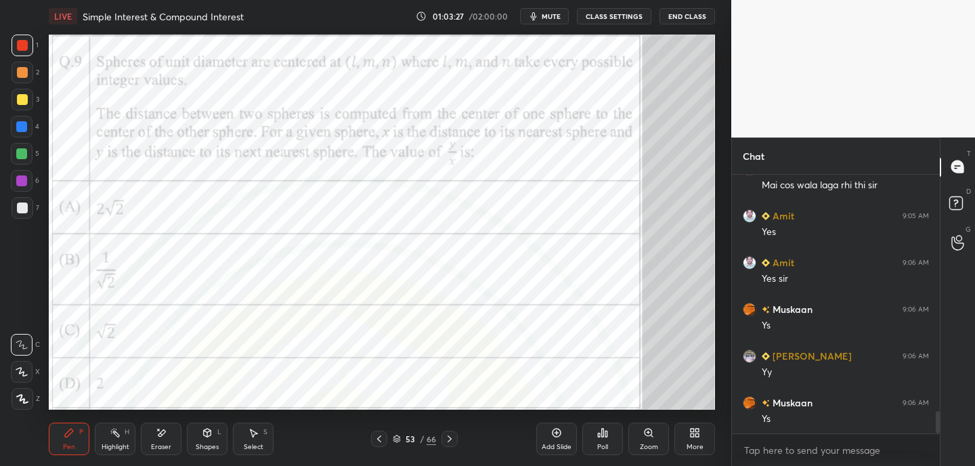
click at [384, 443] on icon at bounding box center [379, 438] width 11 height 11
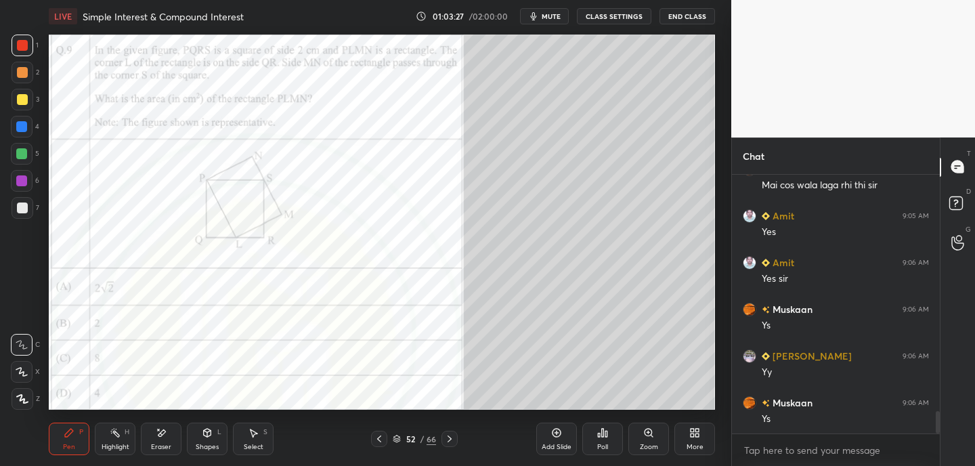
click at [383, 443] on icon at bounding box center [379, 438] width 11 height 11
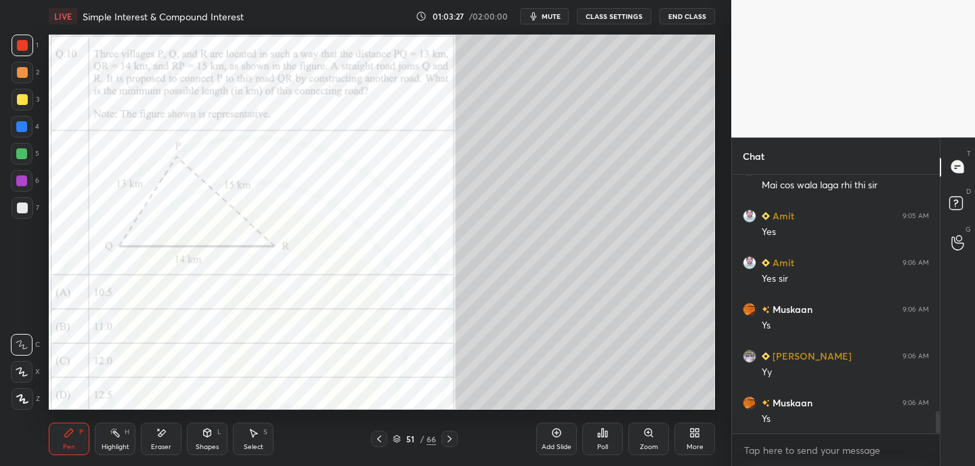
click at [383, 445] on div at bounding box center [379, 439] width 16 height 16
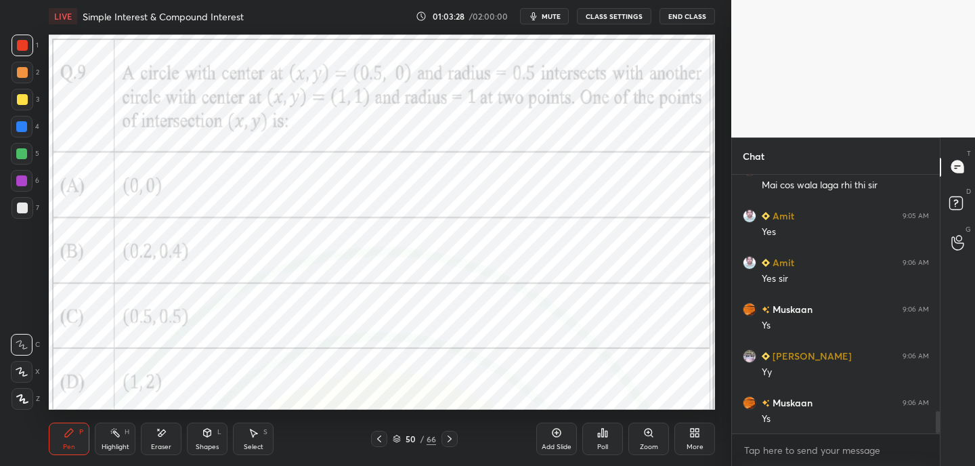
click at [384, 442] on div at bounding box center [379, 439] width 16 height 16
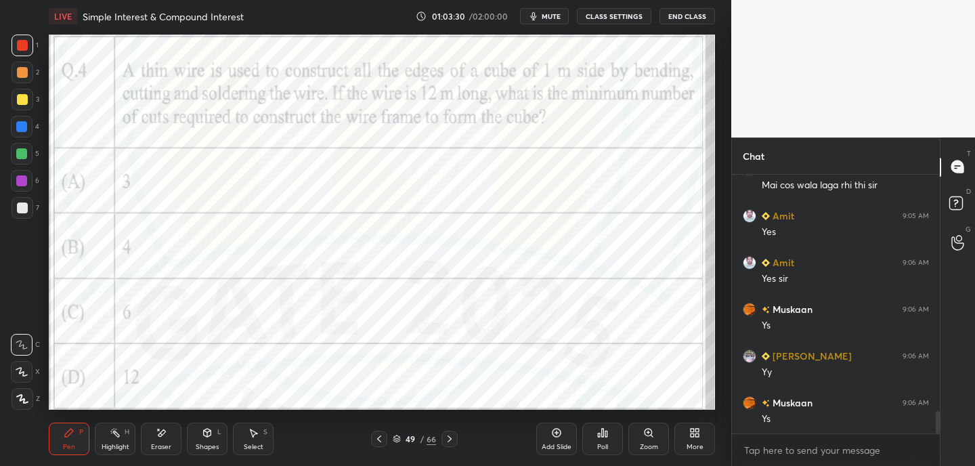
click at [389, 448] on div "Pen P Highlight H Eraser Shapes L Select S 49 / 66 Add Slide Poll Zoom More" at bounding box center [382, 439] width 666 height 54
click at [379, 439] on icon at bounding box center [379, 438] width 11 height 11
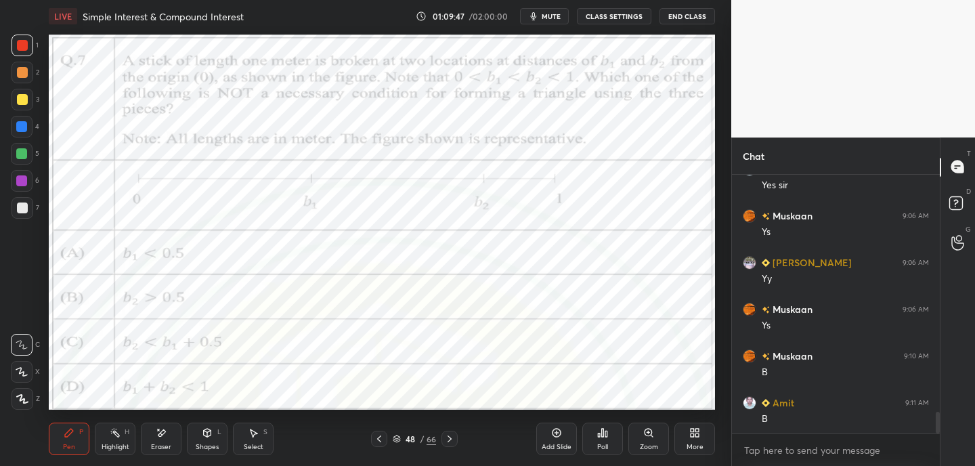
scroll to position [2856, 0]
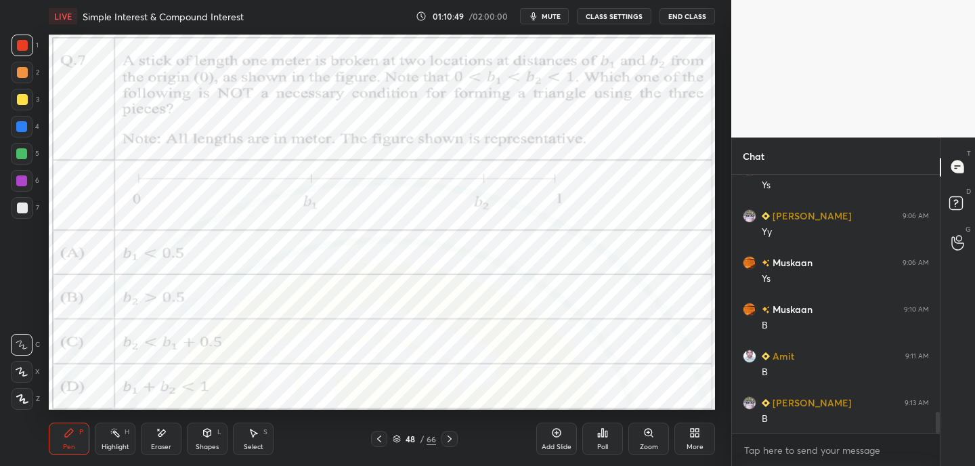
drag, startPoint x: 162, startPoint y: 437, endPoint x: 184, endPoint y: 415, distance: 31.6
click at [169, 434] on div "Eraser" at bounding box center [161, 438] width 41 height 32
drag, startPoint x: 76, startPoint y: 436, endPoint x: 83, endPoint y: 410, distance: 27.3
click at [76, 434] on div "Pen P" at bounding box center [69, 438] width 41 height 32
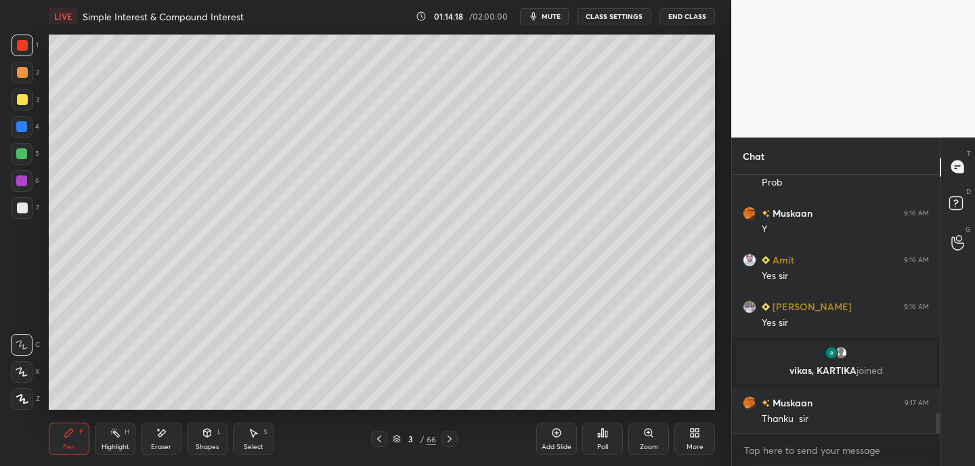
scroll to position [2980, 0]
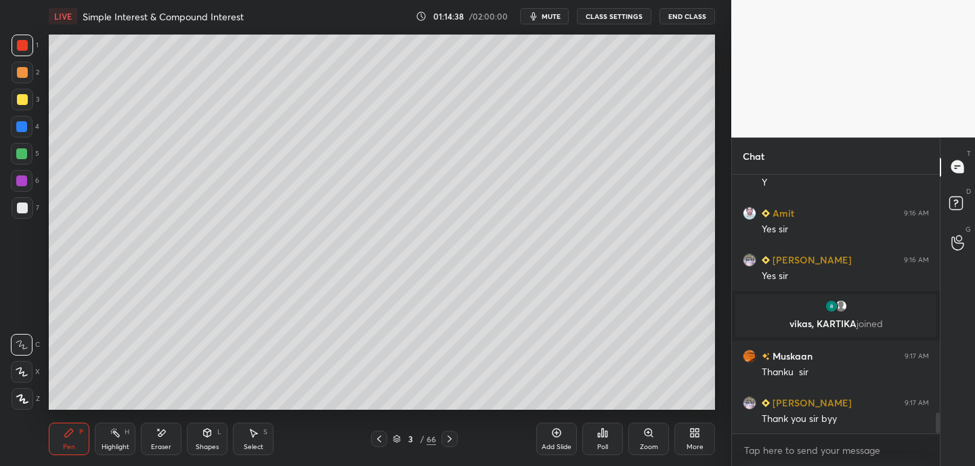
click at [703, 21] on button "End Class" at bounding box center [687, 16] width 56 height 16
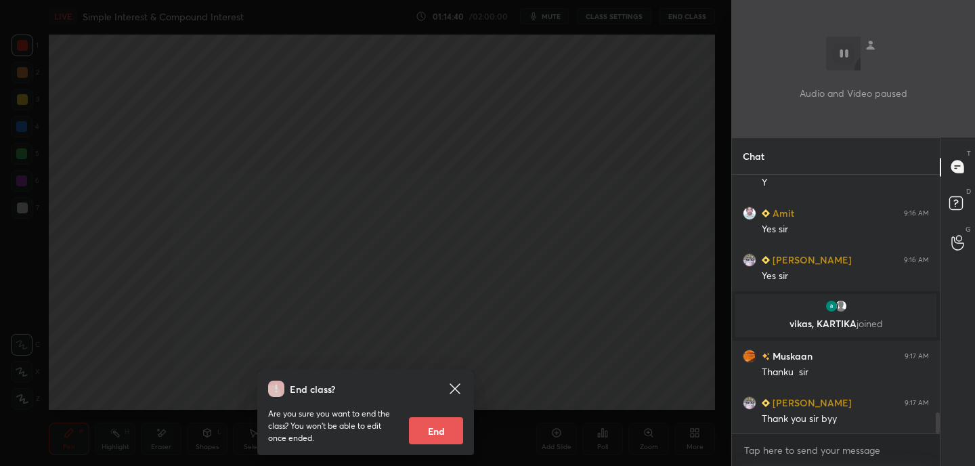
click at [423, 429] on button "End" at bounding box center [436, 430] width 54 height 27
type textarea "x"
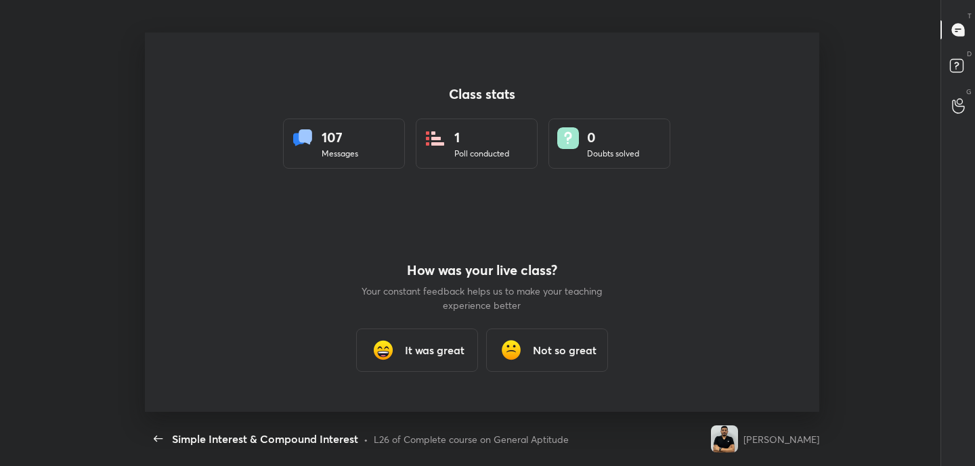
scroll to position [0, 0]
click at [418, 356] on h3 "It was great" at bounding box center [435, 350] width 60 height 16
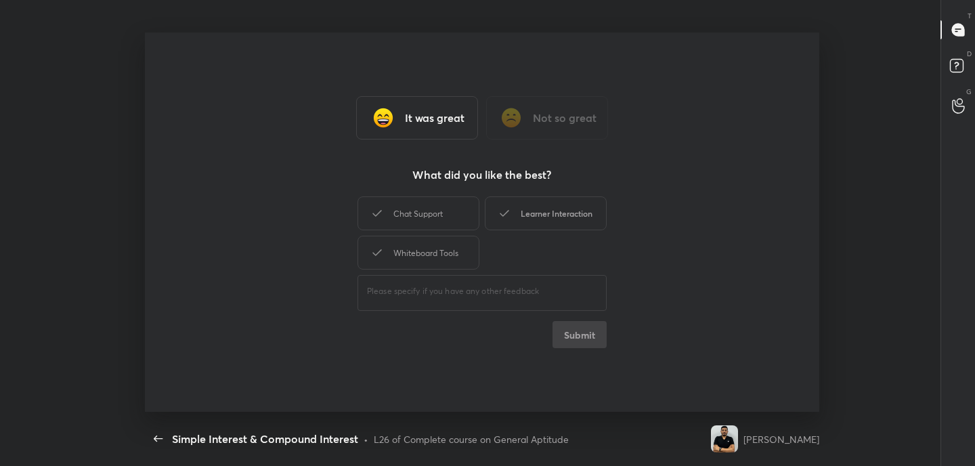
click at [552, 212] on div "Learner Interaction" at bounding box center [546, 213] width 122 height 34
click at [584, 333] on button "Submit" at bounding box center [579, 334] width 54 height 27
